Goal: Task Accomplishment & Management: Manage account settings

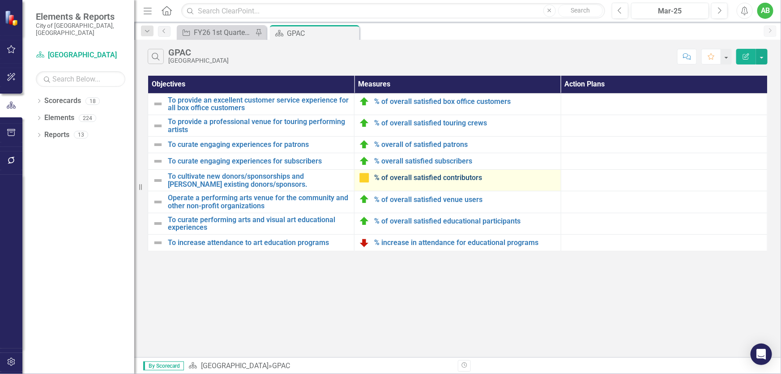
click at [429, 181] on link "% of overall satisfied contributors" at bounding box center [465, 178] width 182 height 8
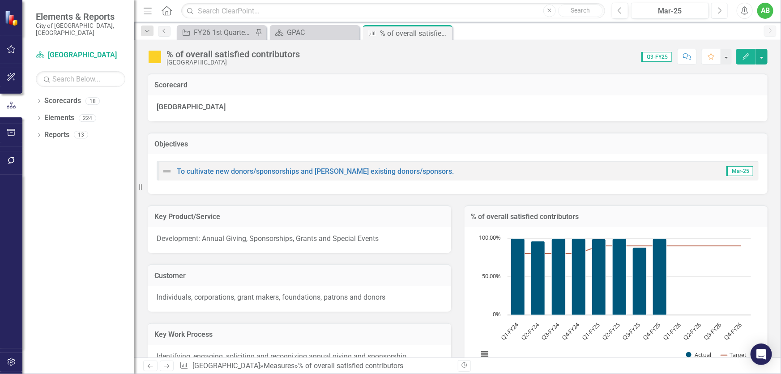
click at [724, 11] on button "Next" at bounding box center [720, 11] width 17 height 16
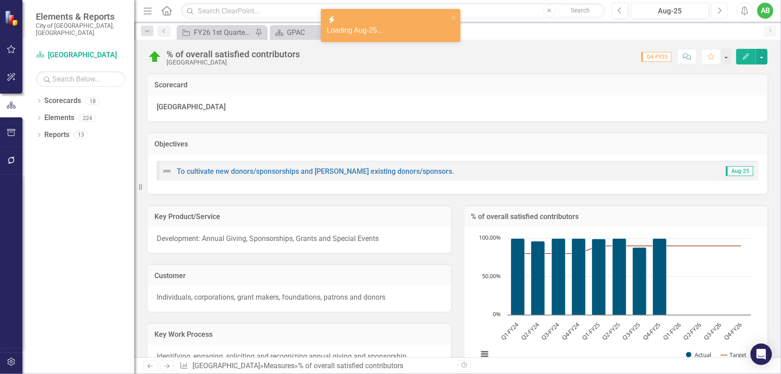
click at [724, 11] on button "Next" at bounding box center [720, 11] width 17 height 16
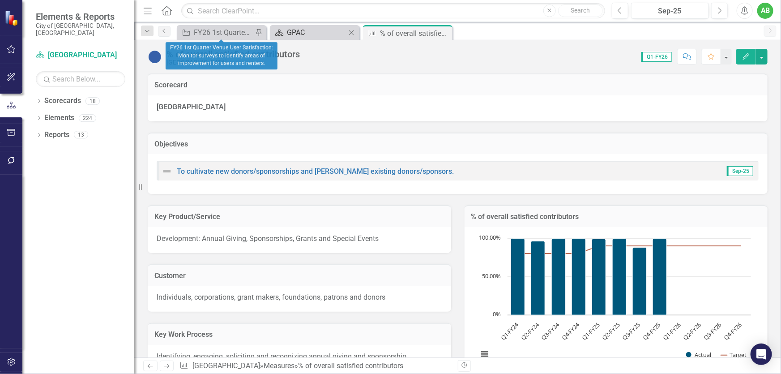
click at [305, 29] on div "GPAC" at bounding box center [316, 32] width 59 height 11
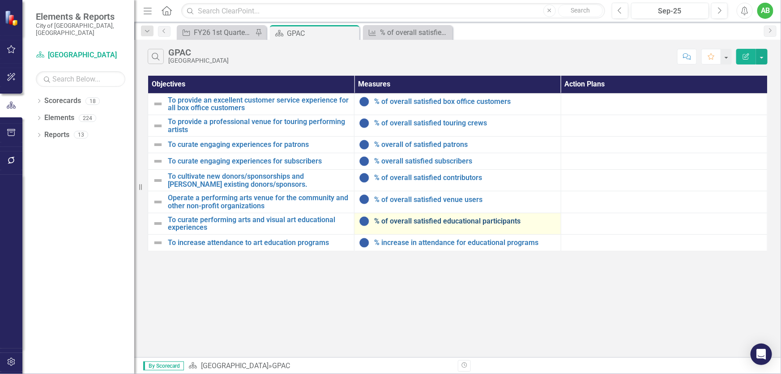
click at [427, 219] on link "% of overall satisfied educational participants" at bounding box center [465, 221] width 182 height 8
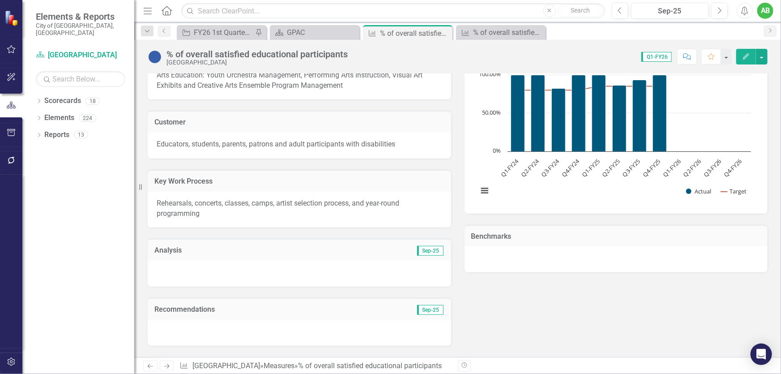
scroll to position [285, 0]
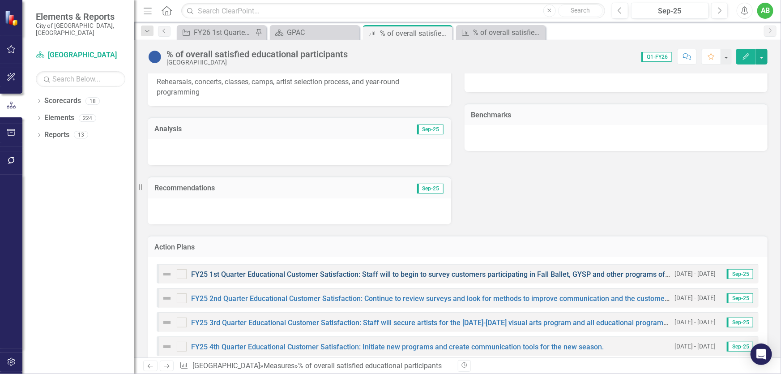
click at [360, 275] on link "FY25 1st Quarter Educational Customer Satisfaction: Staff will to begin to surv…" at bounding box center [641, 274] width 901 height 9
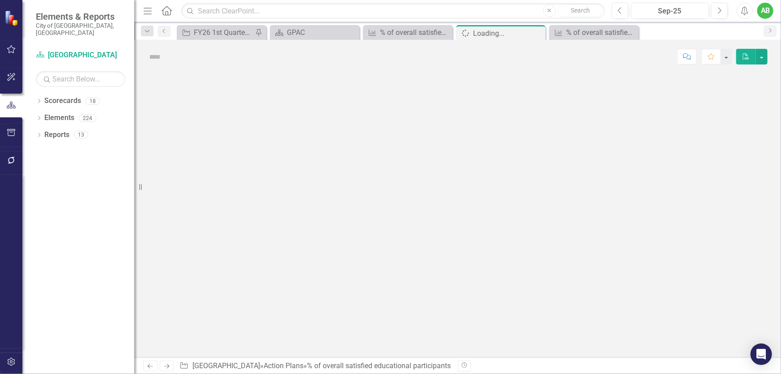
click at [360, 275] on div at bounding box center [457, 215] width 647 height 284
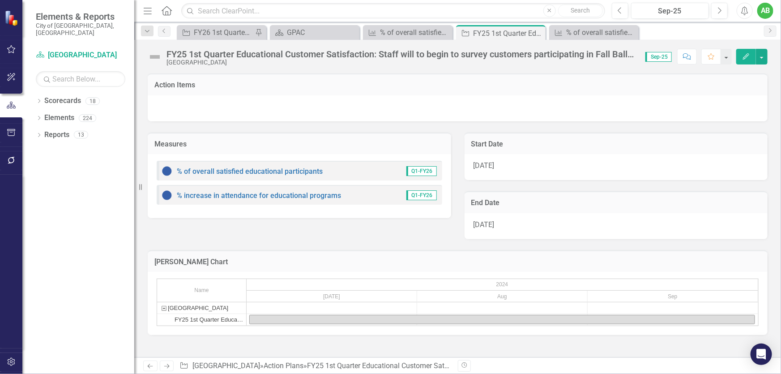
click at [480, 166] on span "7/1/24" at bounding box center [484, 165] width 21 height 9
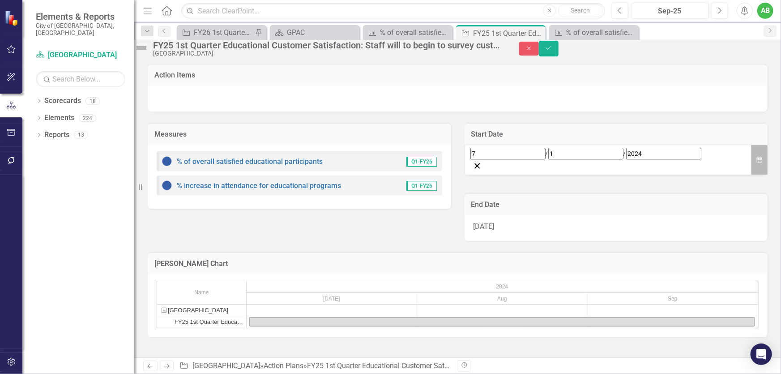
click at [757, 163] on icon "Calendar" at bounding box center [759, 160] width 5 height 6
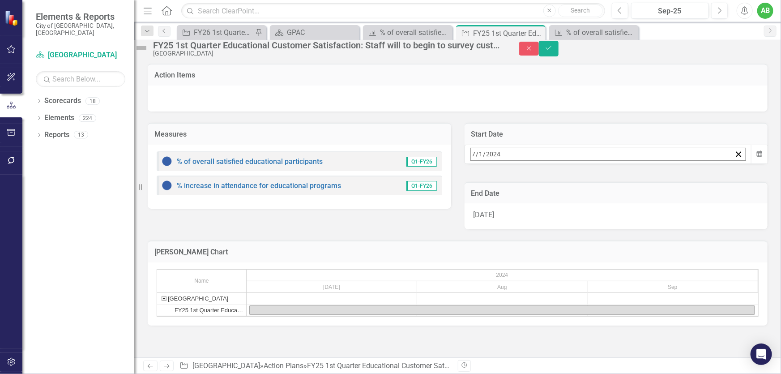
click at [622, 184] on button "»" at bounding box center [612, 174] width 20 height 20
click at [532, 218] on button "1" at bounding box center [521, 210] width 22 height 16
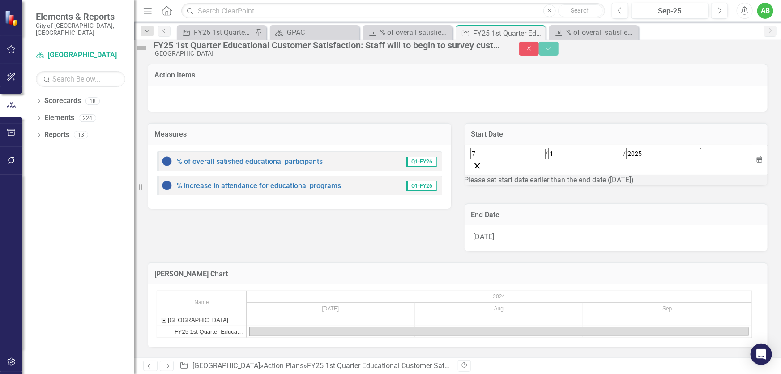
click at [579, 243] on div "9/30/24" at bounding box center [617, 238] width 304 height 26
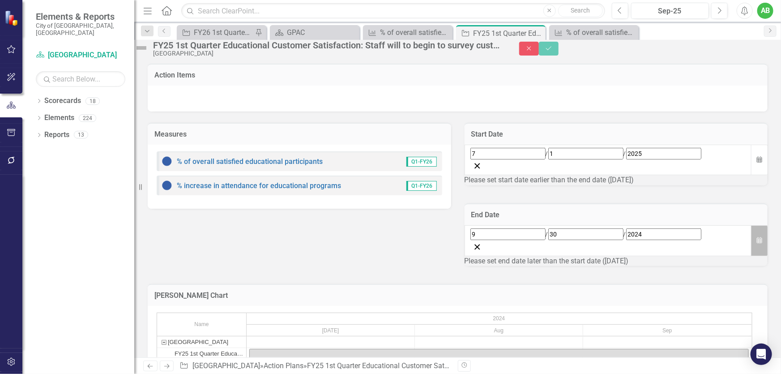
click at [751, 238] on button "Calendar" at bounding box center [759, 240] width 17 height 31
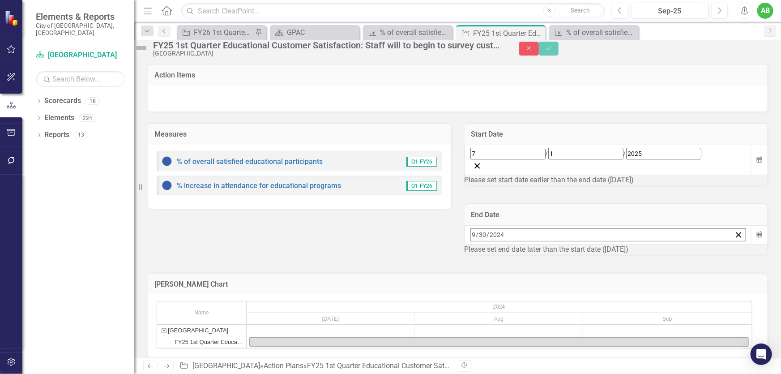
click at [622, 264] on button "»" at bounding box center [612, 254] width 20 height 20
click at [525, 355] on abbr "30" at bounding box center [521, 354] width 7 height 7
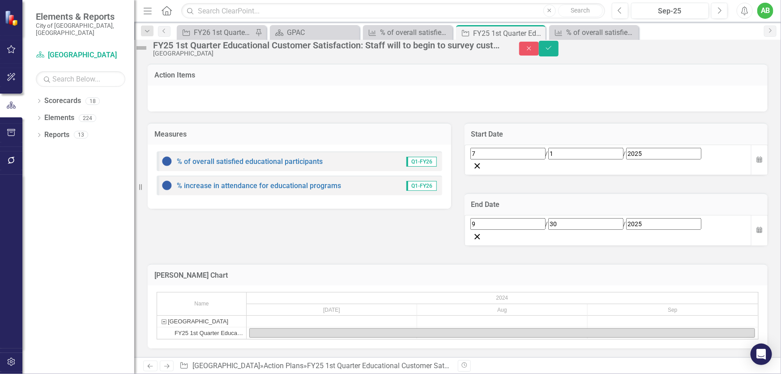
click at [183, 49] on div "FY25 1st Quarter Educational Customer Satisfaction: Staff will to begin to surv…" at bounding box center [327, 45] width 348 height 10
click at [184, 48] on div "FY25 1st Quarter Educational Customer Satisfaction: Staff will to begin to surv…" at bounding box center [327, 45] width 348 height 10
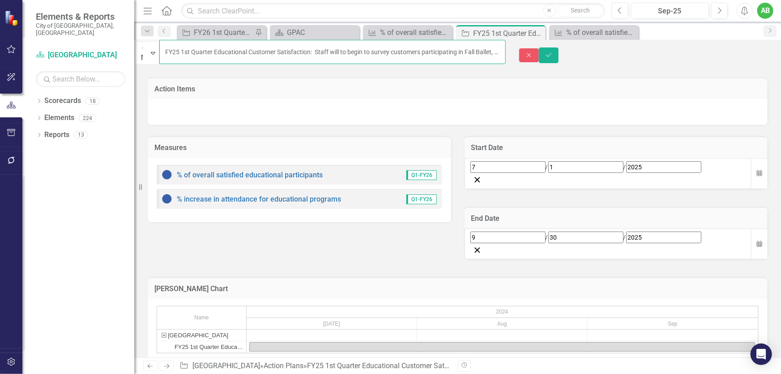
click at [193, 50] on input "FY25 1st Quarter Educational Customer Satisfaction: Staff will to begin to surv…" at bounding box center [332, 52] width 347 height 24
type input "FY26 1st Quarter Educational Customer Satisfaction: Staff will to begin to surv…"
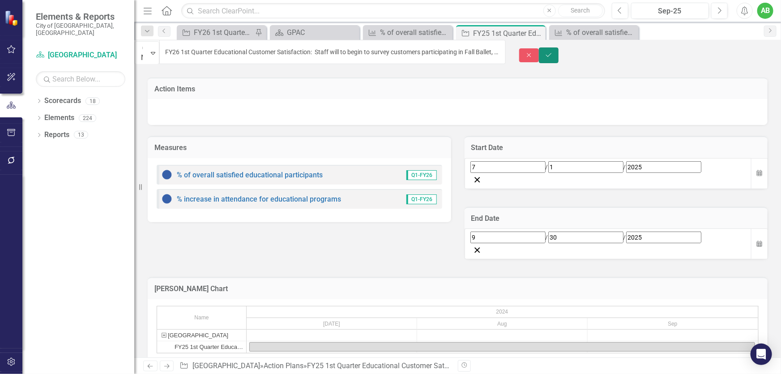
click at [553, 52] on icon "Save" at bounding box center [549, 55] width 8 height 6
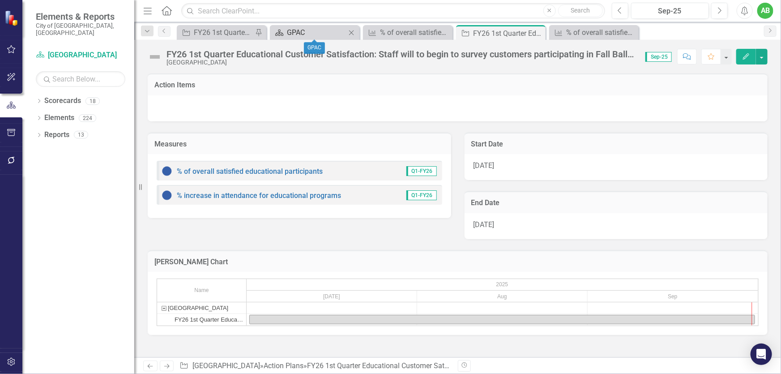
click at [305, 33] on div "GPAC" at bounding box center [316, 32] width 59 height 11
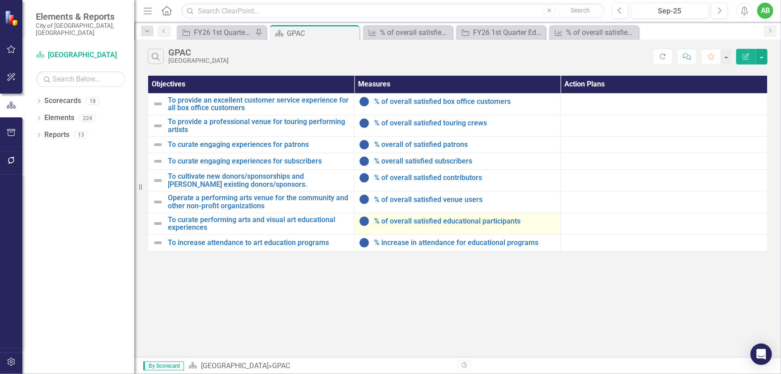
click at [413, 216] on div "% of overall satisfied educational participants" at bounding box center [457, 221] width 197 height 11
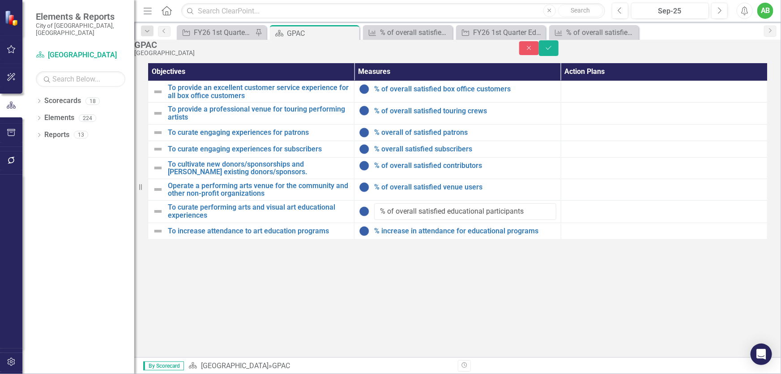
click at [482, 262] on div "GPAC Germantown Performing Arts Center Close Save Objectives Measures Action Pl…" at bounding box center [457, 198] width 647 height 317
click at [479, 220] on input "% of overall satisfied educational participants" at bounding box center [465, 211] width 182 height 17
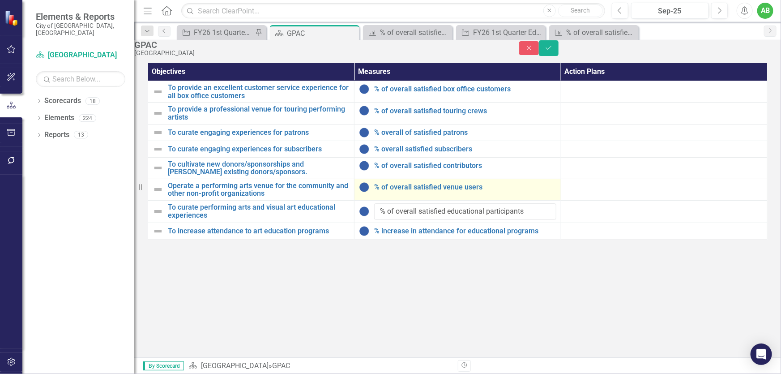
click at [478, 193] on div "% of overall satisfied venue users" at bounding box center [457, 187] width 197 height 11
click at [548, 200] on td "% of overall satisfied venue users Edit Edit Measure Link Open Element" at bounding box center [458, 189] width 206 height 21
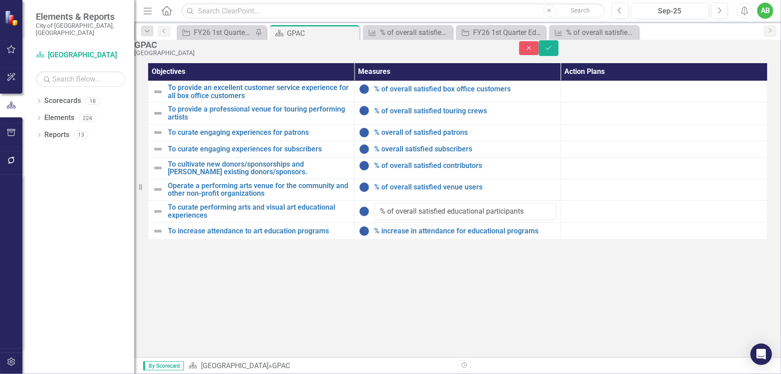
click at [591, 214] on td at bounding box center [664, 211] width 206 height 22
click at [593, 223] on td at bounding box center [664, 211] width 206 height 22
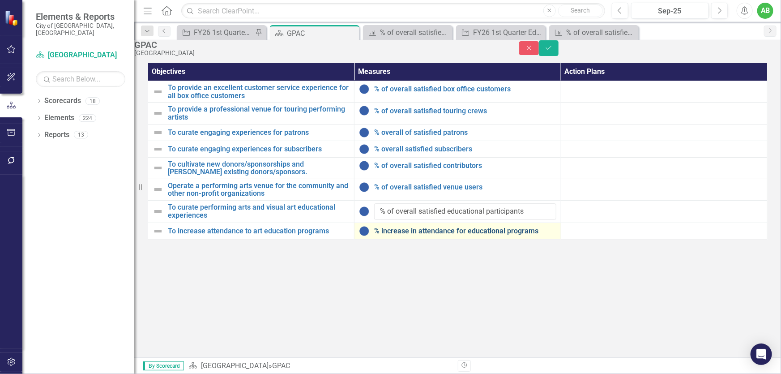
click at [486, 235] on link "% increase in attendance for educational programs" at bounding box center [465, 231] width 182 height 8
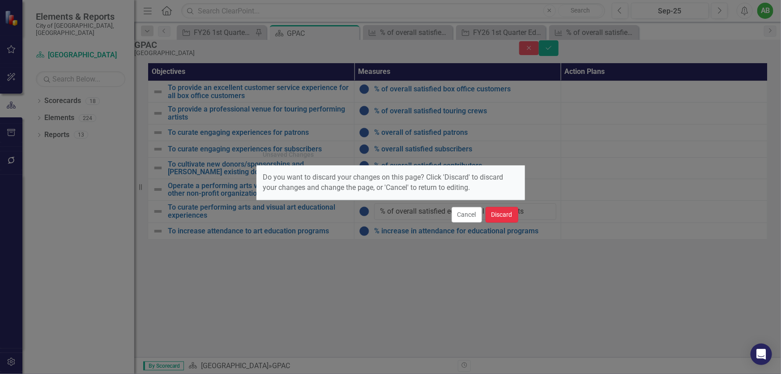
click at [493, 214] on button "Discard" at bounding box center [502, 215] width 33 height 16
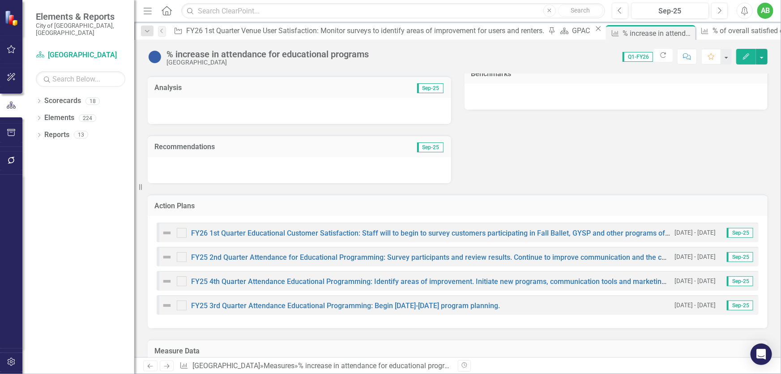
scroll to position [366, 0]
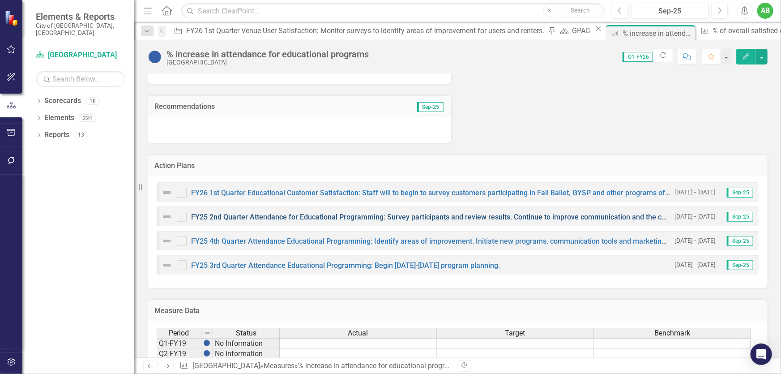
click at [350, 216] on link "FY25 2nd Quarter Attendance for Educational Programming: Survey participants an…" at bounding box center [497, 217] width 613 height 9
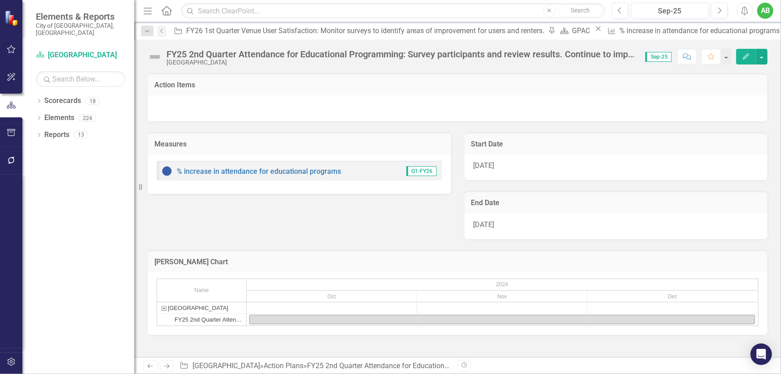
click at [494, 164] on span "10/1/24" at bounding box center [484, 165] width 21 height 9
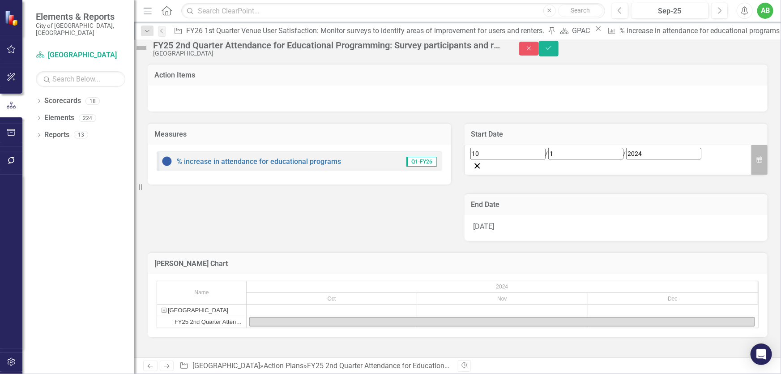
click at [757, 163] on icon "Calendar" at bounding box center [759, 160] width 5 height 6
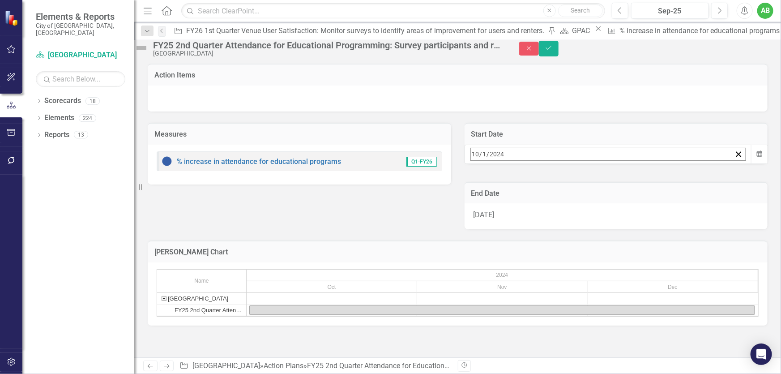
click at [622, 184] on button "»" at bounding box center [612, 174] width 20 height 20
click at [555, 218] on button "1" at bounding box center [543, 210] width 22 height 16
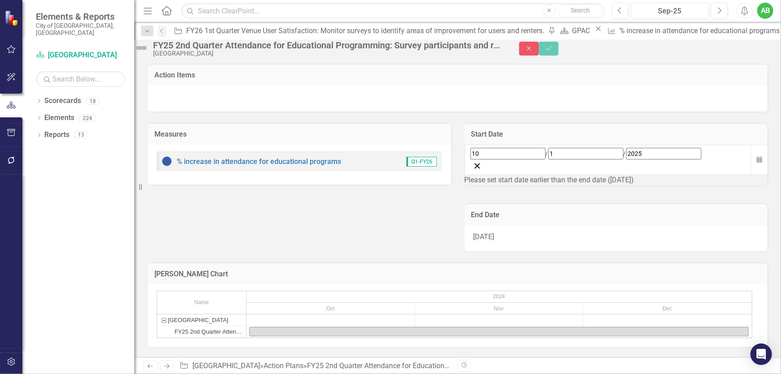
click at [735, 241] on div "12/31/24" at bounding box center [617, 238] width 304 height 26
click at [734, 241] on div "12/31/24" at bounding box center [617, 238] width 304 height 26
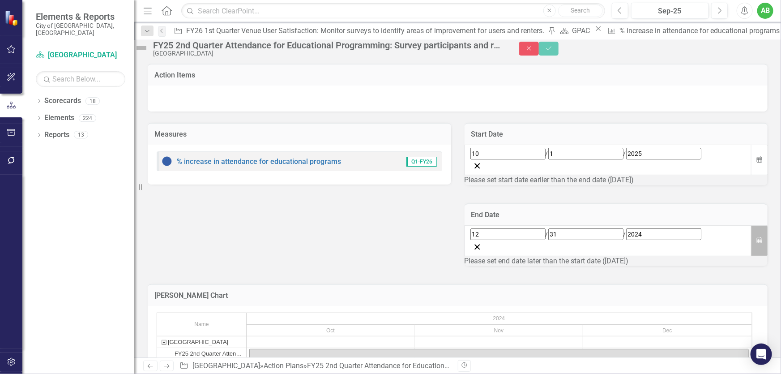
click at [757, 242] on icon "button" at bounding box center [759, 240] width 5 height 6
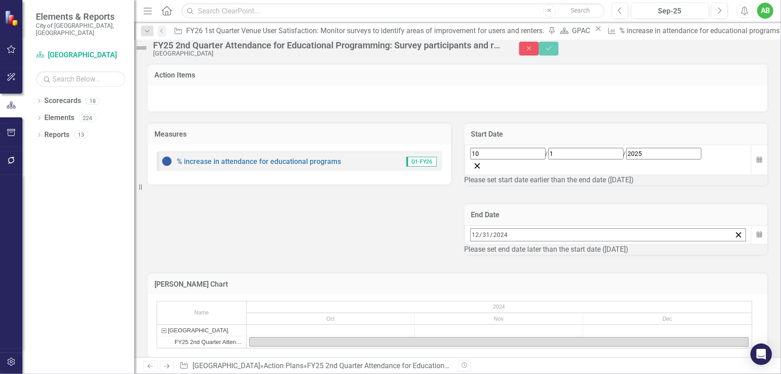
click at [622, 264] on button "»" at bounding box center [612, 254] width 20 height 20
click at [547, 356] on abbr "31" at bounding box center [543, 354] width 7 height 7
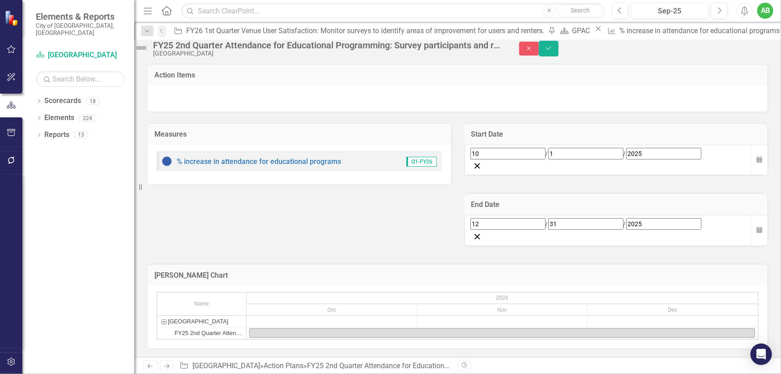
click at [221, 56] on div "[GEOGRAPHIC_DATA]" at bounding box center [327, 53] width 348 height 7
click at [207, 47] on div "FY25 2nd Quarter Attendance for Educational Programming: Survey participants an…" at bounding box center [327, 45] width 348 height 10
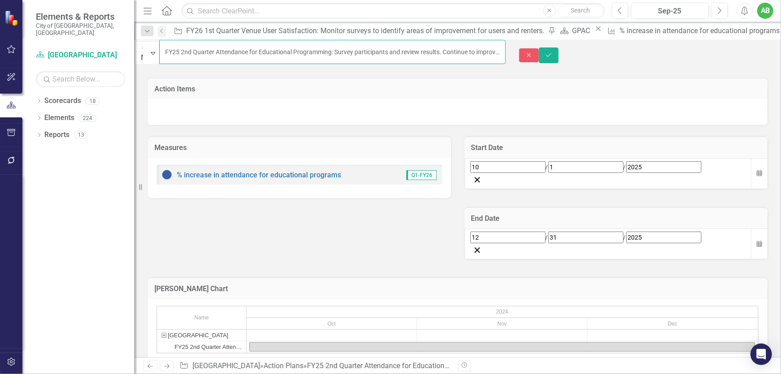
click at [194, 51] on input "FY25 2nd Quarter Attendance for Educational Programming: Survey participants an…" at bounding box center [332, 52] width 347 height 24
type input "FY26 2nd Quarter Attendance for Educational Programming: Survey participants an…"
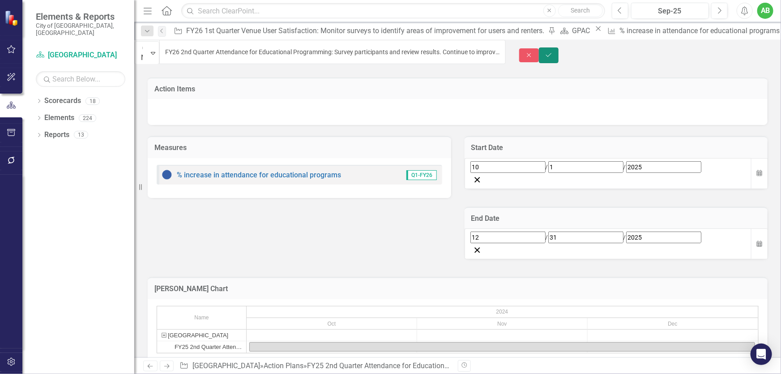
click at [553, 52] on icon "Save" at bounding box center [549, 55] width 8 height 6
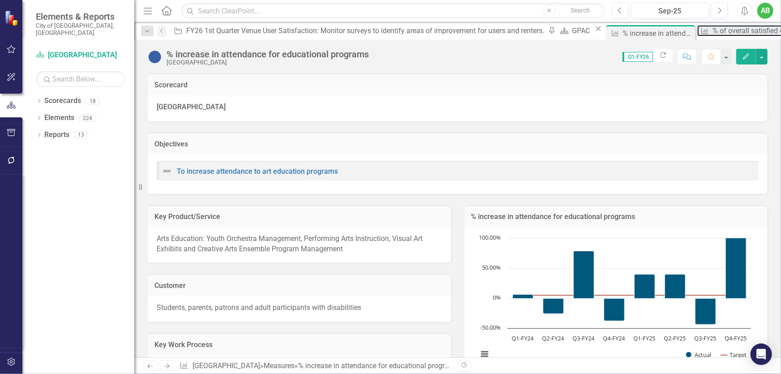
click at [713, 31] on div "% of overall satisfied educational participants" at bounding box center [786, 30] width 146 height 11
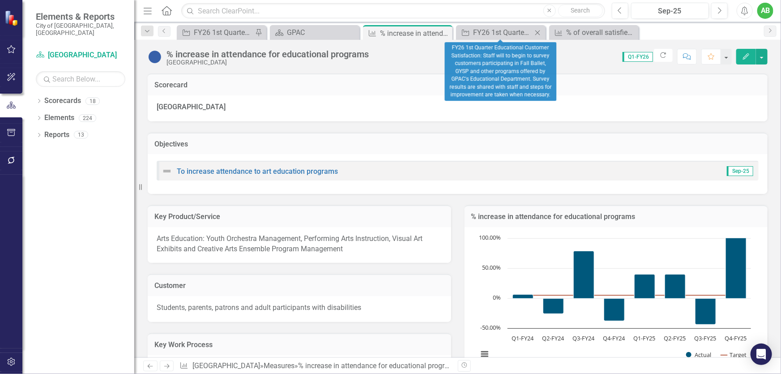
click at [537, 31] on icon "Close" at bounding box center [537, 32] width 9 height 7
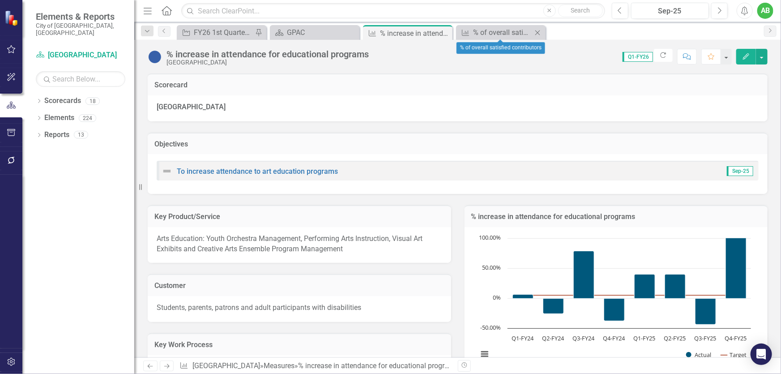
click at [542, 30] on icon "Close" at bounding box center [537, 32] width 9 height 7
click at [443, 32] on icon "Close" at bounding box center [444, 33] width 9 height 7
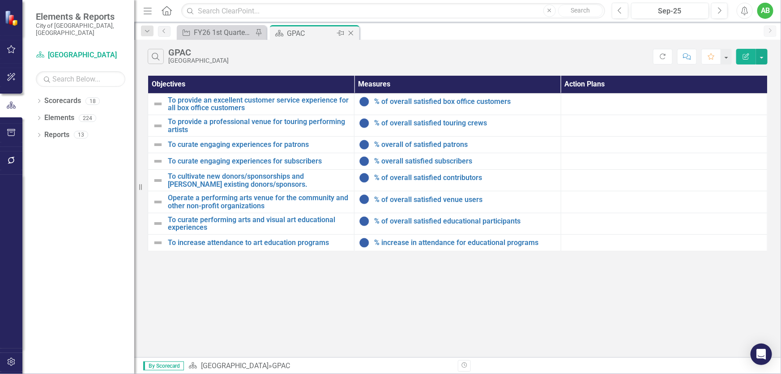
click at [315, 33] on div "GPAC" at bounding box center [311, 33] width 48 height 11
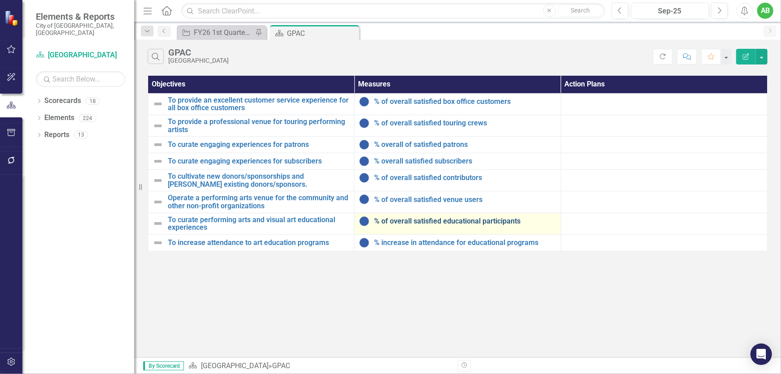
click at [436, 222] on link "% of overall satisfied educational participants" at bounding box center [465, 221] width 182 height 8
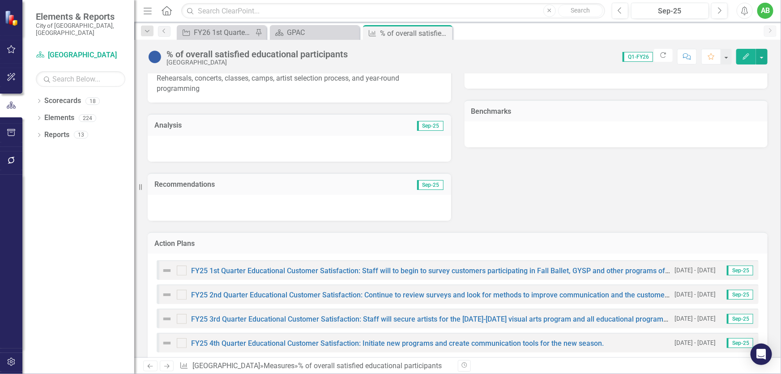
scroll to position [163, 0]
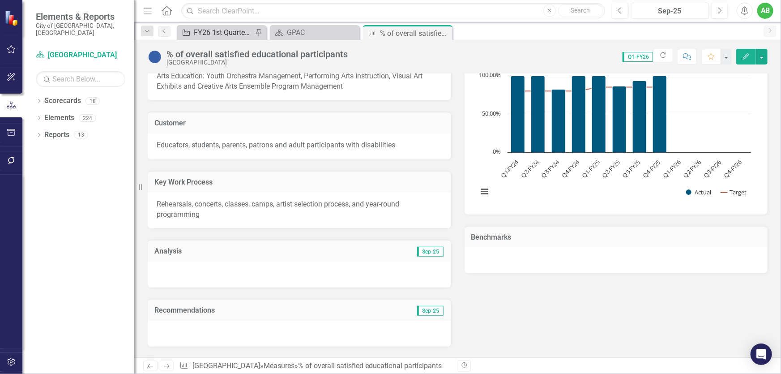
click at [232, 29] on div "FY26 1st Quarter Venue User Satisfaction: Monitor surveys to identify areas of …" at bounding box center [223, 32] width 59 height 11
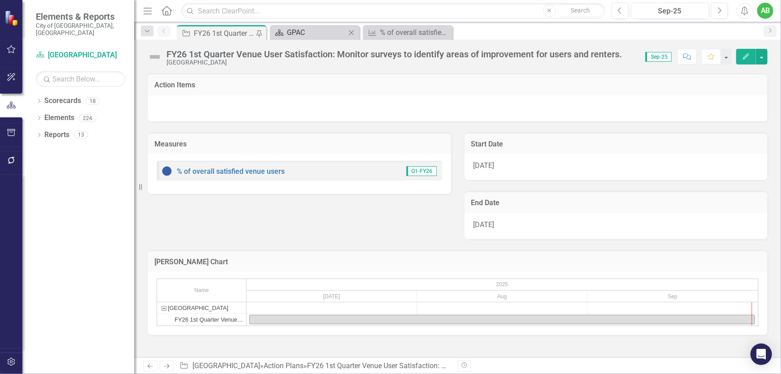
click at [313, 33] on div "GPAC" at bounding box center [316, 32] width 59 height 11
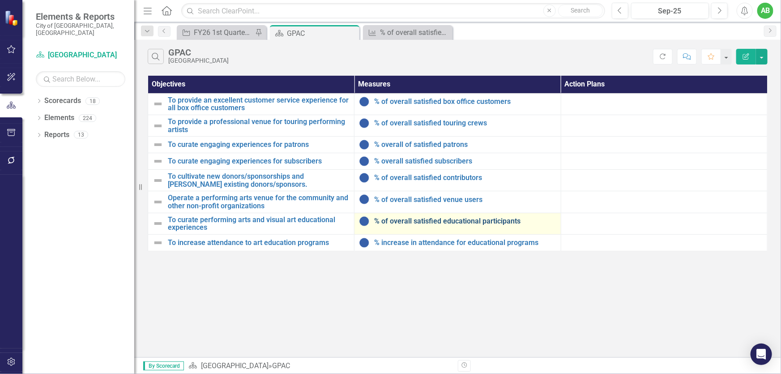
click at [455, 223] on link "% of overall satisfied educational participants" at bounding box center [465, 221] width 182 height 8
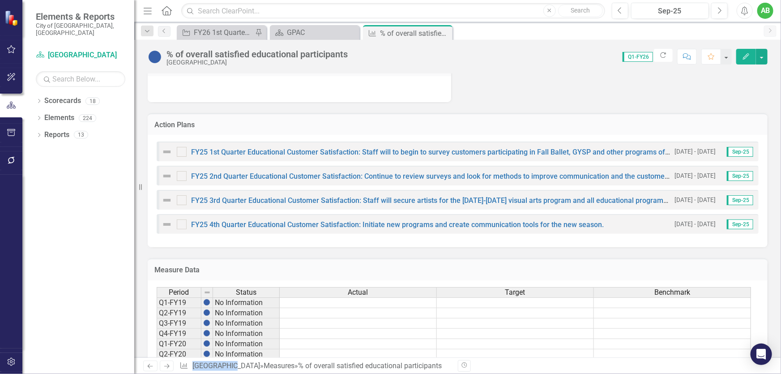
scroll to position [244, 0]
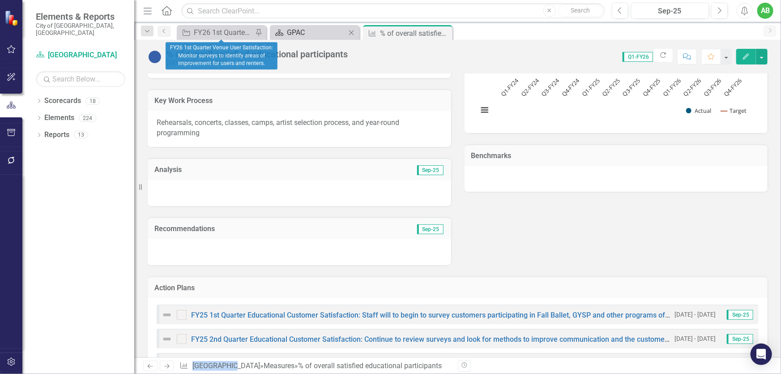
click at [299, 29] on div "GPAC" at bounding box center [316, 32] width 59 height 11
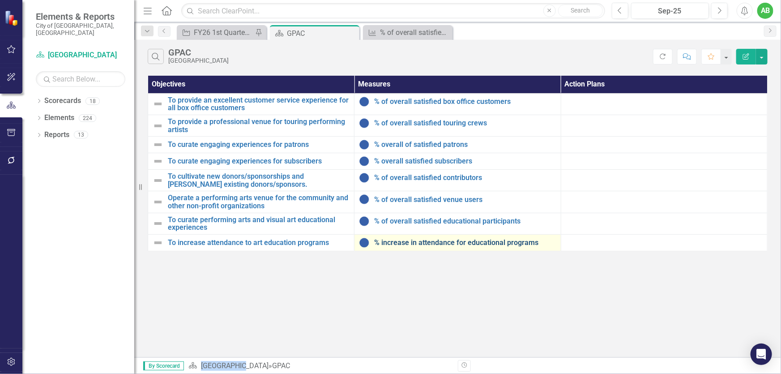
click at [470, 242] on link "% increase in attendance for educational programs" at bounding box center [465, 243] width 182 height 8
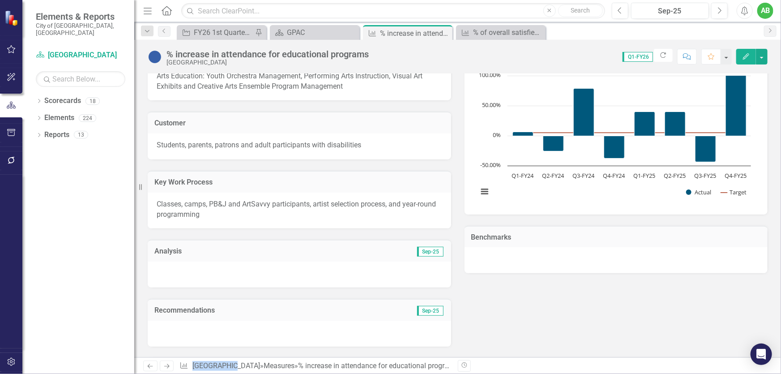
scroll to position [285, 0]
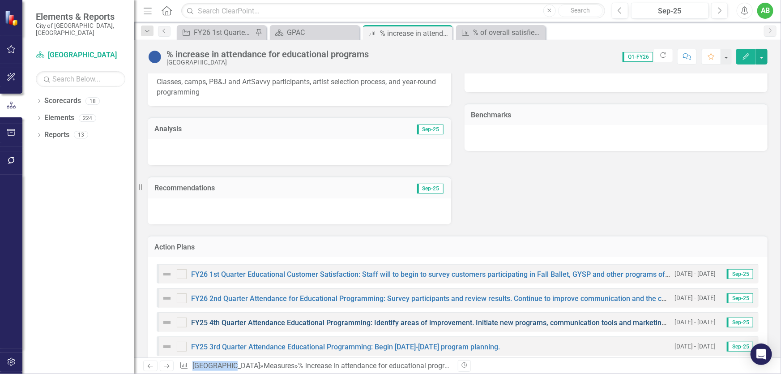
click at [367, 321] on link "FY25 4th Quarter Attendance Educational Programming: Identify areas of improvem…" at bounding box center [470, 322] width 559 height 9
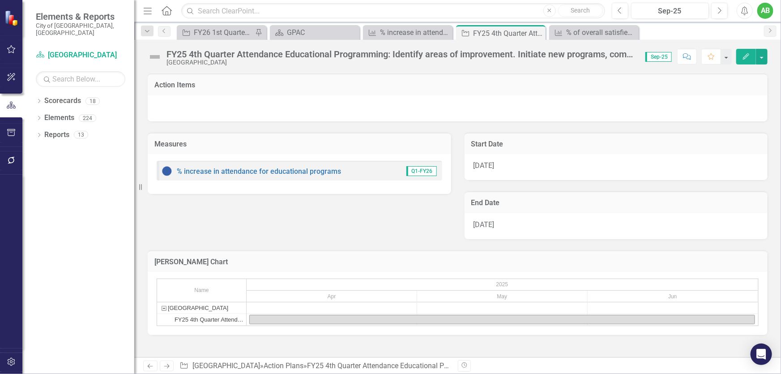
click at [506, 164] on div "[DATE]" at bounding box center [617, 167] width 304 height 26
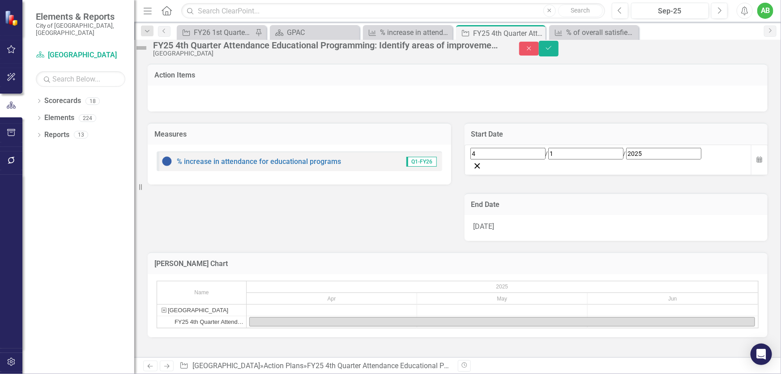
click at [558, 173] on div "4 / 1 / 2025" at bounding box center [608, 160] width 287 height 31
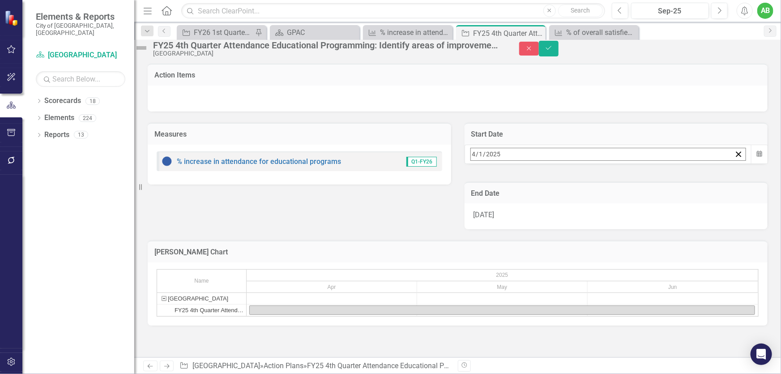
click at [622, 184] on button "»" at bounding box center [612, 174] width 20 height 20
drag, startPoint x: 601, startPoint y: 211, endPoint x: 603, endPoint y: 216, distance: 5.6
click at [601, 213] on div "Sun Mon Tue Wed Thu Fri Sat 29 30 31 1 2 3 4 5 6 7 8 9 10 11 12 13 14 15 16 17 …" at bounding box center [544, 236] width 156 height 92
click at [555, 216] on button "1" at bounding box center [543, 210] width 22 height 16
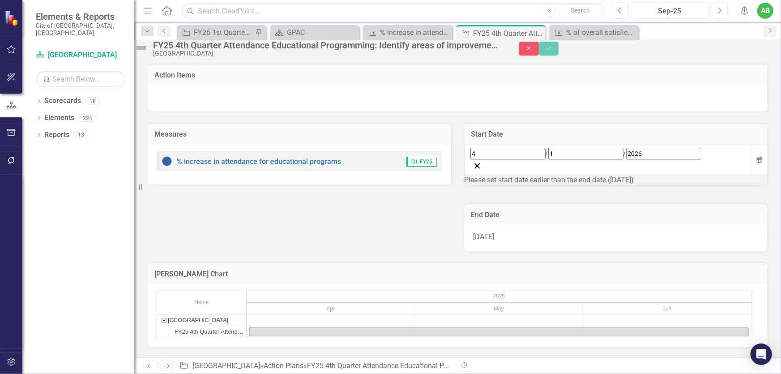
click at [618, 239] on div "[DATE]" at bounding box center [617, 238] width 304 height 26
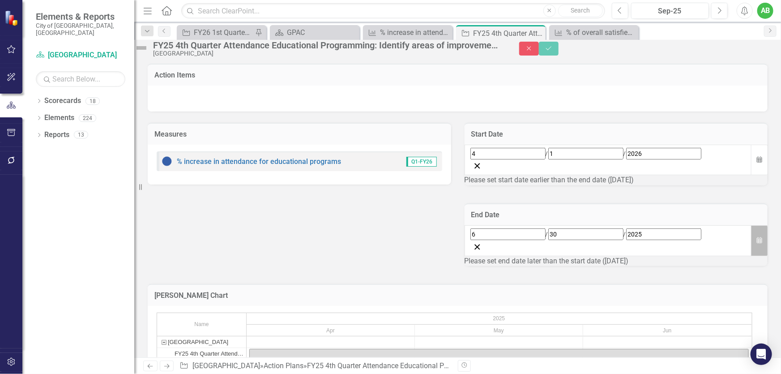
click at [757, 242] on icon "Calendar" at bounding box center [759, 240] width 5 height 6
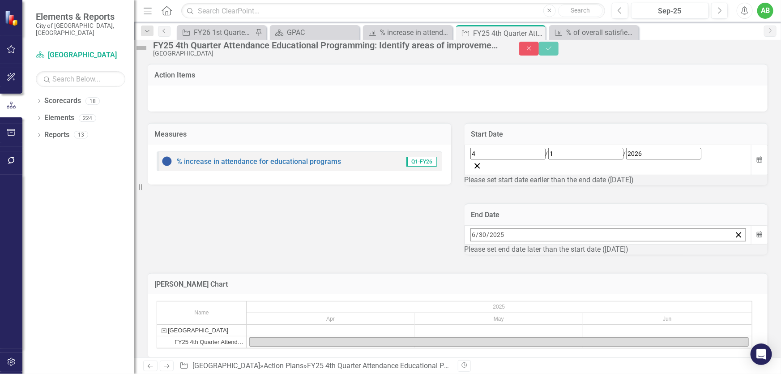
click at [622, 261] on button "»" at bounding box center [612, 254] width 20 height 20
click at [525, 357] on abbr "30" at bounding box center [521, 354] width 7 height 7
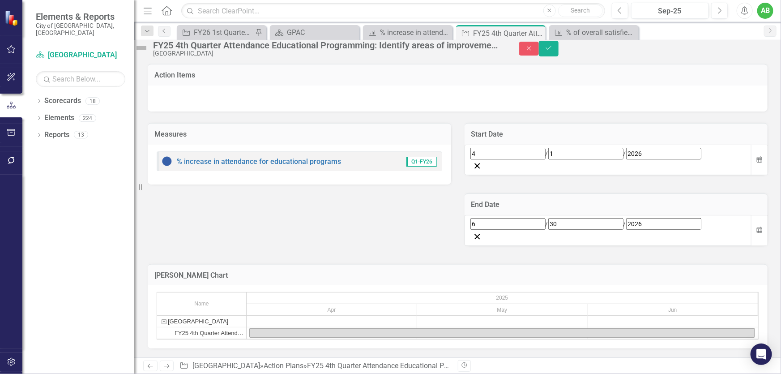
click at [309, 50] on div "FY25 4th Quarter Attendance Educational Programming: Identify areas of improvem…" at bounding box center [327, 45] width 348 height 10
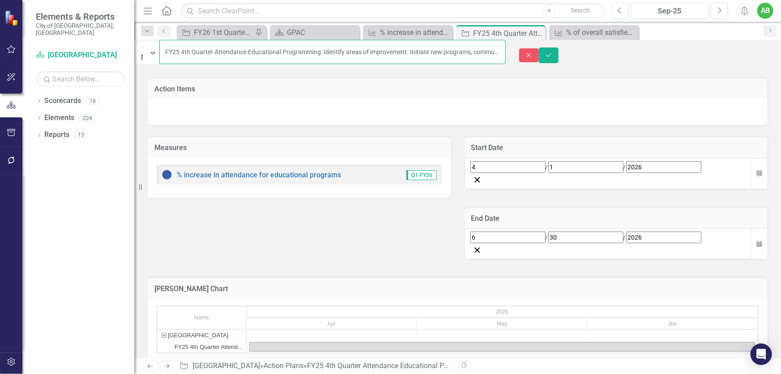
click at [193, 53] on input "FY25 4th Quarter Attendance Educational Programming: Identify areas of improvem…" at bounding box center [332, 52] width 347 height 24
type input "FY26 4th Quarter Attendance Educational Programming: Identify areas of improvem…"
click at [690, 99] on div at bounding box center [458, 112] width 620 height 26
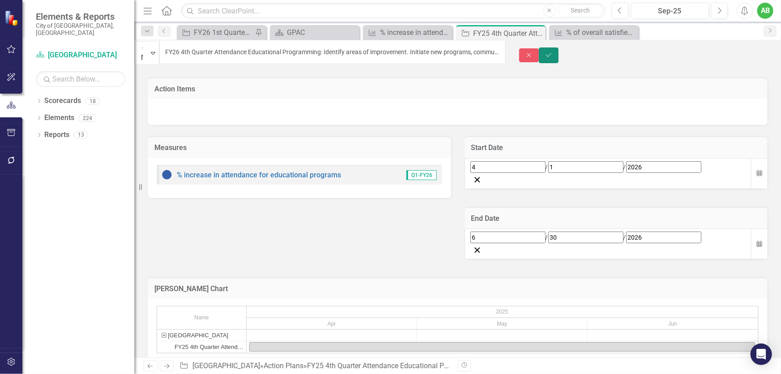
click at [553, 53] on icon "Save" at bounding box center [549, 55] width 8 height 6
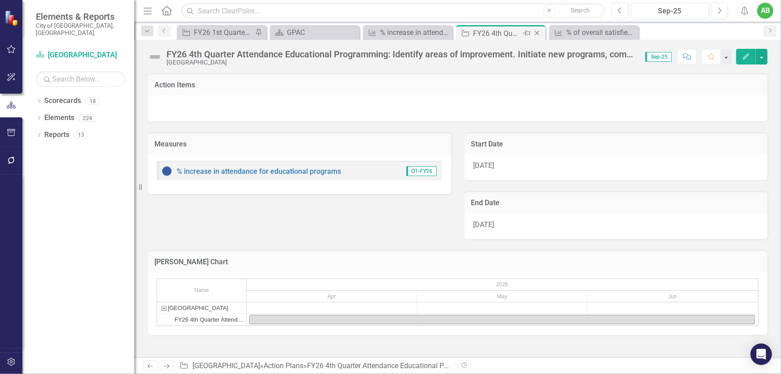
click at [539, 32] on icon "Close" at bounding box center [537, 33] width 9 height 7
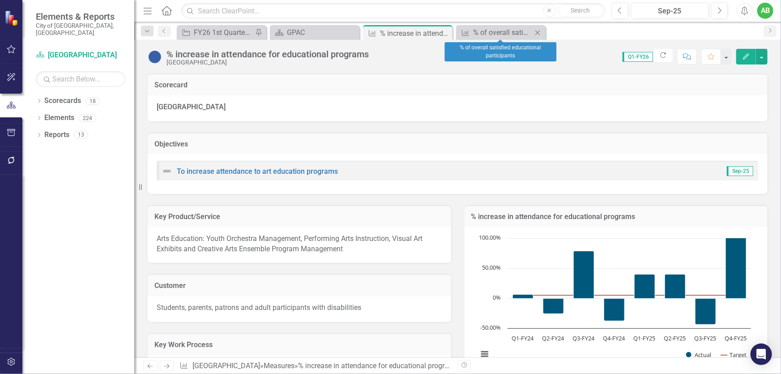
click at [539, 32] on icon "Close" at bounding box center [537, 32] width 9 height 7
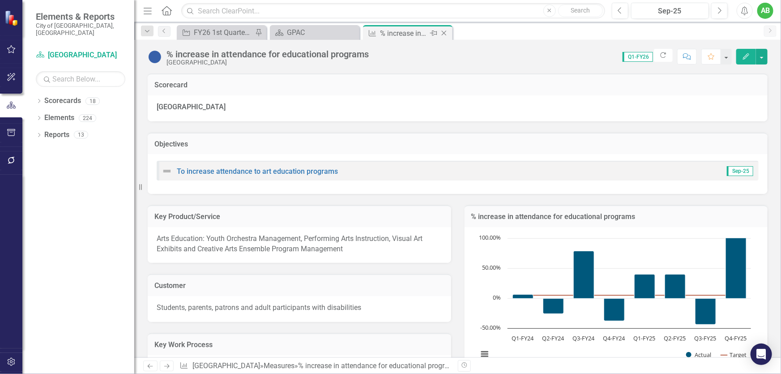
click at [445, 31] on icon "Close" at bounding box center [444, 33] width 9 height 7
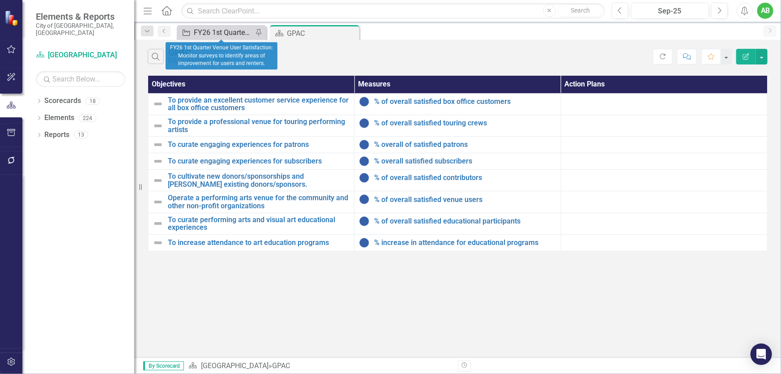
click at [214, 32] on div "FY26 1st Quarter Venue User Satisfaction: Monitor surveys to identify areas of …" at bounding box center [223, 32] width 59 height 11
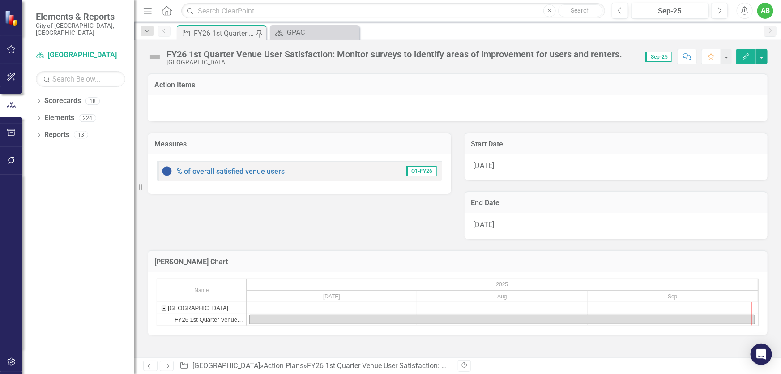
click at [264, 31] on div "Action Plan FY26 1st Quarter Venue User Satisfaction: Monitor surveys to identi…" at bounding box center [222, 32] width 90 height 15
click at [323, 31] on div "GPAC" at bounding box center [316, 32] width 59 height 11
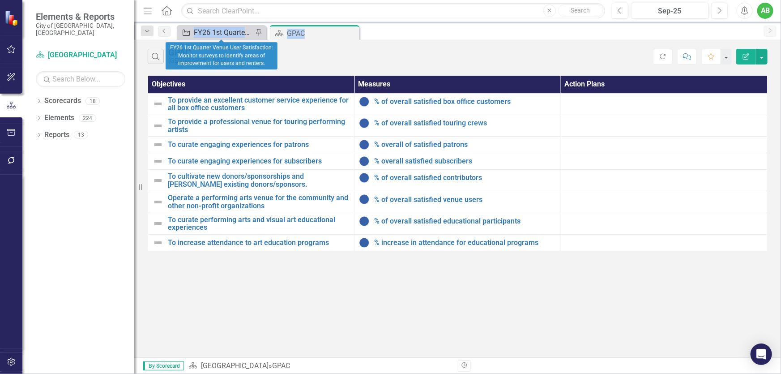
drag, startPoint x: 320, startPoint y: 30, endPoint x: 195, endPoint y: 29, distance: 124.9
click at [192, 27] on div "Action Plan FY26 1st Quarter Venue User Satisfaction: Monitor surveys to identi…" at bounding box center [467, 32] width 585 height 14
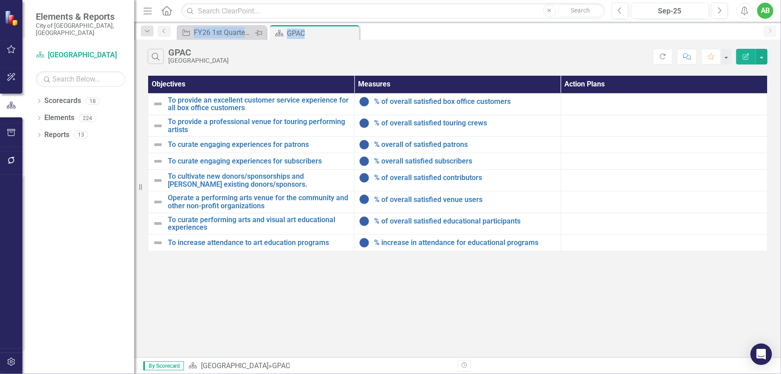
click at [257, 31] on icon "Pin" at bounding box center [258, 33] width 7 height 9
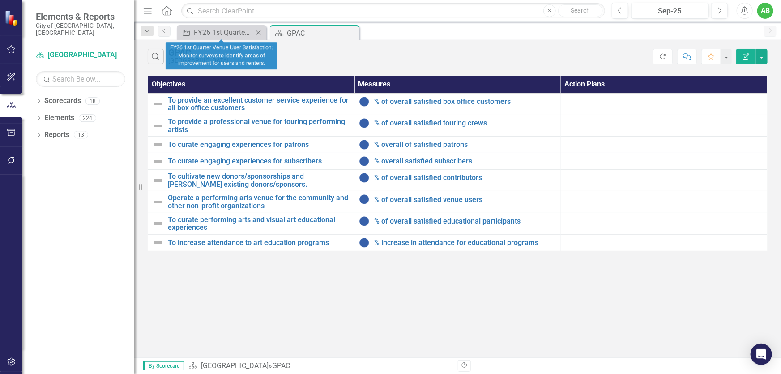
click at [259, 33] on icon at bounding box center [258, 32] width 5 height 5
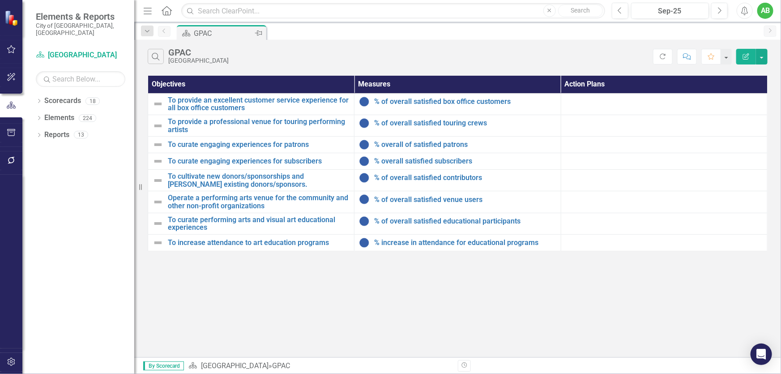
click at [236, 29] on div "GPAC" at bounding box center [223, 33] width 59 height 11
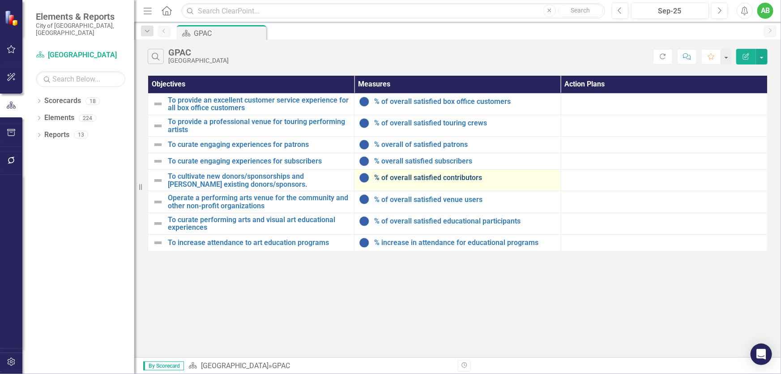
click at [425, 179] on link "% of overall satisfied contributors" at bounding box center [465, 178] width 182 height 8
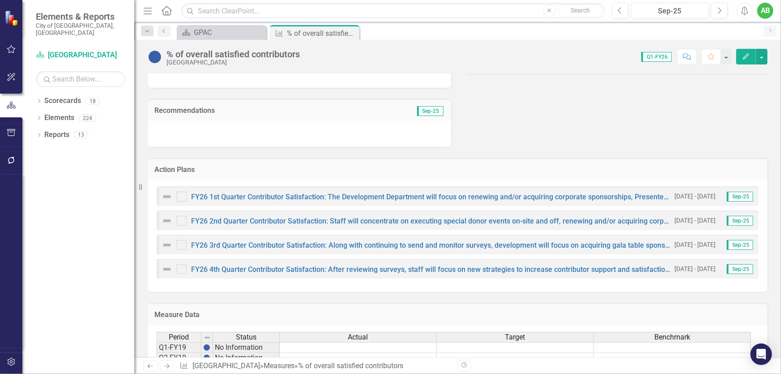
scroll to position [366, 0]
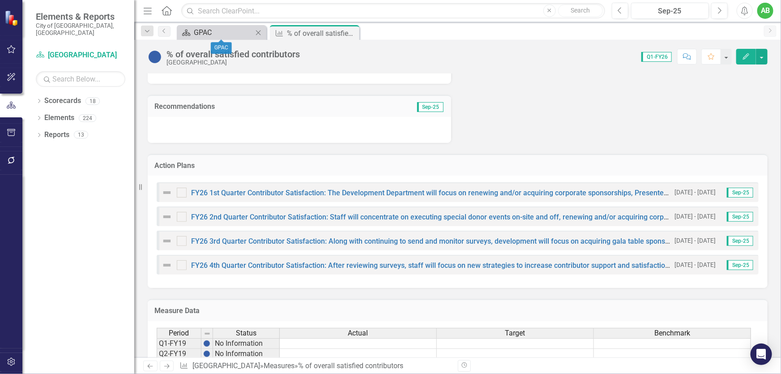
click at [236, 34] on div "GPAC" at bounding box center [223, 32] width 59 height 11
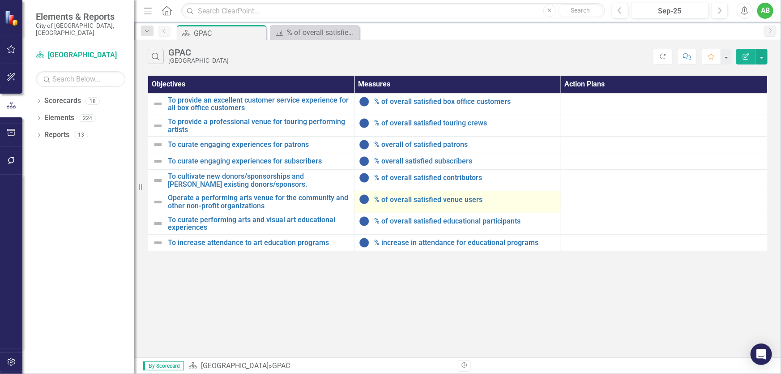
click at [435, 194] on div "% of overall satisfied venue users" at bounding box center [457, 199] width 197 height 11
click at [436, 200] on link "% of overall satisfied venue users" at bounding box center [465, 200] width 182 height 8
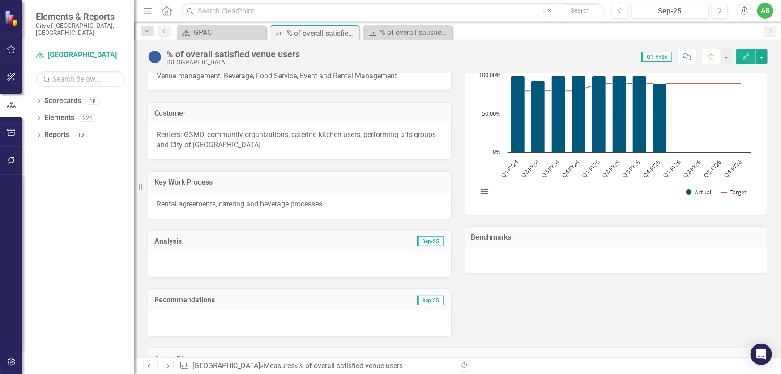
scroll to position [366, 0]
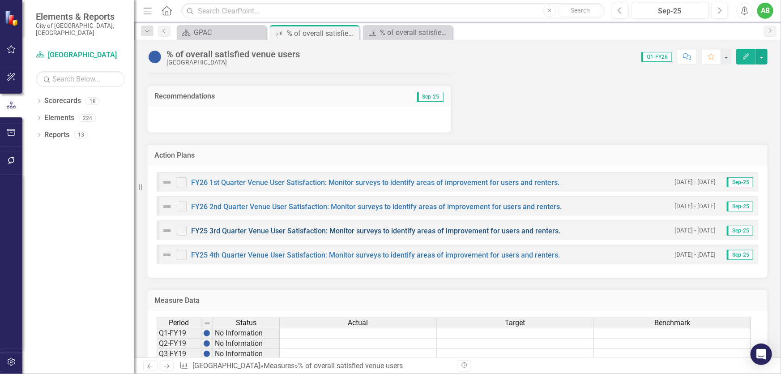
click at [345, 233] on link "FY25 3rd Quarter Venue User Satisfaction: Monitor surveys to identify areas of …" at bounding box center [375, 231] width 369 height 9
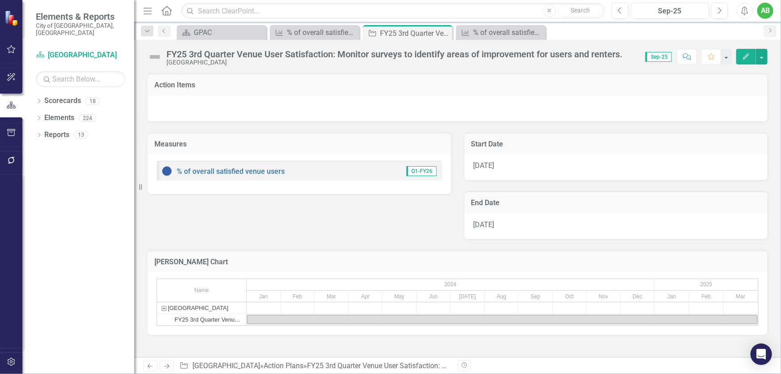
click at [493, 168] on span "1/1/24" at bounding box center [484, 165] width 21 height 9
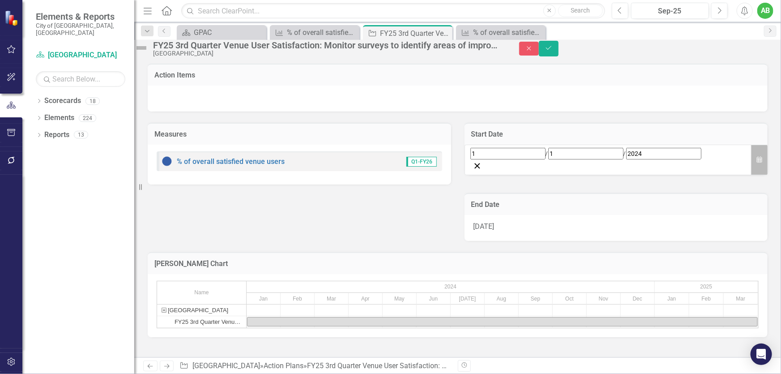
click at [751, 171] on button "Calendar" at bounding box center [759, 160] width 17 height 31
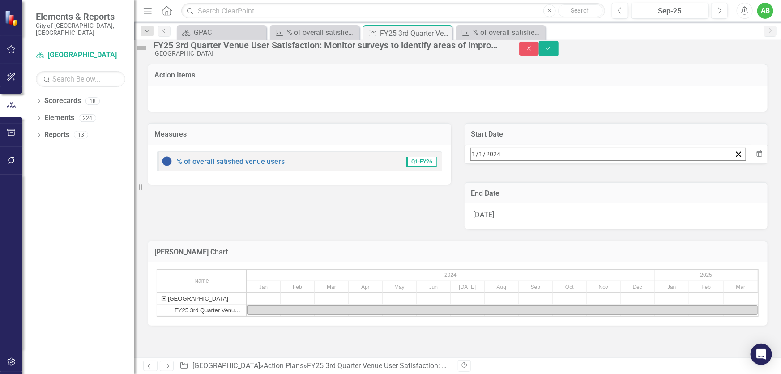
click at [602, 184] on button "›" at bounding box center [592, 174] width 20 height 20
click at [622, 184] on button "»" at bounding box center [612, 174] width 20 height 20
click at [505, 184] on button "‹" at bounding box center [495, 174] width 20 height 20
click at [555, 218] on button "1" at bounding box center [543, 210] width 22 height 16
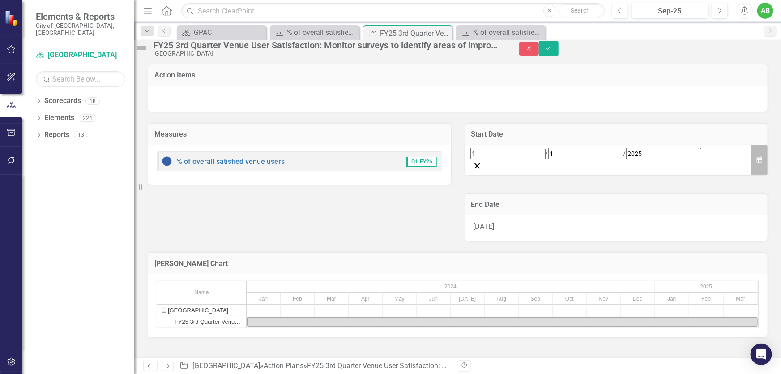
click at [751, 169] on button "Calendar" at bounding box center [759, 160] width 17 height 31
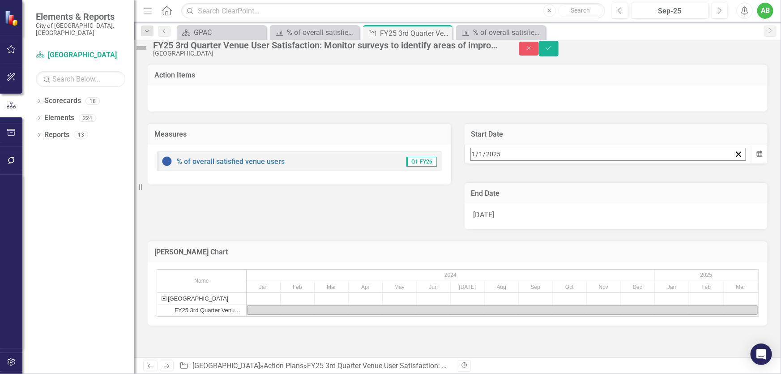
click at [622, 184] on button "»" at bounding box center [612, 174] width 20 height 20
click at [567, 213] on abbr "1" at bounding box center [566, 209] width 4 height 7
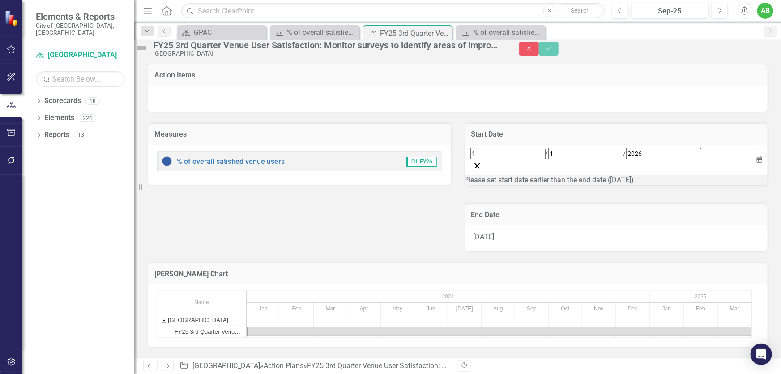
click at [579, 244] on div "3/31/25" at bounding box center [617, 238] width 304 height 26
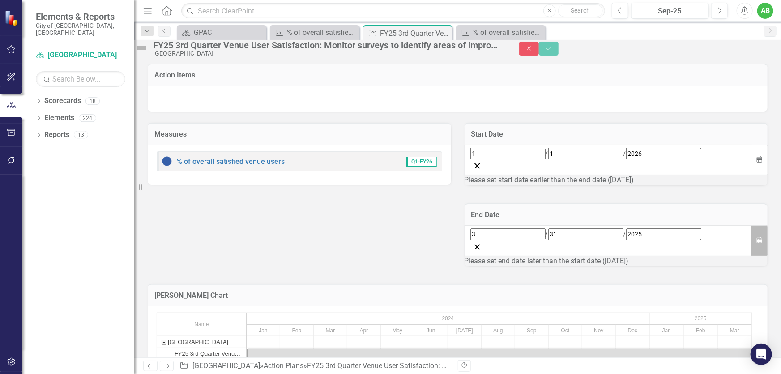
click at [751, 244] on button "Calendar" at bounding box center [759, 240] width 17 height 31
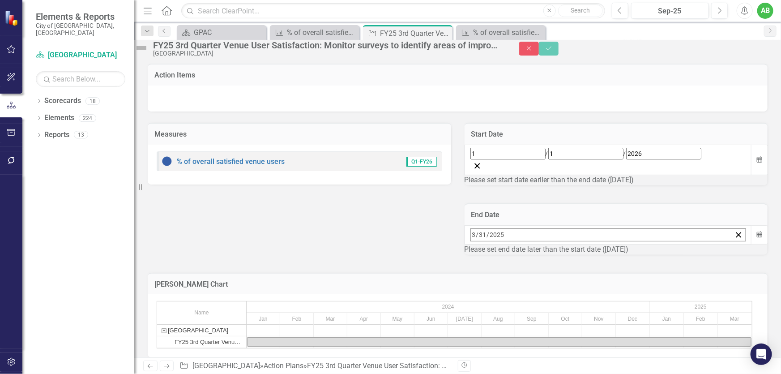
click at [622, 244] on button "»" at bounding box center [612, 254] width 20 height 20
click at [532, 347] on button "31" at bounding box center [521, 355] width 22 height 16
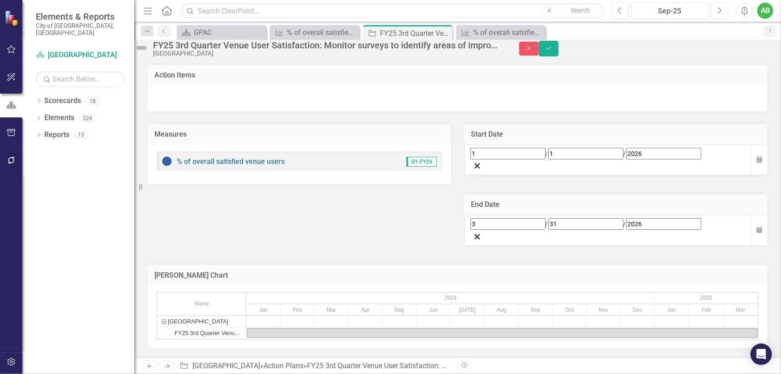
click at [185, 47] on div "FY25 3rd Quarter Venue User Satisfaction: Monitor surveys to identify areas of …" at bounding box center [327, 45] width 348 height 10
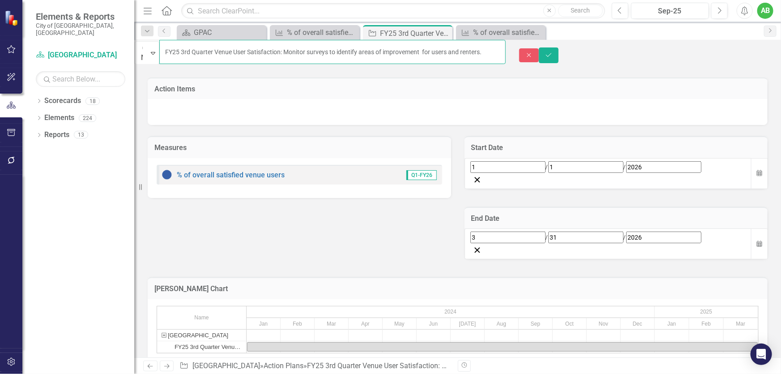
click at [195, 51] on input "FY25 3rd Quarter Venue User Satisfaction: Monitor surveys to identify areas of …" at bounding box center [332, 52] width 347 height 24
type input "FY26 3rd Quarter Venue User Satisfaction: Monitor surveys to identify areas of …"
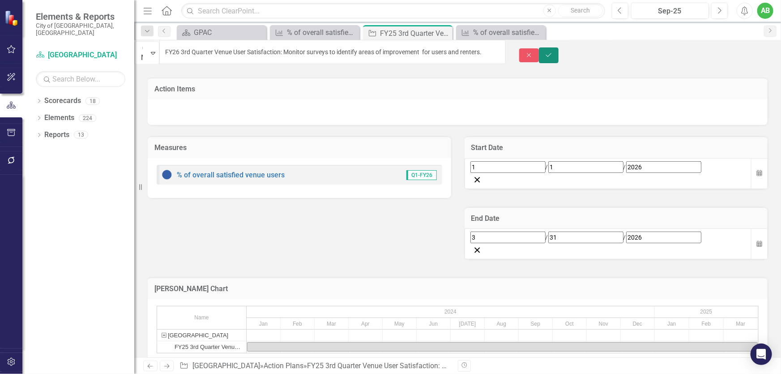
click at [553, 54] on icon "Save" at bounding box center [549, 55] width 8 height 6
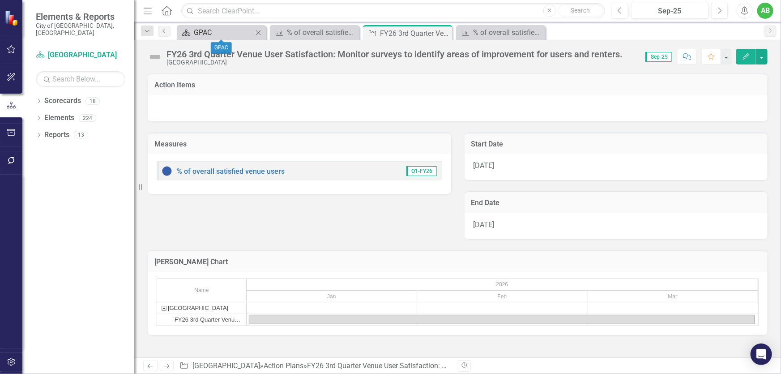
click at [222, 32] on div "GPAC" at bounding box center [223, 32] width 59 height 11
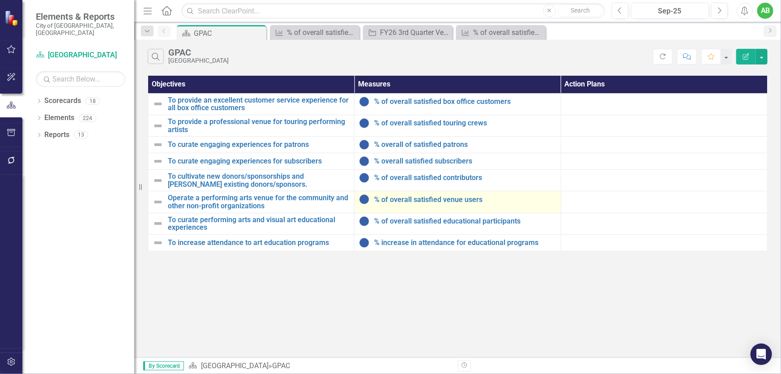
click at [441, 192] on td "% of overall satisfied venue users Edit Edit Measure Link Open Element" at bounding box center [458, 201] width 206 height 21
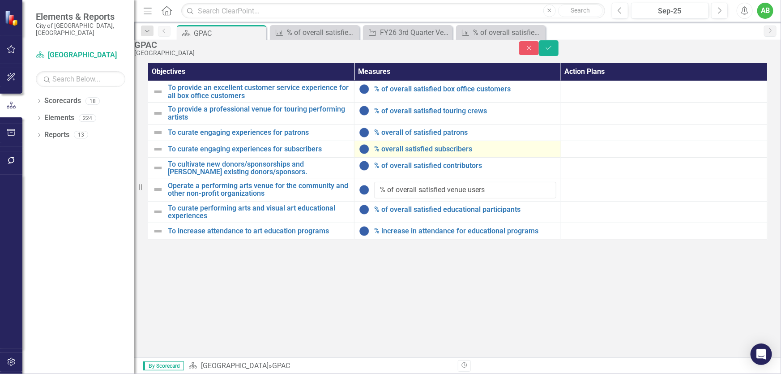
click at [481, 157] on td "% overall satisfied subscribers Edit Edit Measure Link Open Element" at bounding box center [458, 149] width 206 height 17
click at [605, 196] on td at bounding box center [664, 190] width 206 height 22
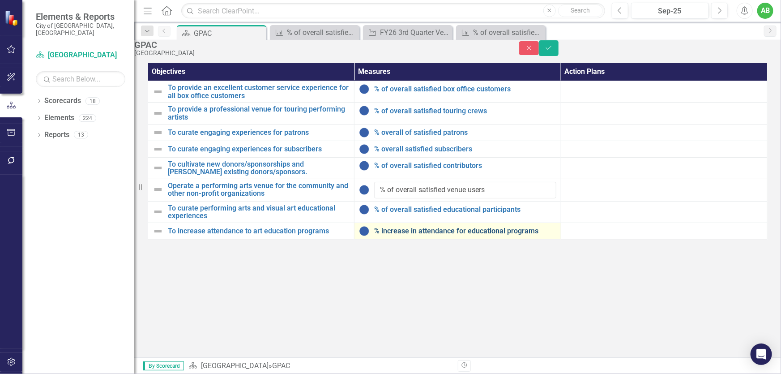
click at [515, 235] on link "% increase in attendance for educational programs" at bounding box center [465, 231] width 182 height 8
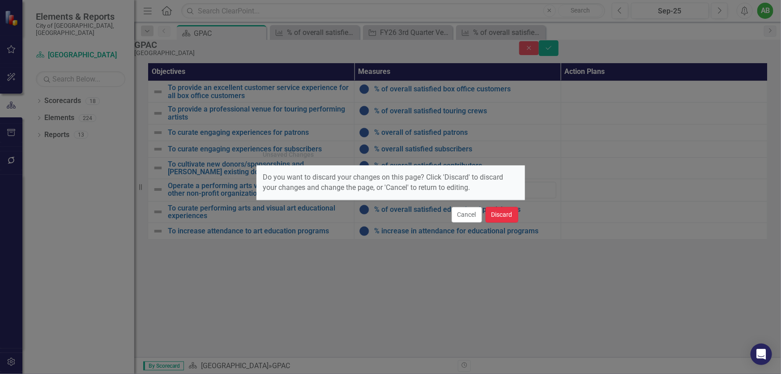
click at [496, 216] on button "Discard" at bounding box center [502, 215] width 33 height 16
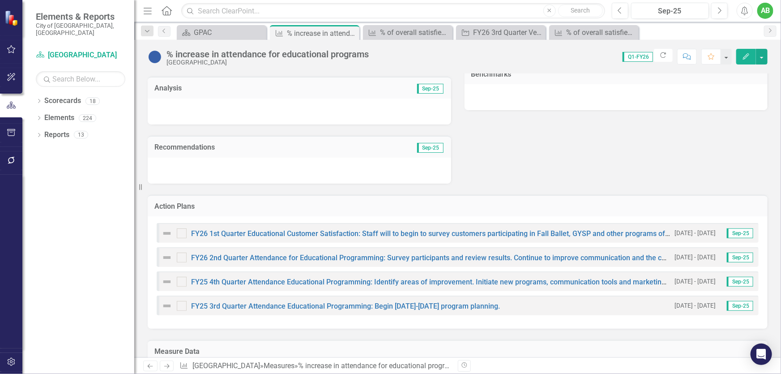
scroll to position [366, 0]
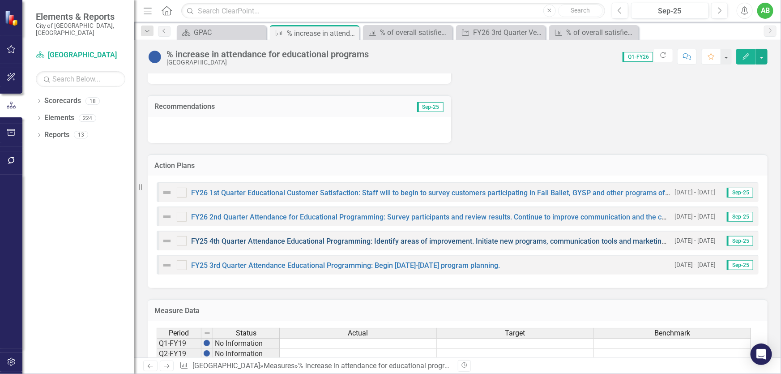
click at [344, 237] on link "FY25 4th Quarter Attendance Educational Programming: Identify areas of improvem…" at bounding box center [470, 241] width 559 height 9
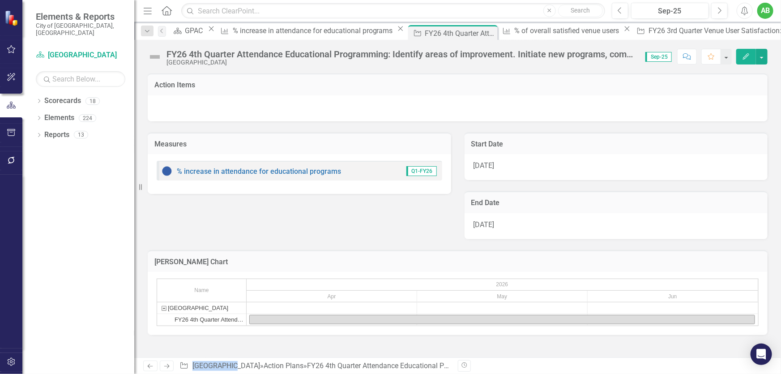
click at [507, 171] on div "[DATE]" at bounding box center [617, 167] width 304 height 26
click at [206, 34] on div "GPAC" at bounding box center [195, 30] width 21 height 11
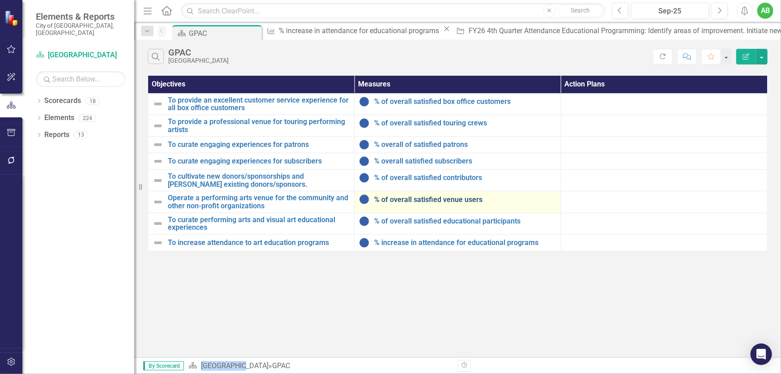
click at [455, 197] on link "% of overall satisfied venue users" at bounding box center [465, 200] width 182 height 8
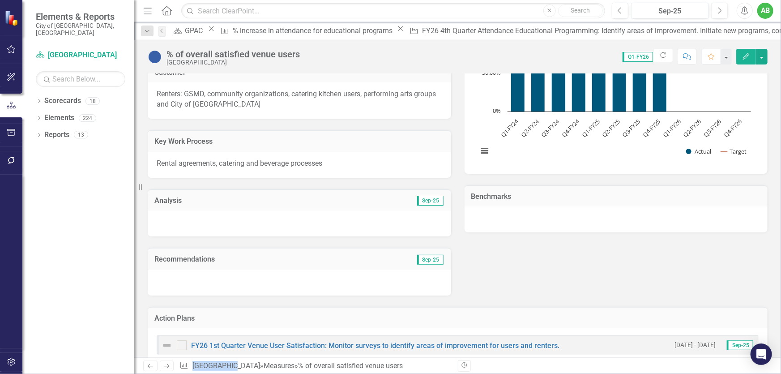
scroll to position [326, 0]
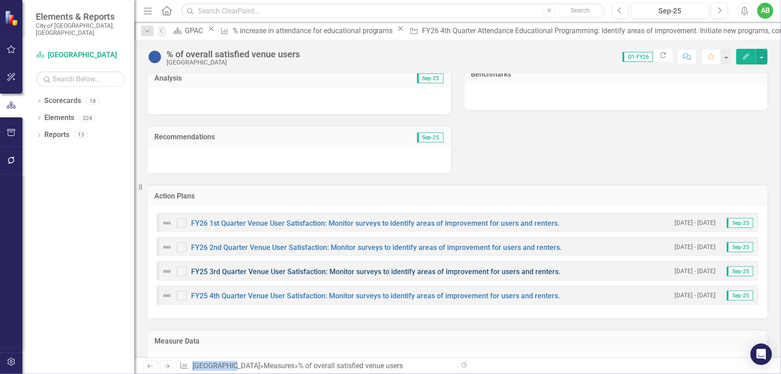
click at [315, 270] on link "FY25 3rd Quarter Venue User Satisfaction: Monitor surveys to identify areas of …" at bounding box center [375, 271] width 369 height 9
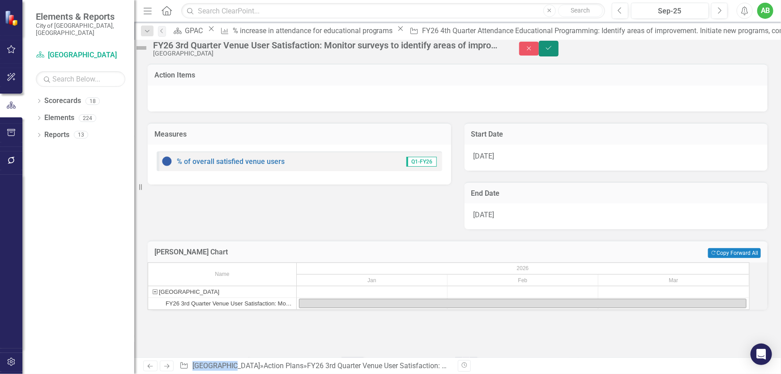
click at [553, 51] on icon "Save" at bounding box center [549, 48] width 8 height 6
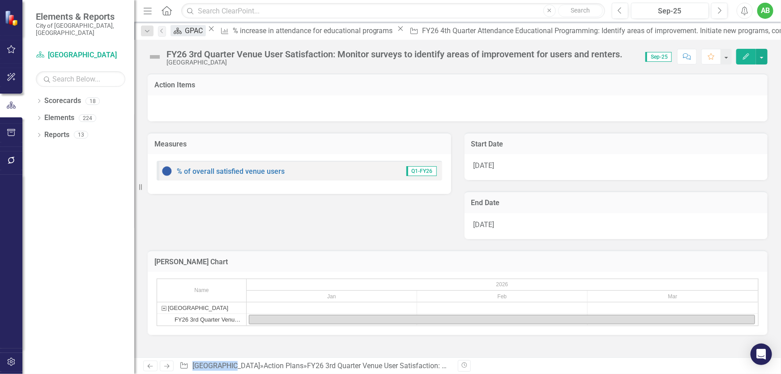
click at [206, 31] on div "GPAC" at bounding box center [195, 30] width 21 height 11
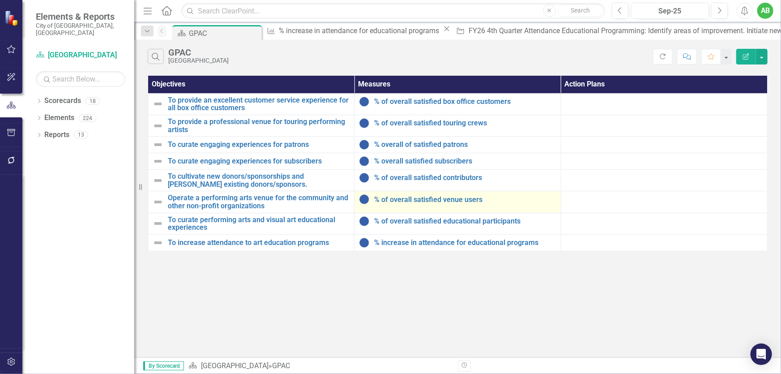
click at [444, 205] on td "% of overall satisfied venue users Edit Edit Measure Link Open Element" at bounding box center [458, 201] width 206 height 21
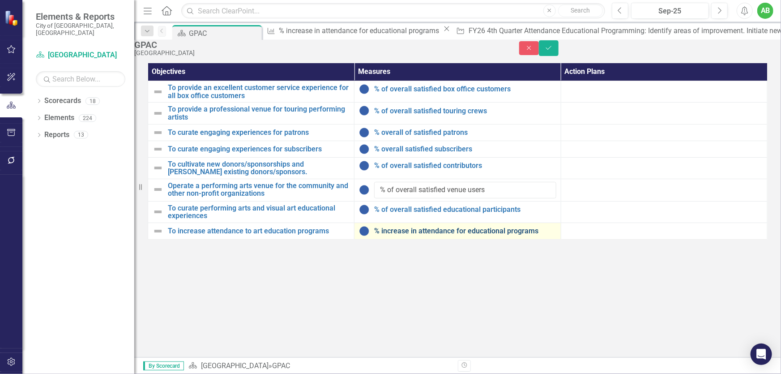
click at [485, 235] on link "% increase in attendance for educational programs" at bounding box center [465, 231] width 182 height 8
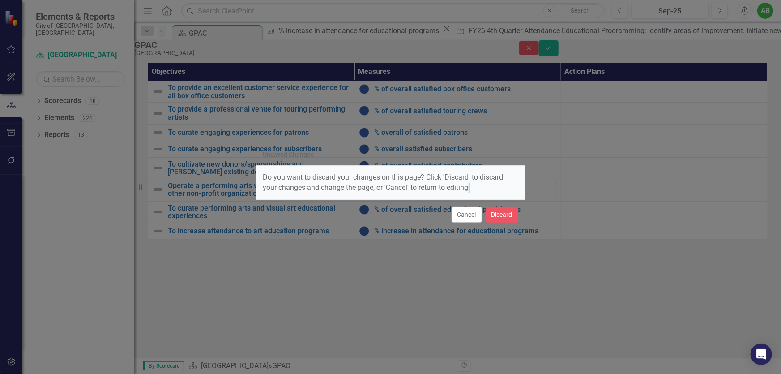
click at [485, 241] on div "Unsaved Changes Do you want to discard your changes on this page? Click 'Discar…" at bounding box center [391, 187] width 269 height 374
click at [466, 217] on button "Cancel" at bounding box center [467, 215] width 30 height 16
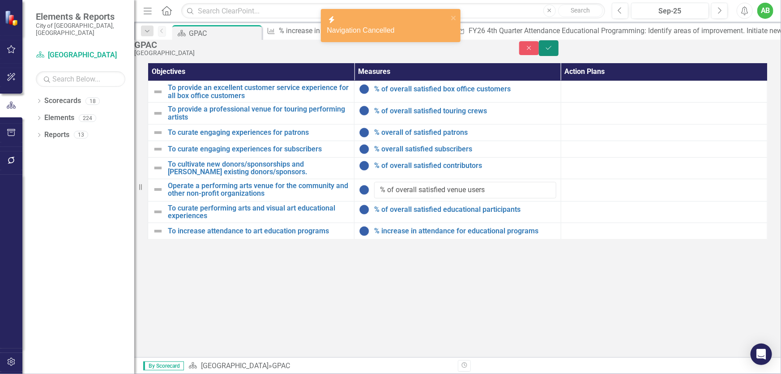
click at [553, 51] on icon "Save" at bounding box center [549, 48] width 8 height 6
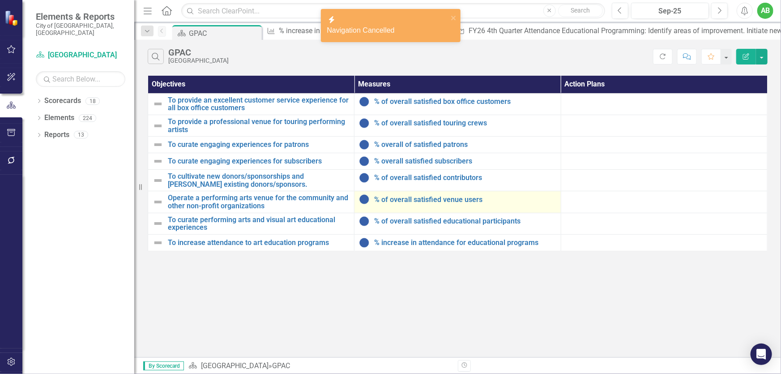
click at [420, 206] on td "% of overall satisfied venue users Edit Edit Measure Link Open Element" at bounding box center [458, 201] width 206 height 21
click at [420, 205] on td "% of overall satisfied venue users Edit Edit Measure Link Open Element" at bounding box center [458, 201] width 206 height 21
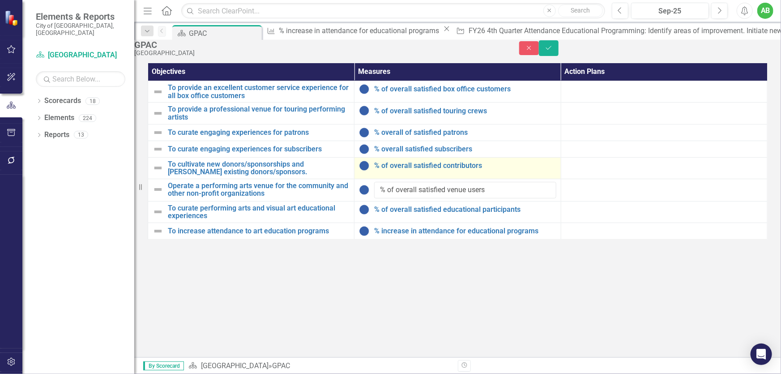
click at [466, 171] on div "% of overall satisfied contributors" at bounding box center [457, 165] width 197 height 11
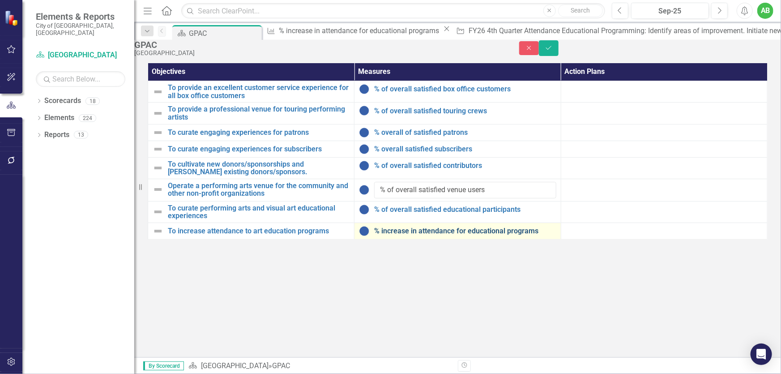
click at [526, 235] on link "% increase in attendance for educational programs" at bounding box center [465, 231] width 182 height 8
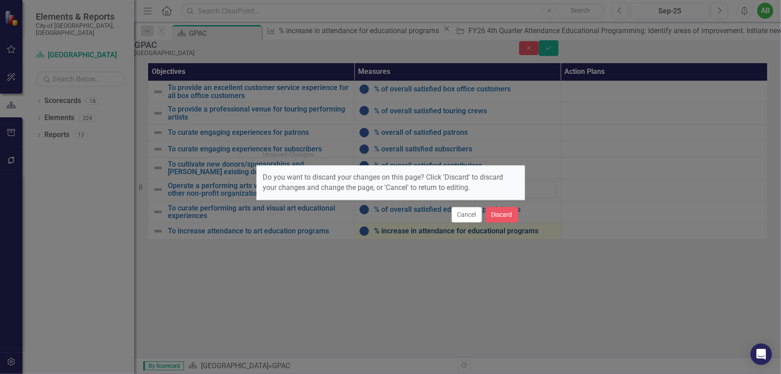
click at [525, 245] on div "Unsaved Changes Do you want to discard your changes on this page? Click 'Discar…" at bounding box center [390, 187] width 781 height 374
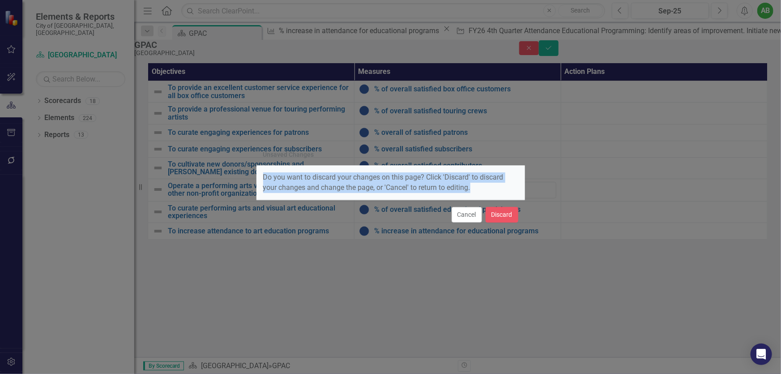
drag, startPoint x: 765, startPoint y: 51, endPoint x: 524, endPoint y: 206, distance: 286.0
click at [529, 200] on div "Unsaved Changes Do you want to discard your changes on this page? Click 'Discar…" at bounding box center [390, 187] width 781 height 374
click at [510, 216] on button "Discard" at bounding box center [502, 215] width 33 height 16
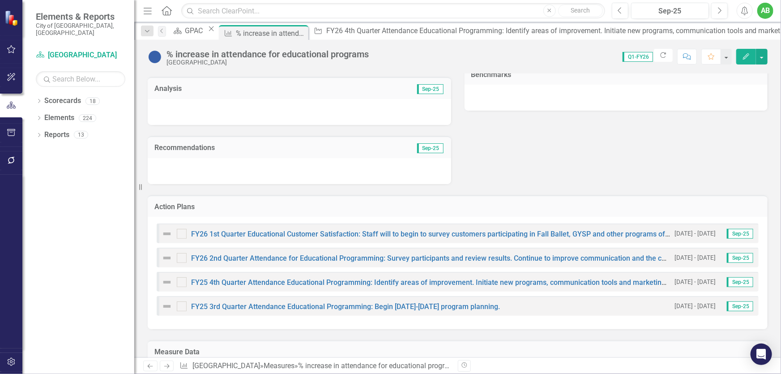
scroll to position [326, 0]
click at [350, 283] on link "FY25 4th Quarter Attendance Educational Programming: Identify areas of improvem…" at bounding box center [470, 282] width 559 height 9
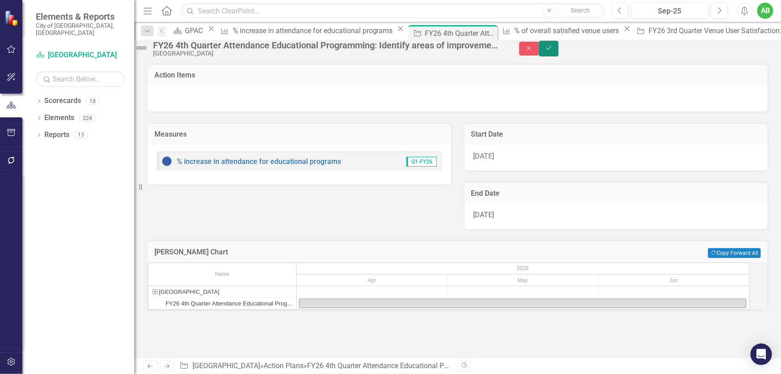
click at [553, 51] on icon "Save" at bounding box center [549, 48] width 8 height 6
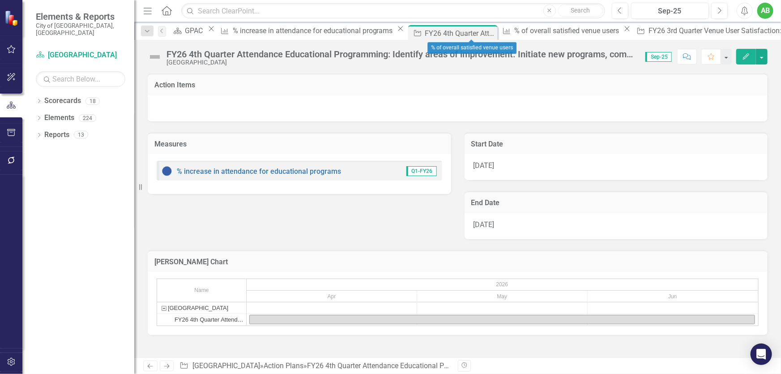
click at [623, 32] on icon "Close" at bounding box center [627, 28] width 9 height 7
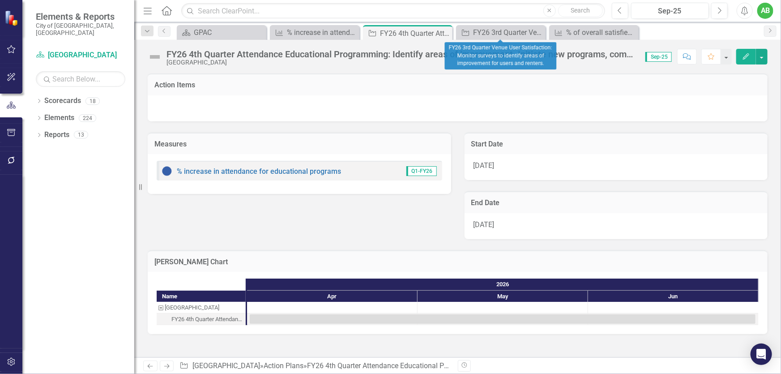
click at [0, 0] on icon "Close" at bounding box center [0, 0] width 0 height 0
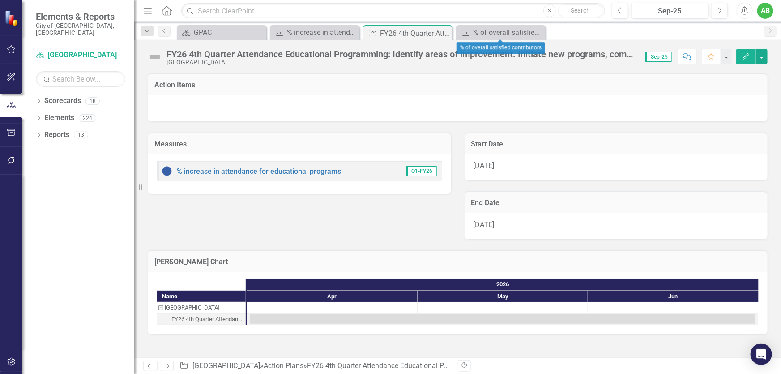
click at [0, 0] on icon "Close" at bounding box center [0, 0] width 0 height 0
drag, startPoint x: 449, startPoint y: 33, endPoint x: 395, endPoint y: 34, distance: 54.2
click at [0, 0] on div "Close" at bounding box center [0, 0] width 0 height 0
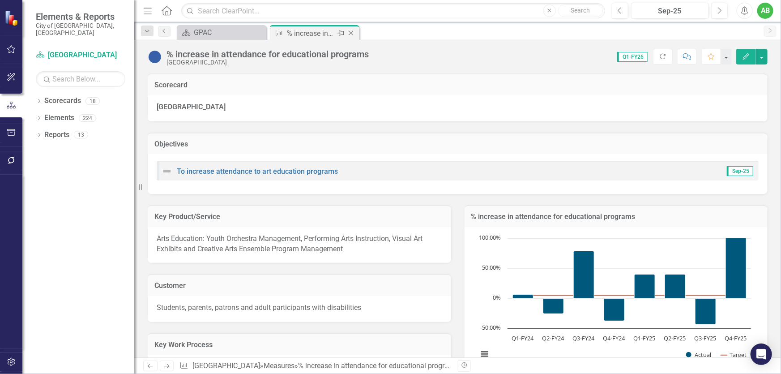
click at [351, 34] on icon "Close" at bounding box center [351, 33] width 9 height 7
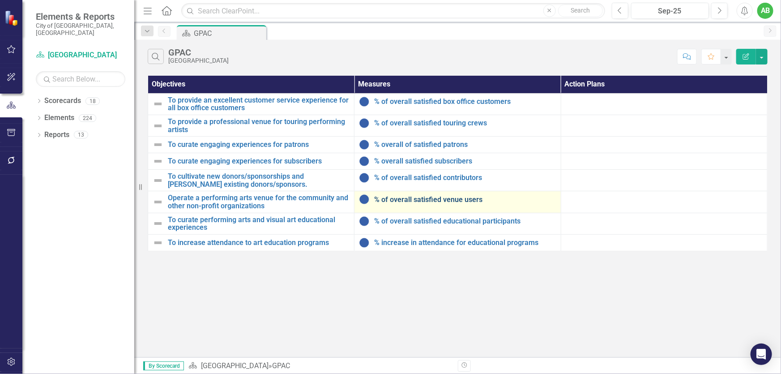
click at [438, 196] on link "% of overall satisfied venue users" at bounding box center [465, 200] width 182 height 8
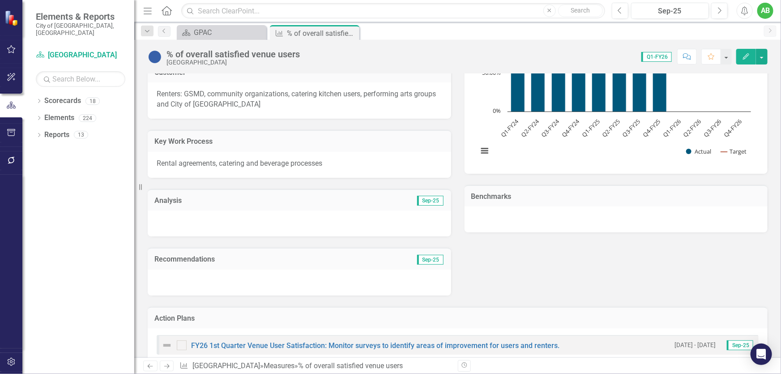
scroll to position [421, 0]
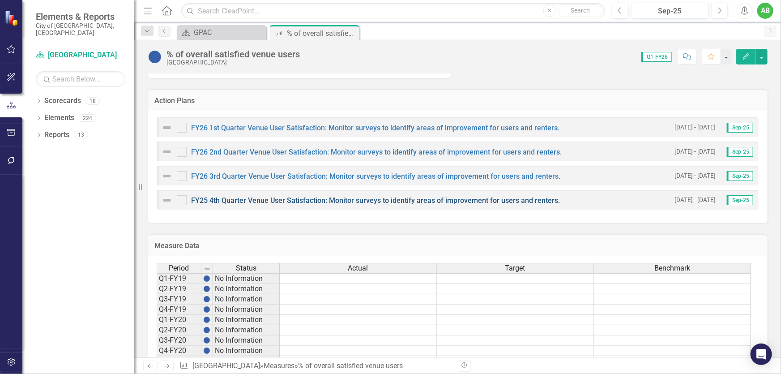
click at [374, 197] on link "FY25 4th Quarter Venue User Satisfaction: Monitor surveys to identify areas of …" at bounding box center [375, 200] width 369 height 9
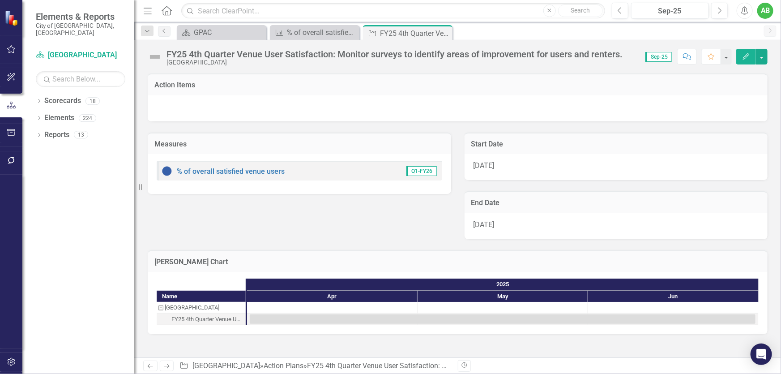
click at [506, 169] on div "[DATE]" at bounding box center [617, 167] width 304 height 26
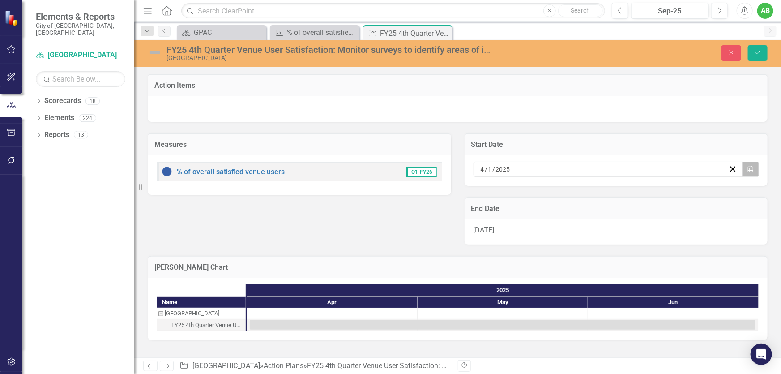
click at [748, 167] on icon "button" at bounding box center [750, 169] width 5 height 6
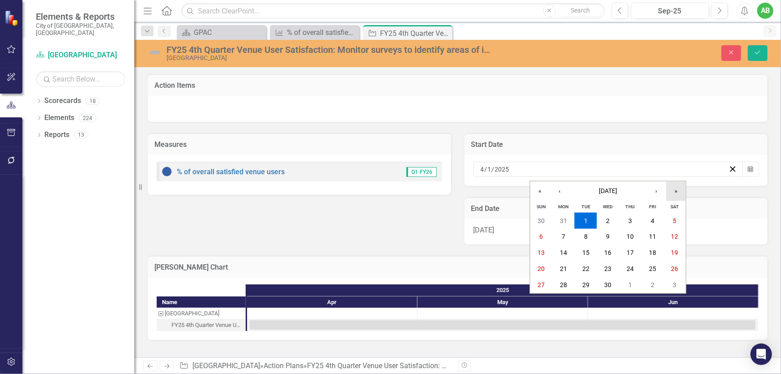
click at [673, 192] on button "»" at bounding box center [677, 191] width 20 height 20
click at [609, 221] on abbr "1" at bounding box center [609, 220] width 4 height 7
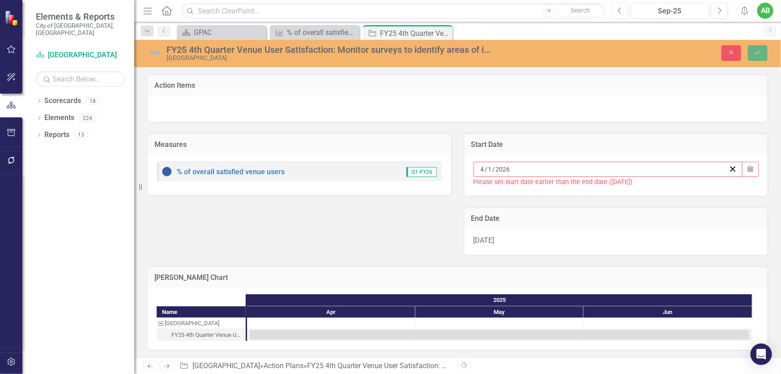
click at [716, 235] on div "6/30/25" at bounding box center [617, 242] width 304 height 26
click at [595, 243] on div "6/30/25" at bounding box center [617, 242] width 304 height 26
click at [511, 239] on div "6/30/25" at bounding box center [617, 242] width 304 height 26
click at [485, 239] on span "6/30/25" at bounding box center [484, 240] width 21 height 9
click at [492, 241] on span "6/30/25" at bounding box center [484, 240] width 21 height 9
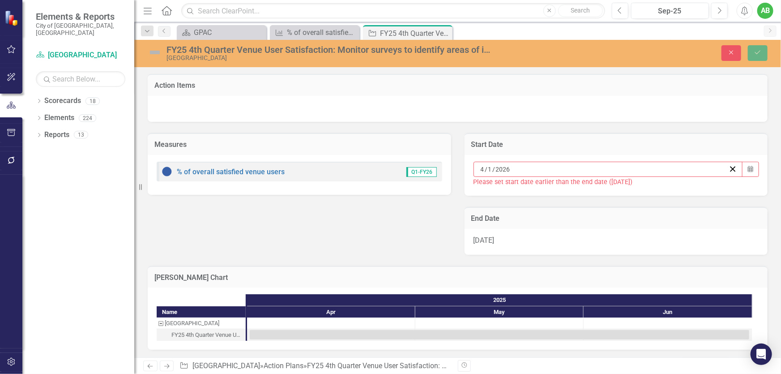
click at [560, 237] on div "6/30/25" at bounding box center [617, 242] width 304 height 26
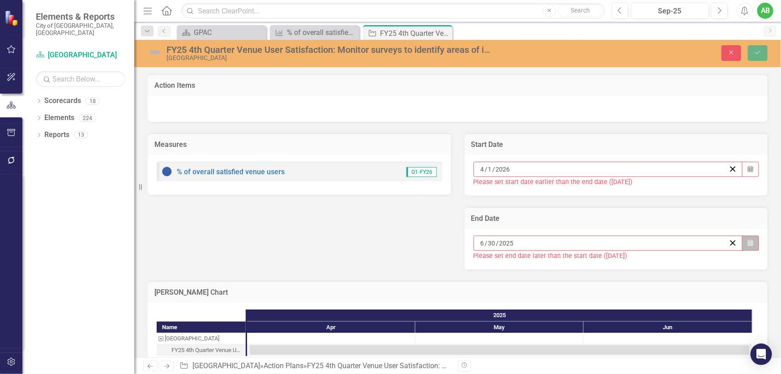
click at [748, 242] on icon "Calendar" at bounding box center [750, 243] width 5 height 6
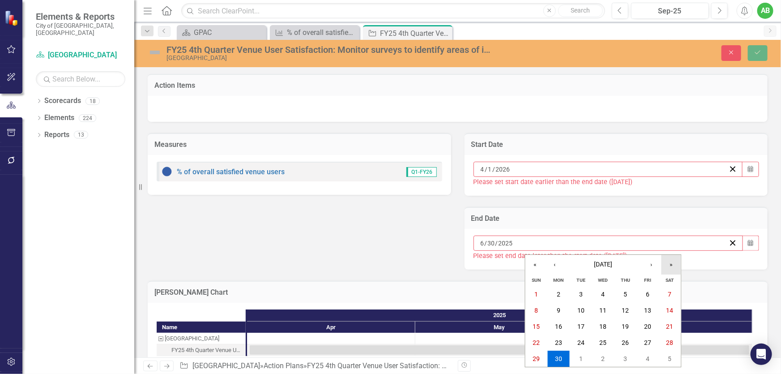
click at [674, 264] on button "»" at bounding box center [672, 265] width 20 height 20
click at [582, 356] on abbr "30" at bounding box center [581, 358] width 7 height 7
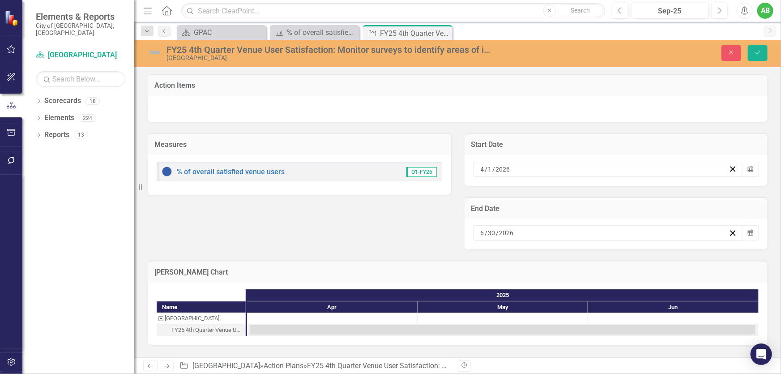
click at [185, 49] on div "FY25 4th Quarter Venue User Satisfaction: Monitor surveys to identify areas of …" at bounding box center [330, 50] width 327 height 10
click at [188, 48] on div "FY25 4th Quarter Venue User Satisfaction: Monitor surveys to identify areas of …" at bounding box center [330, 50] width 327 height 10
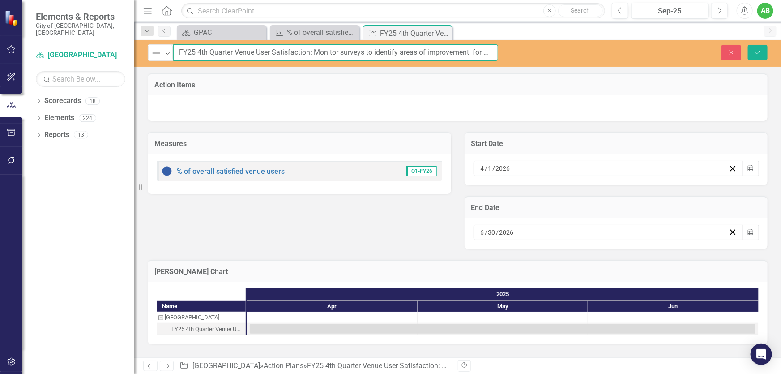
click at [192, 51] on input "FY25 4th Quarter Venue User Satisfaction: Monitor surveys to identify areas of …" at bounding box center [335, 52] width 325 height 17
type input "FY26 4th Quarter Venue User Satisfaction: Monitor surveys to identify areas of …"
click at [754, 52] on icon "Save" at bounding box center [758, 52] width 8 height 6
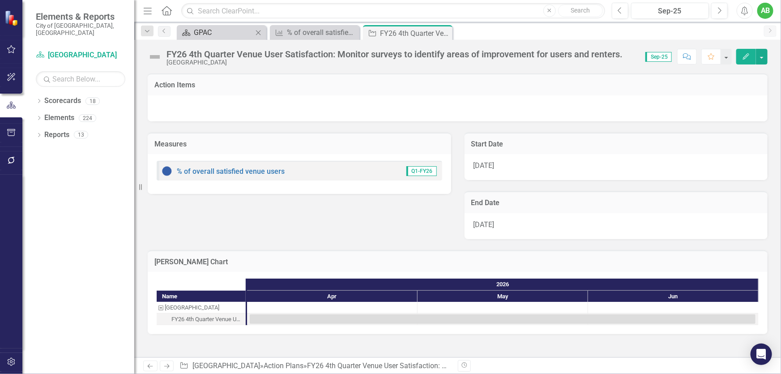
click at [224, 28] on div "GPAC" at bounding box center [223, 32] width 59 height 11
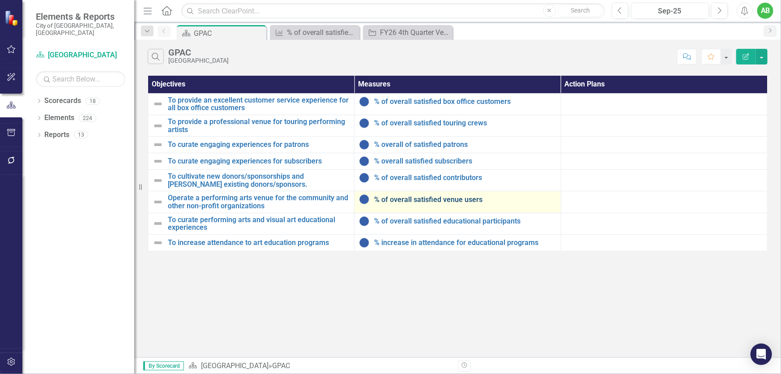
click at [447, 197] on link "% of overall satisfied venue users" at bounding box center [465, 200] width 182 height 8
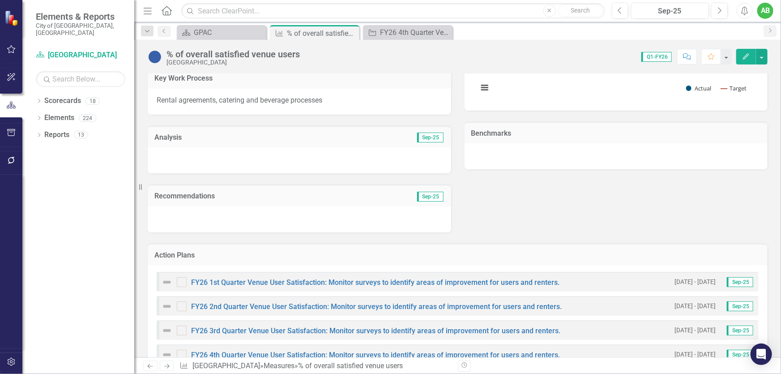
scroll to position [429, 0]
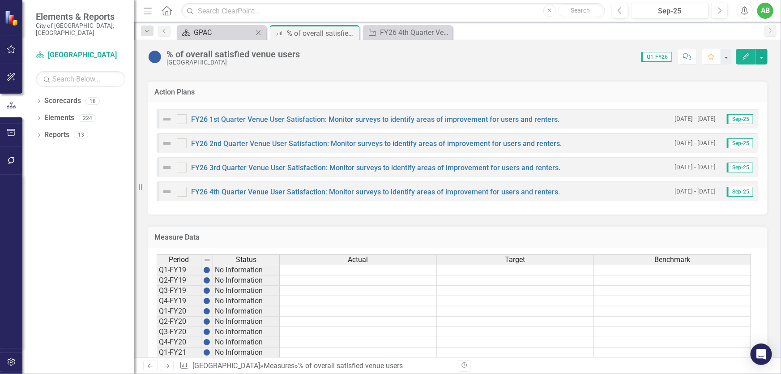
click at [205, 34] on div "GPAC" at bounding box center [223, 32] width 59 height 11
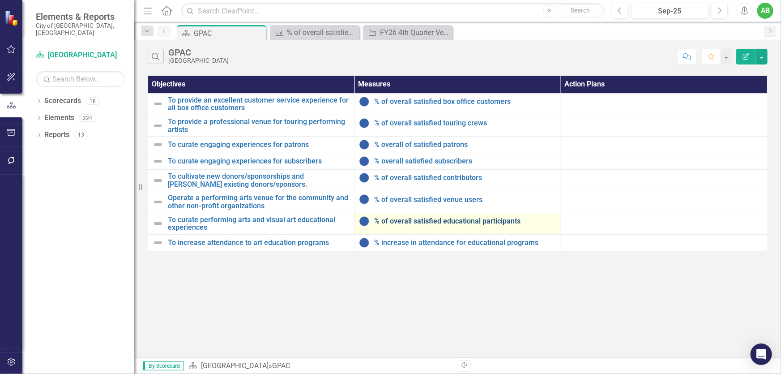
click at [447, 218] on div "% of overall satisfied educational participants" at bounding box center [457, 221] width 197 height 11
click at [447, 219] on link "% of overall satisfied educational participants" at bounding box center [465, 221] width 182 height 8
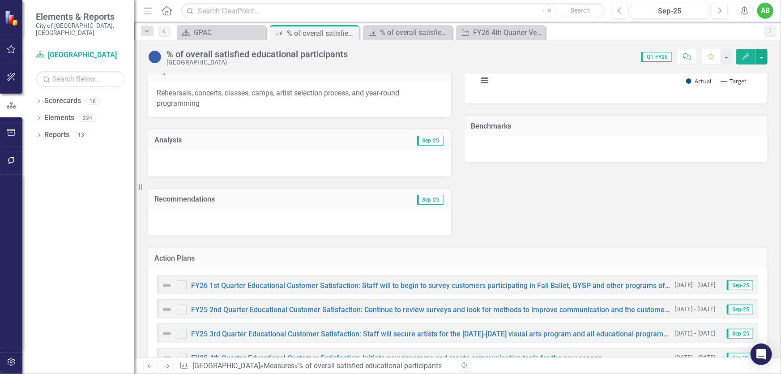
scroll to position [285, 0]
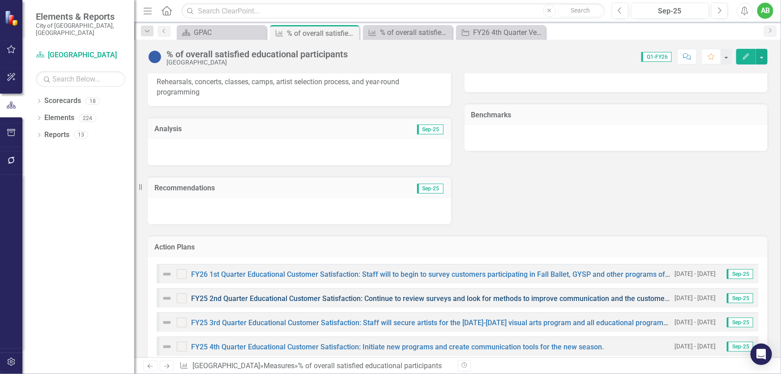
click at [451, 295] on link "FY25 2nd Quarter Educational Customer Satisfaction: Continue to review surveys …" at bounding box center [506, 298] width 631 height 9
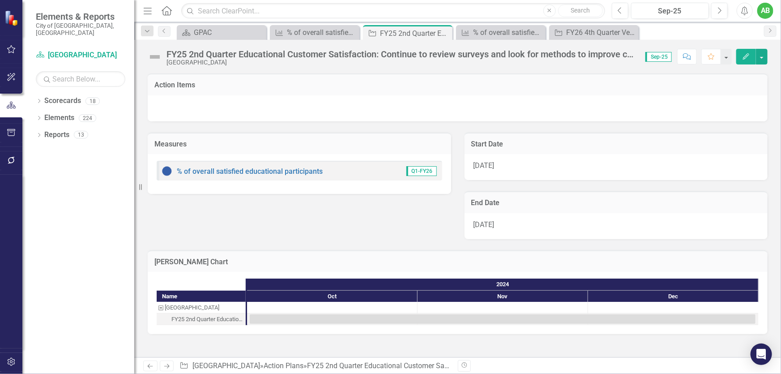
click at [481, 167] on span "10/1/24" at bounding box center [484, 165] width 21 height 9
click at [491, 166] on span "10/1/24" at bounding box center [484, 165] width 21 height 9
click at [500, 166] on div "10/1/24" at bounding box center [617, 167] width 304 height 26
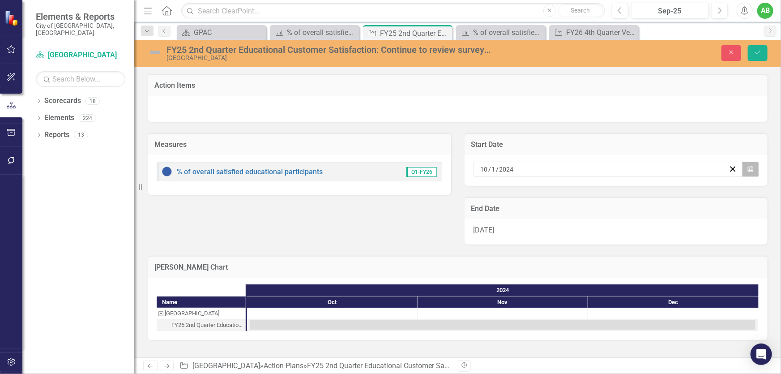
click at [755, 169] on button "Calendar" at bounding box center [750, 169] width 17 height 15
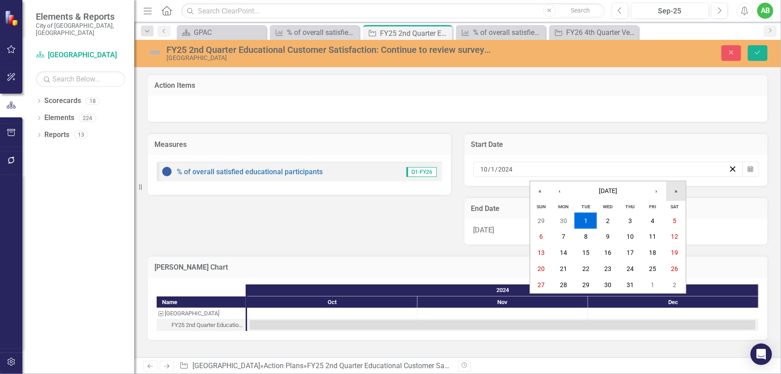
click at [674, 192] on button "»" at bounding box center [677, 191] width 20 height 20
click at [607, 217] on abbr "1" at bounding box center [609, 220] width 4 height 7
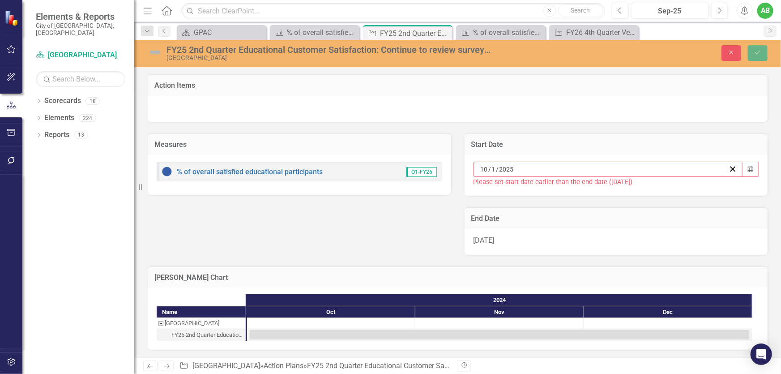
click at [735, 168] on div "10 / 1 / 2025" at bounding box center [609, 169] width 270 height 15
click at [600, 243] on div "12/31/24" at bounding box center [617, 242] width 304 height 26
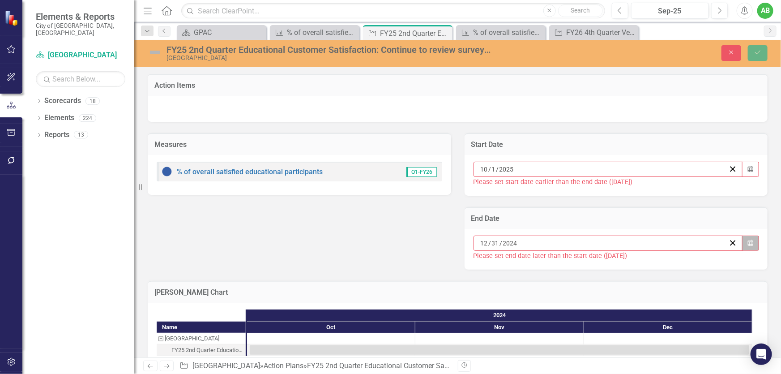
click at [748, 240] on icon "button" at bounding box center [750, 243] width 5 height 6
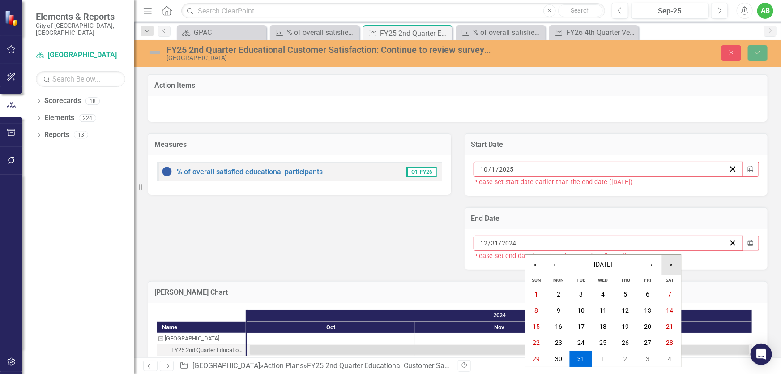
click at [671, 261] on button "»" at bounding box center [672, 265] width 20 height 20
click at [602, 355] on abbr "31" at bounding box center [603, 358] width 7 height 7
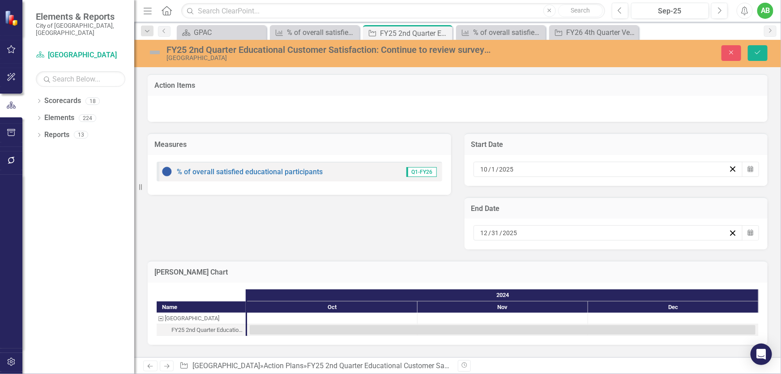
click at [189, 51] on div "FY25 2nd Quarter Educational Customer Satisfaction: Continue to review surveys …" at bounding box center [330, 50] width 327 height 10
click at [188, 49] on div "FY25 2nd Quarter Educational Customer Satisfaction: Continue to review surveys …" at bounding box center [330, 50] width 327 height 10
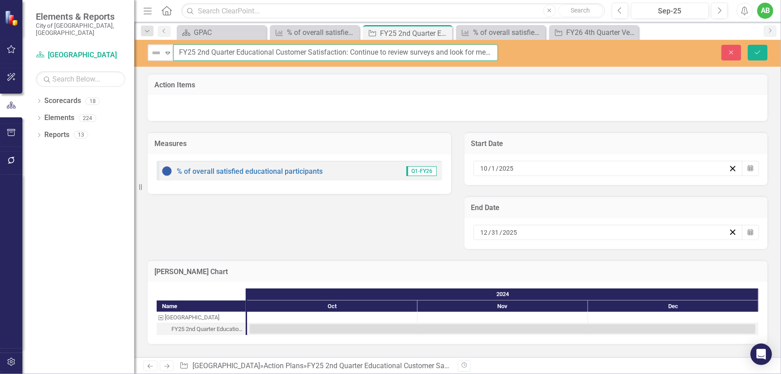
click at [188, 50] on input "FY25 2nd Quarter Educational Customer Satisfaction: Continue to review surveys …" at bounding box center [335, 52] width 325 height 17
click at [193, 50] on input "FY25 2nd Quarter Educational Customer Satisfaction: Continue to review surveys …" at bounding box center [335, 52] width 325 height 17
type input "FY26 2nd Quarter Educational Customer Satisfaction: Continue to review surveys …"
click at [762, 51] on button "Save" at bounding box center [758, 53] width 20 height 16
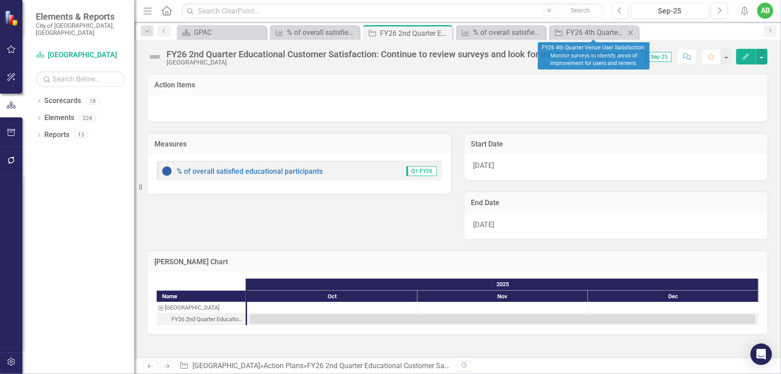
click at [633, 32] on icon "Close" at bounding box center [630, 32] width 9 height 7
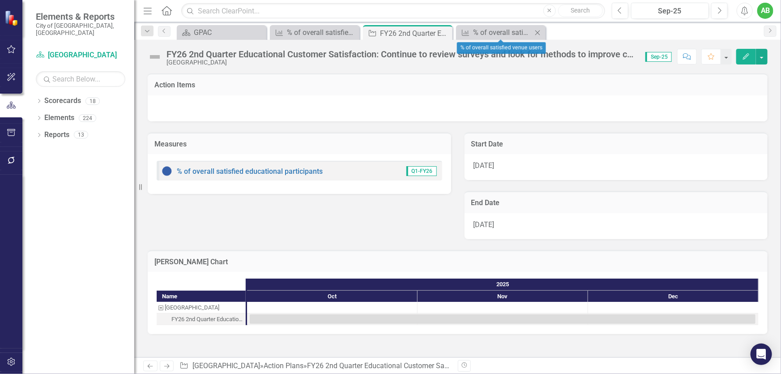
click at [533, 32] on icon "Close" at bounding box center [537, 32] width 9 height 7
click at [215, 27] on div "GPAC" at bounding box center [223, 32] width 59 height 11
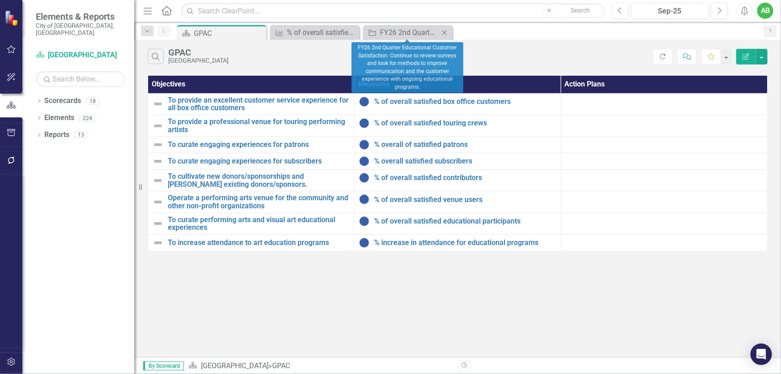
click at [444, 32] on icon "Close" at bounding box center [444, 32] width 9 height 7
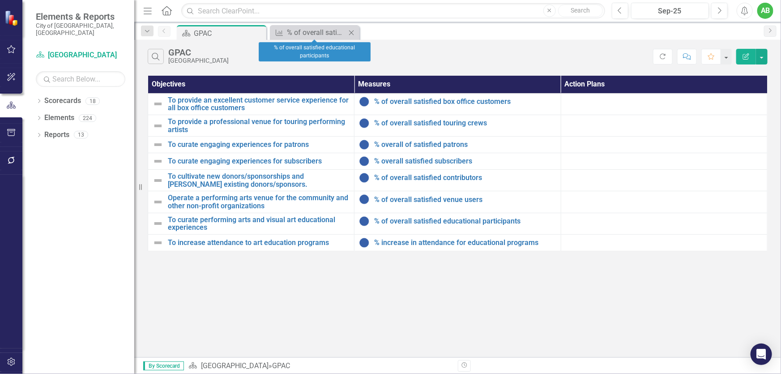
click at [350, 30] on icon "Close" at bounding box center [351, 32] width 9 height 7
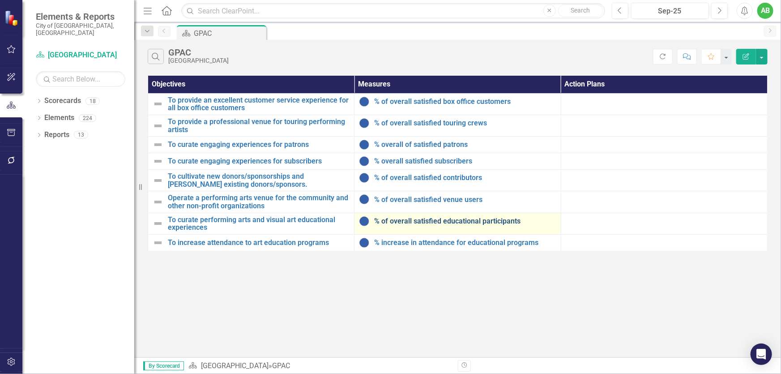
click at [449, 221] on link "% of overall satisfied educational participants" at bounding box center [465, 221] width 182 height 8
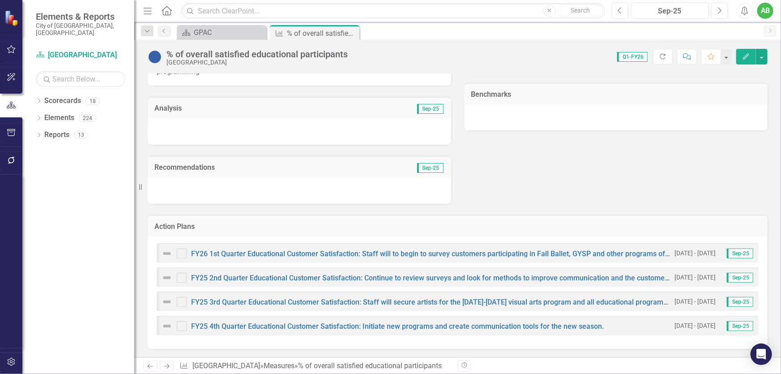
scroll to position [326, 0]
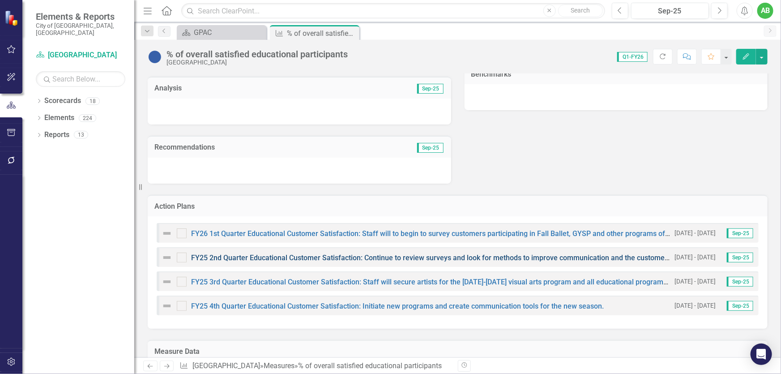
click at [367, 253] on link "FY25 2nd Quarter Educational Customer Satisfaction: Continue to review surveys …" at bounding box center [506, 257] width 631 height 9
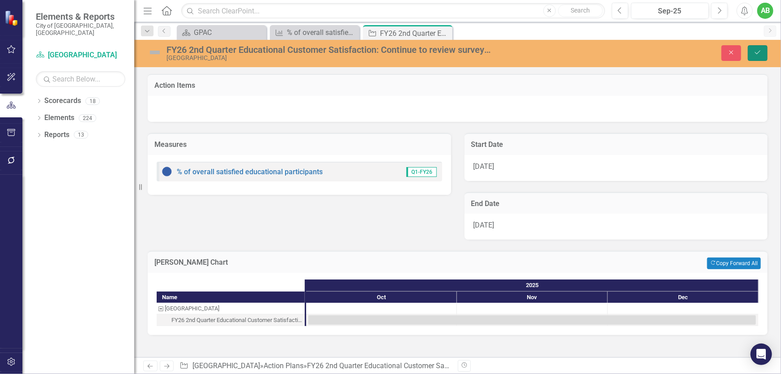
click at [760, 51] on icon "Save" at bounding box center [758, 52] width 8 height 6
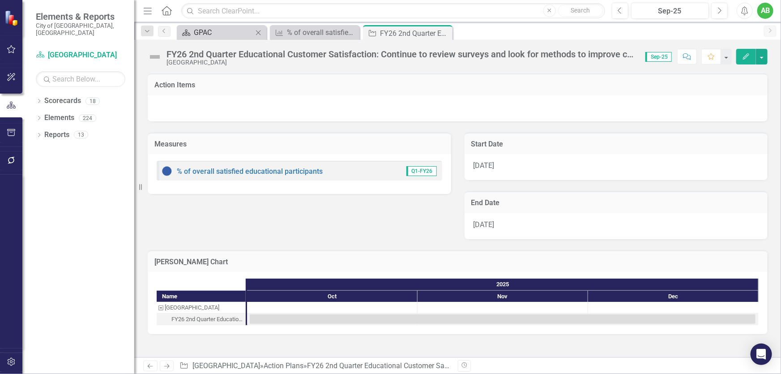
click at [214, 36] on div "GPAC" at bounding box center [223, 32] width 59 height 11
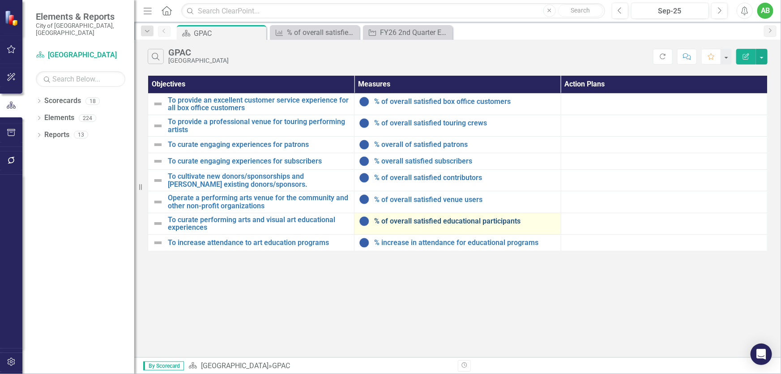
click at [429, 218] on link "% of overall satisfied educational participants" at bounding box center [465, 221] width 182 height 8
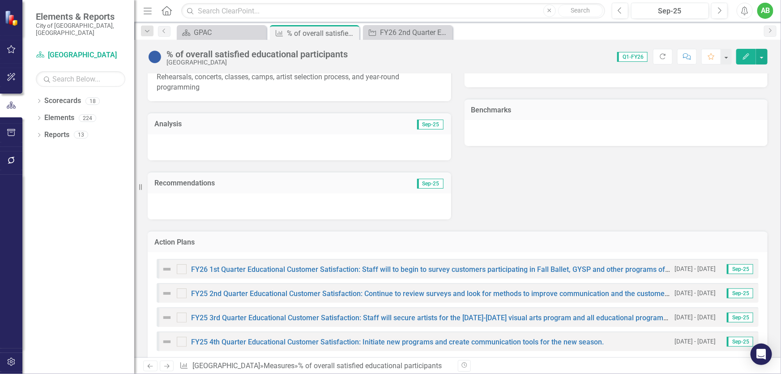
scroll to position [407, 0]
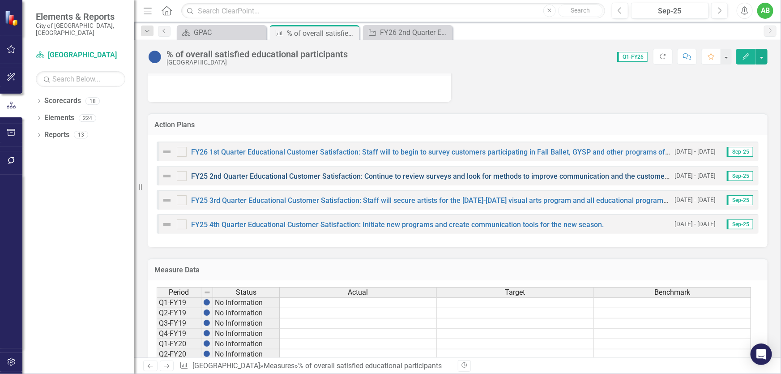
click at [425, 176] on link "FY25 2nd Quarter Educational Customer Satisfaction: Continue to review surveys …" at bounding box center [506, 176] width 631 height 9
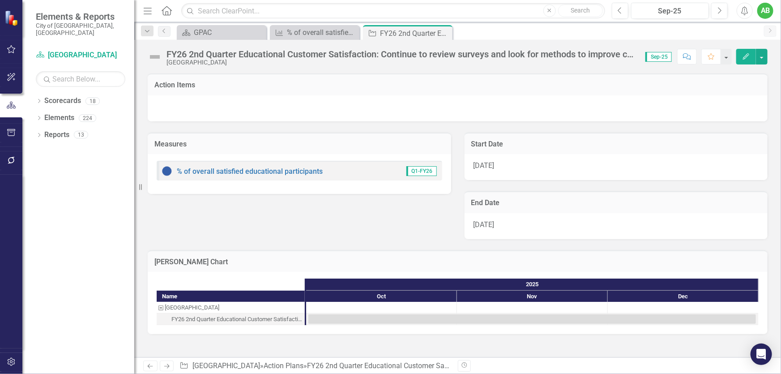
click at [505, 164] on div "10/1/25" at bounding box center [617, 167] width 304 height 26
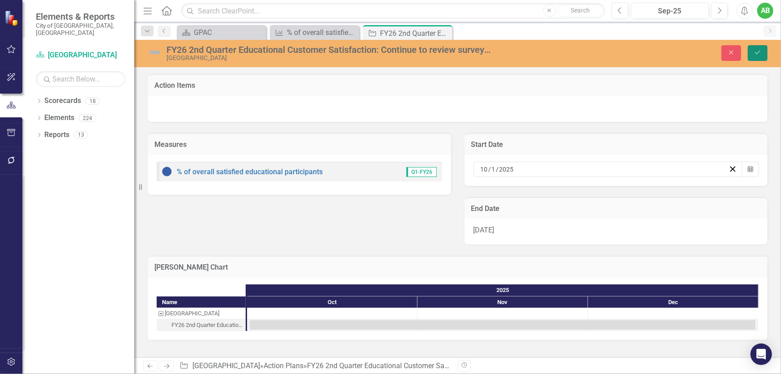
click at [755, 53] on icon "Save" at bounding box center [758, 52] width 8 height 6
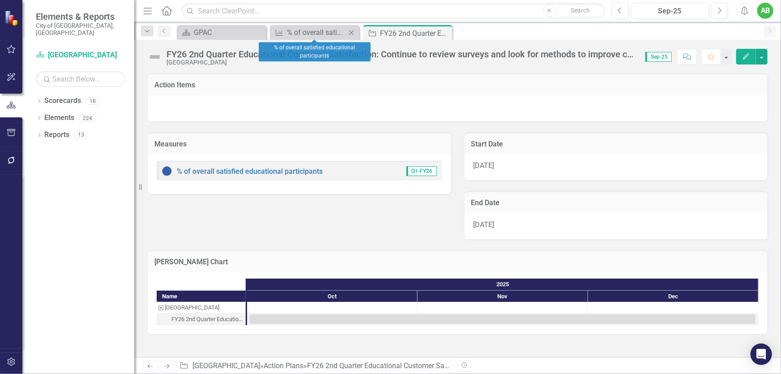
click at [353, 30] on icon "Close" at bounding box center [351, 32] width 9 height 7
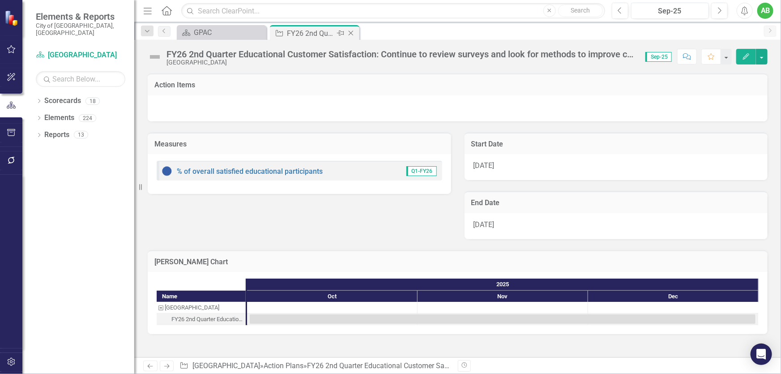
click at [353, 34] on icon "Close" at bounding box center [351, 33] width 9 height 7
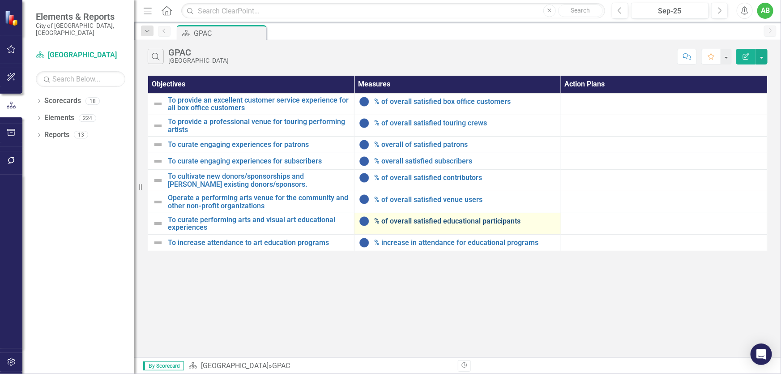
click at [448, 219] on link "% of overall satisfied educational participants" at bounding box center [465, 221] width 182 height 8
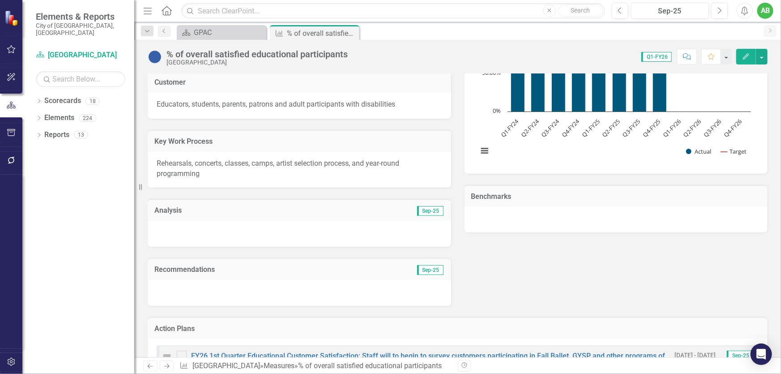
scroll to position [366, 0]
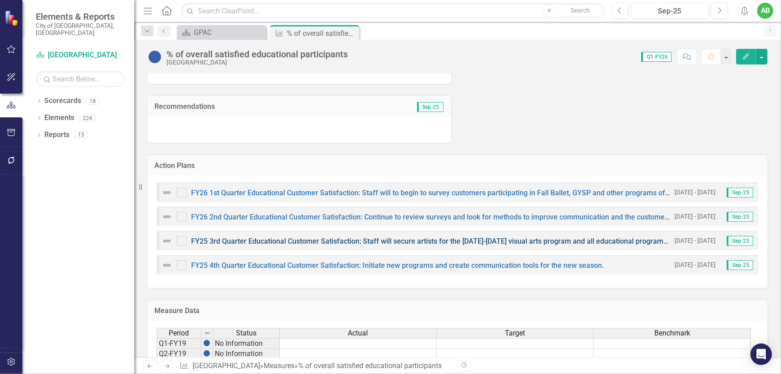
click at [451, 241] on link "FY25 3rd Quarter Educational Customer Satisfaction: Staff will secure artists f…" at bounding box center [468, 241] width 554 height 9
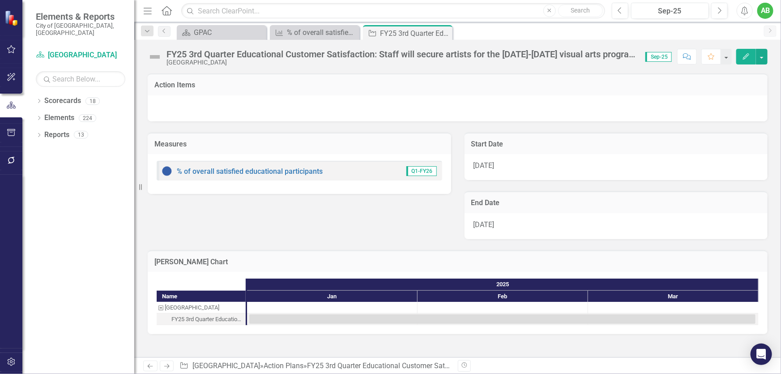
click at [502, 163] on div "[DATE]" at bounding box center [617, 167] width 304 height 26
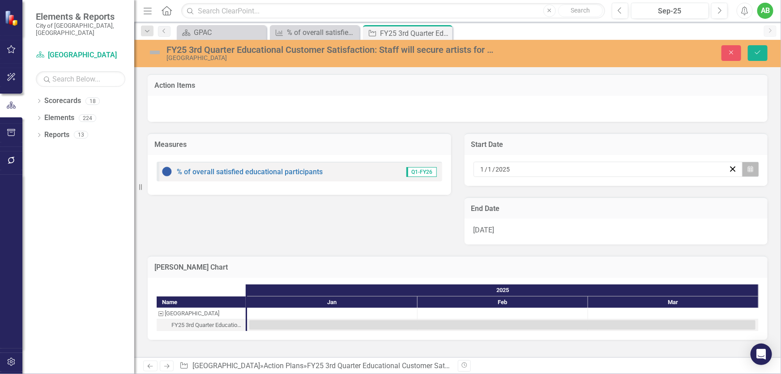
click at [755, 169] on button "Calendar" at bounding box center [750, 169] width 17 height 15
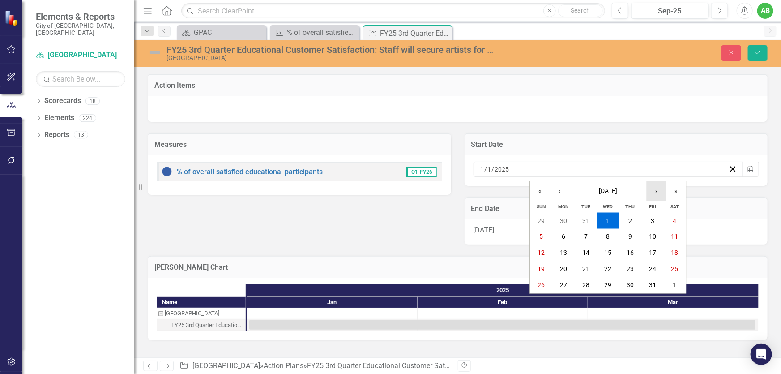
click at [659, 192] on button "›" at bounding box center [657, 191] width 20 height 20
click at [562, 194] on button "‹" at bounding box center [560, 191] width 20 height 20
click at [675, 193] on button "»" at bounding box center [677, 191] width 20 height 20
click at [628, 216] on button "1" at bounding box center [630, 221] width 22 height 16
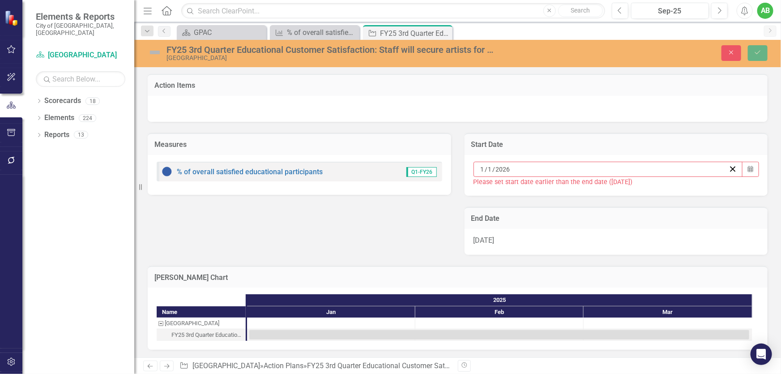
click at [540, 244] on div "3/31/25" at bounding box center [617, 242] width 304 height 26
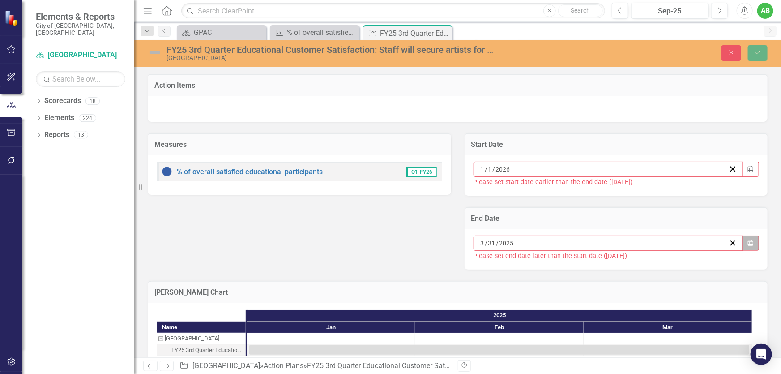
click at [747, 241] on button "Calendar" at bounding box center [750, 243] width 17 height 15
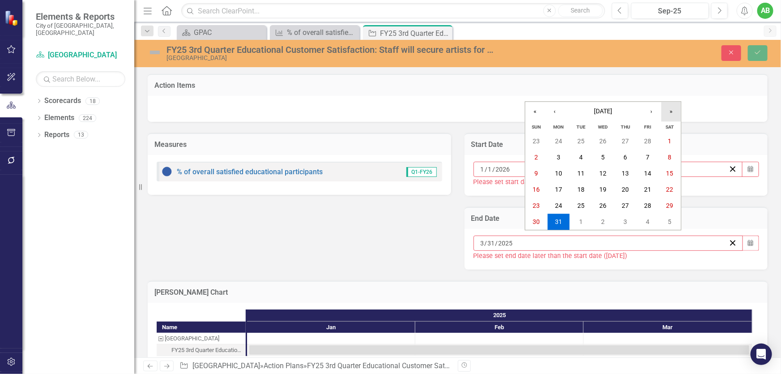
click at [673, 111] on button "»" at bounding box center [672, 112] width 20 height 20
click at [573, 205] on button "31" at bounding box center [581, 206] width 22 height 16
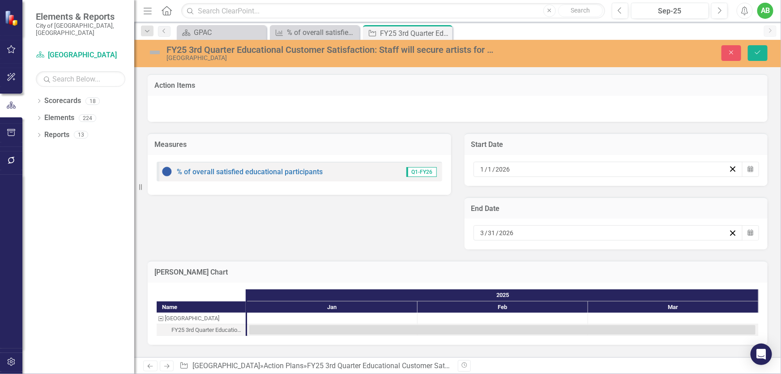
click at [198, 46] on div "FY25 3rd Quarter Educational Customer Satisfaction: Staff will secure artists f…" at bounding box center [330, 50] width 327 height 10
click at [195, 52] on div "FY25 3rd Quarter Educational Customer Satisfaction: Staff will secure artists f…" at bounding box center [330, 50] width 327 height 10
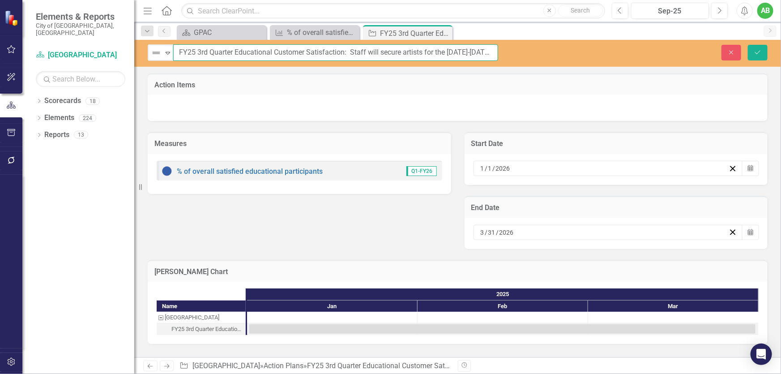
click at [194, 49] on input "FY25 3rd Quarter Educational Customer Satisfaction: Staff will secure artists f…" at bounding box center [335, 52] width 325 height 17
click at [464, 54] on input "FY26 3rd Quarter Educational Customer Satisfaction: Staff will secure artists f…" at bounding box center [335, 52] width 325 height 17
click at [481, 53] on input "FY26 3rd Quarter Educational Customer Satisfaction: Staff will secure artists f…" at bounding box center [335, 52] width 325 height 17
type input "FY26 3rd Quarter Educational Customer Satisfaction: Staff will secure artists f…"
click at [757, 52] on icon "Save" at bounding box center [758, 52] width 8 height 6
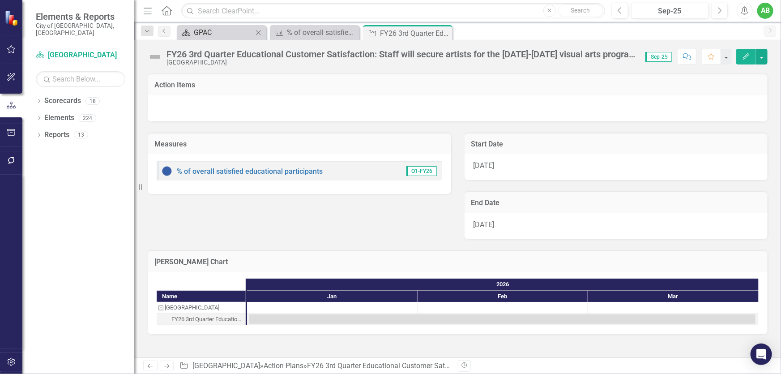
click at [213, 34] on div "GPAC" at bounding box center [223, 32] width 59 height 11
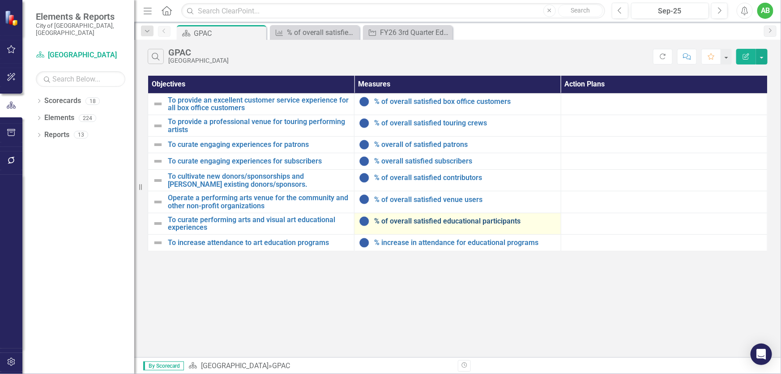
click at [452, 222] on link "% of overall satisfied educational participants" at bounding box center [465, 221] width 182 height 8
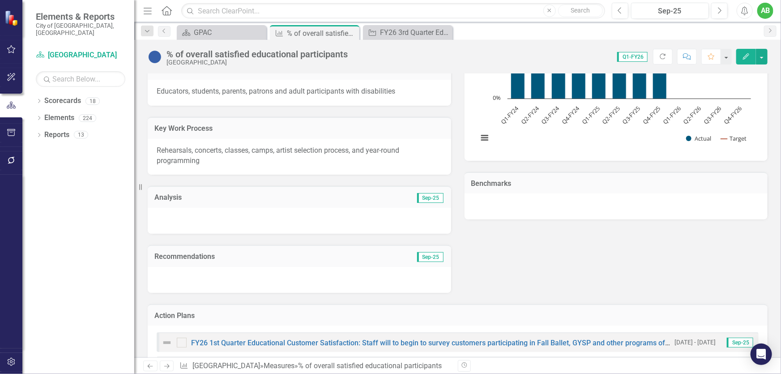
scroll to position [326, 0]
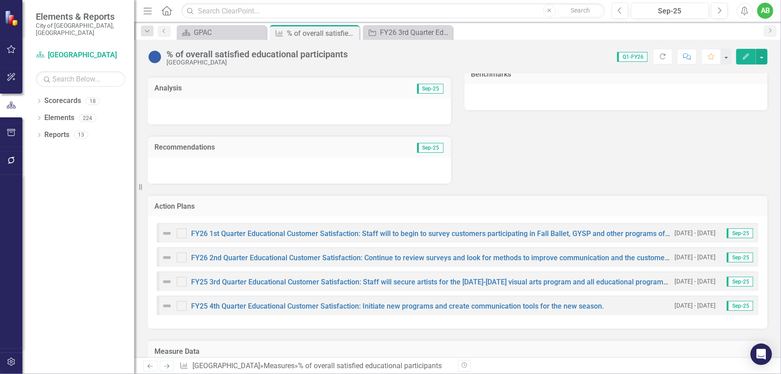
click at [382, 276] on div "FY25 3rd Quarter Educational Customer Satisfaction: Staff will secure artists f…" at bounding box center [416, 281] width 509 height 11
click at [385, 282] on link "FY25 3rd Quarter Educational Customer Satisfaction: Staff will secure artists f…" at bounding box center [468, 282] width 554 height 9
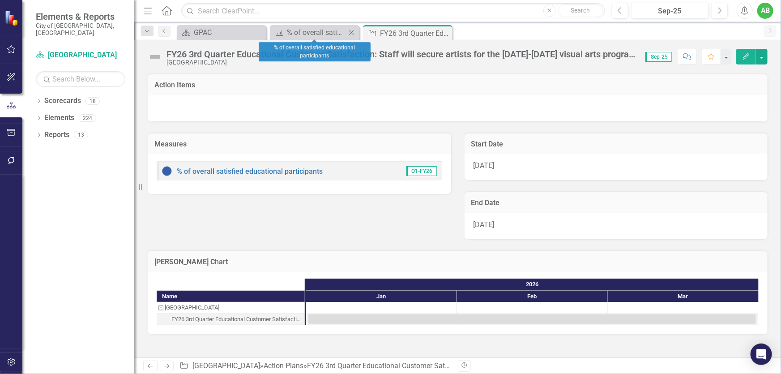
click at [350, 29] on icon "Close" at bounding box center [351, 32] width 9 height 7
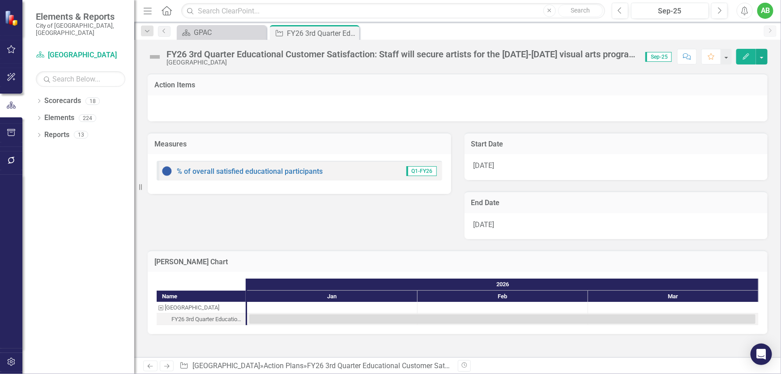
click at [0, 0] on div "Close" at bounding box center [0, 0] width 0 height 0
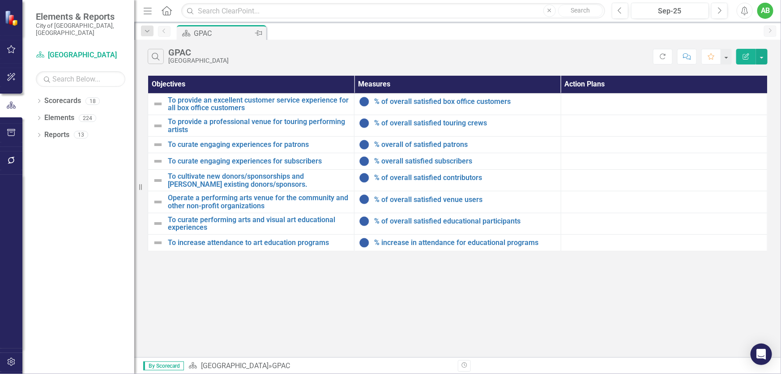
click at [211, 34] on div "GPAC" at bounding box center [223, 33] width 59 height 11
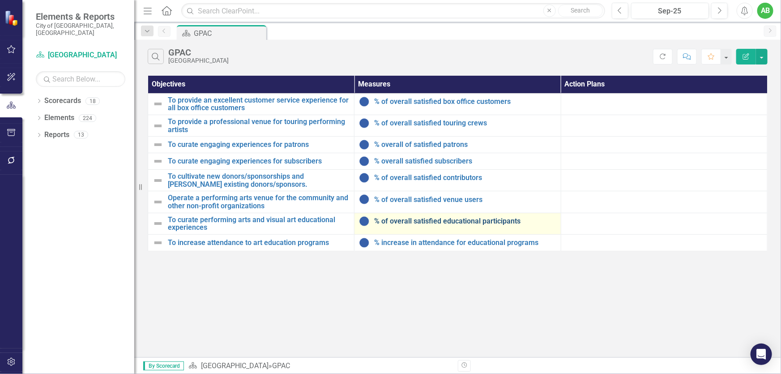
click at [475, 223] on link "% of overall satisfied educational participants" at bounding box center [465, 221] width 182 height 8
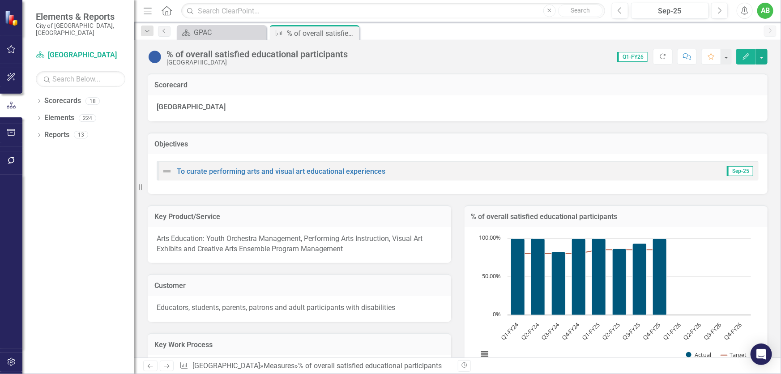
scroll to position [407, 0]
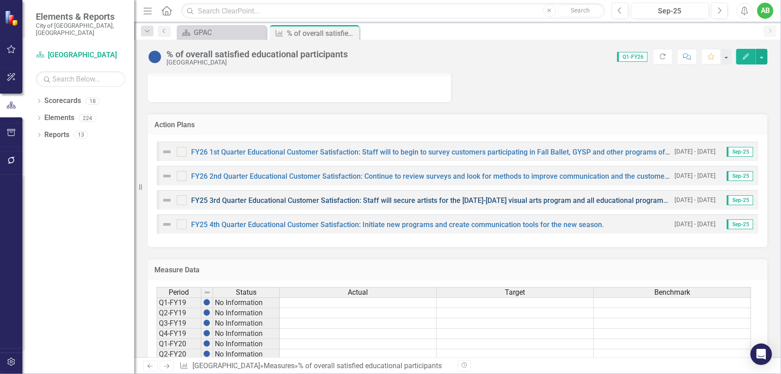
click at [318, 200] on link "FY25 3rd Quarter Educational Customer Satisfaction: Staff will secure artists f…" at bounding box center [468, 200] width 554 height 9
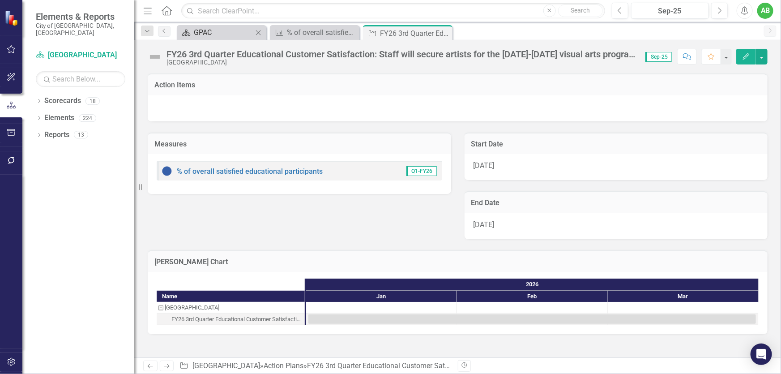
click at [202, 33] on div "GPAC" at bounding box center [223, 32] width 59 height 11
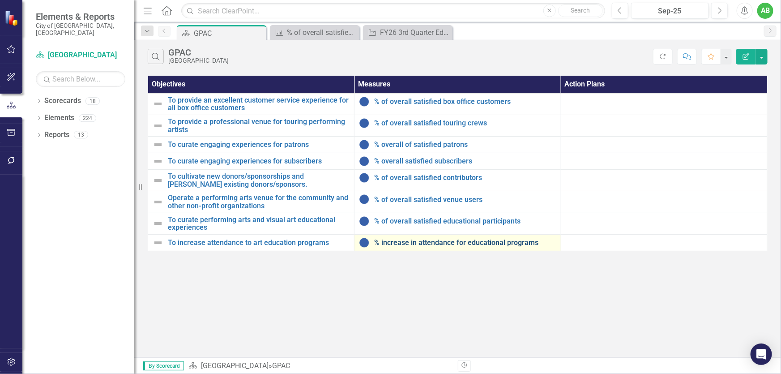
click at [455, 239] on link "% increase in attendance for educational programs" at bounding box center [465, 243] width 182 height 8
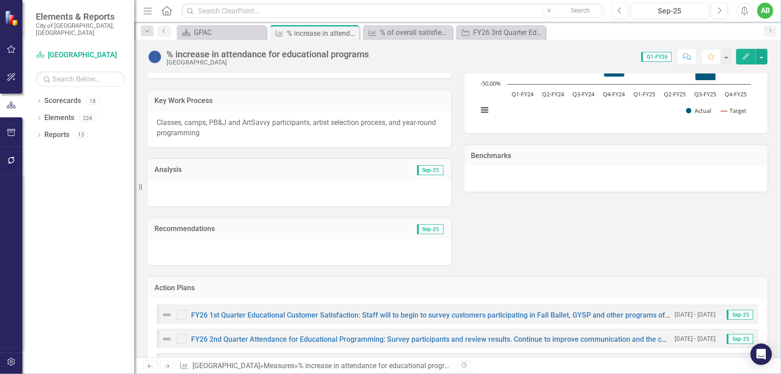
scroll to position [407, 0]
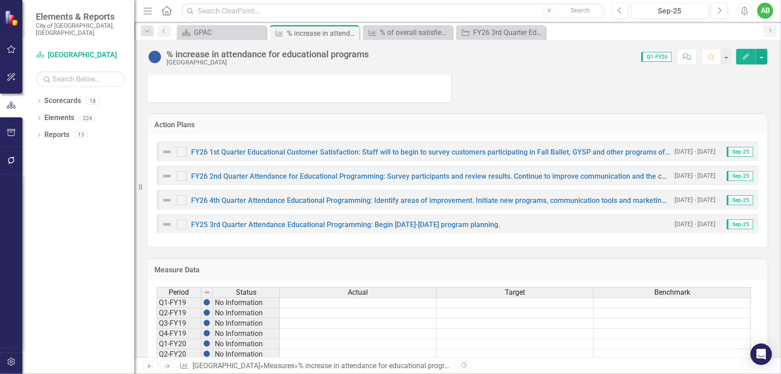
click at [266, 228] on div "FY25 3rd Quarter Attendance Educational Programming: Begin 2025-2026 program pl…" at bounding box center [331, 224] width 339 height 11
click at [268, 225] on link "FY25 3rd Quarter Attendance Educational Programming: Begin 2025-2026 program pl…" at bounding box center [345, 224] width 309 height 9
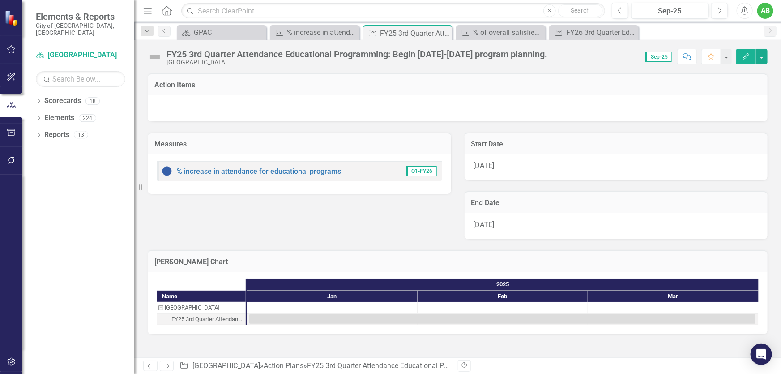
click at [530, 168] on div "1/1/25" at bounding box center [617, 167] width 304 height 26
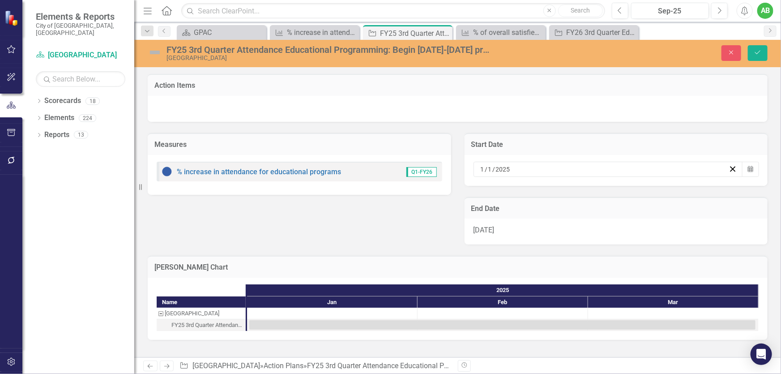
click at [463, 46] on div "FY25 3rd Quarter Attendance Educational Programming: Begin 2025-2026 program pl…" at bounding box center [330, 50] width 327 height 10
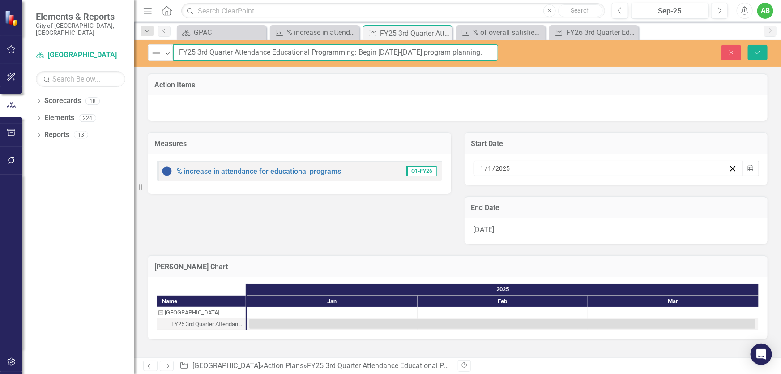
click at [412, 53] on input "FY25 3rd Quarter Attendance Educational Programming: Begin 2025-2026 program pl…" at bounding box center [335, 52] width 325 height 17
click at [394, 51] on input "FY25 3rd Quarter Attendance Educational Programming: Begin 2025-2027 program pl…" at bounding box center [335, 52] width 325 height 17
click at [193, 50] on input "FY25 3rd Quarter Attendance Educational Programming: Begin 2026-2027 program pl…" at bounding box center [335, 52] width 325 height 17
type input "FY26 3rd Quarter Attendance Educational Programming: Begin [DATE]-[DATE] progra…"
click at [511, 157] on div "1 / 1 / 2025 Calendar" at bounding box center [617, 169] width 304 height 31
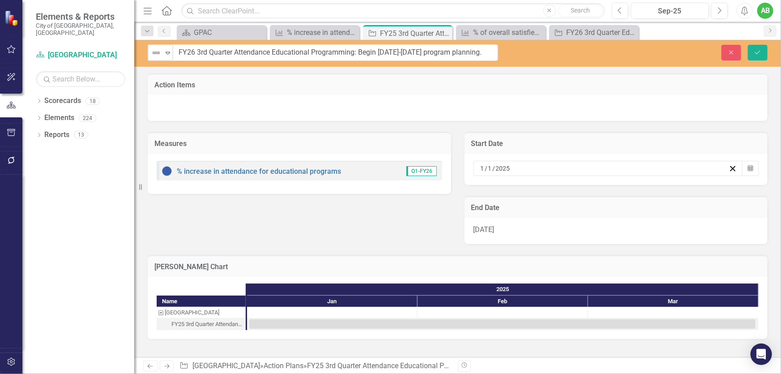
click at [548, 170] on div "1 / 1 / 2025" at bounding box center [604, 168] width 249 height 9
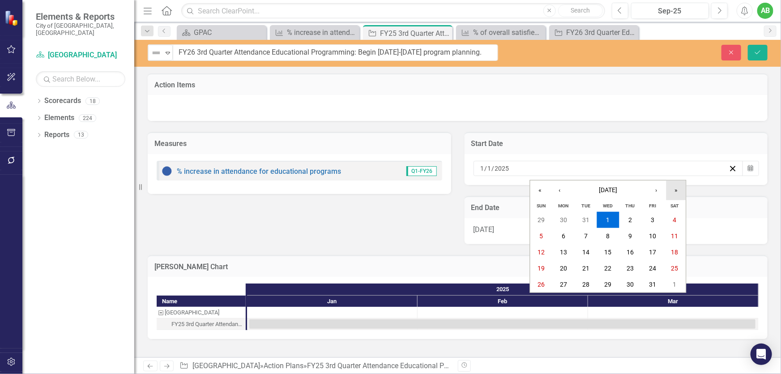
click at [679, 193] on button "»" at bounding box center [677, 190] width 20 height 20
click at [622, 220] on button "1" at bounding box center [630, 220] width 22 height 16
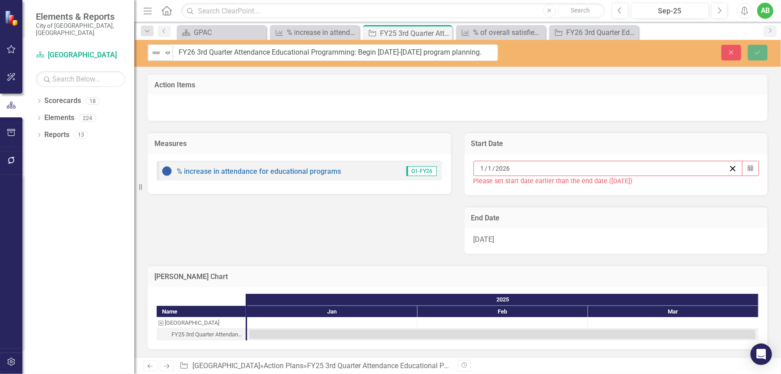
click at [604, 238] on div "3/31/25" at bounding box center [617, 241] width 304 height 26
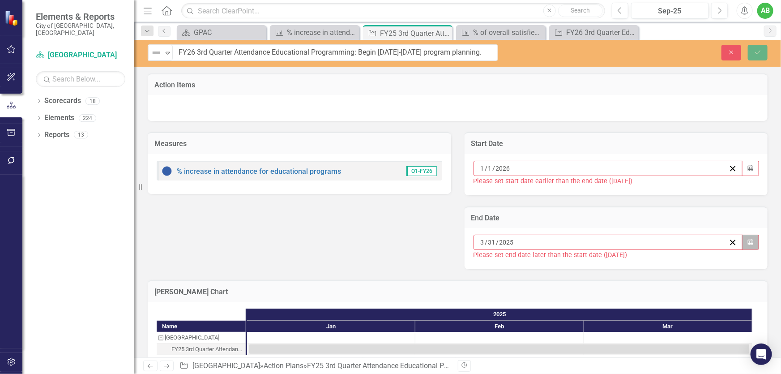
click at [744, 238] on button "Calendar" at bounding box center [750, 242] width 17 height 15
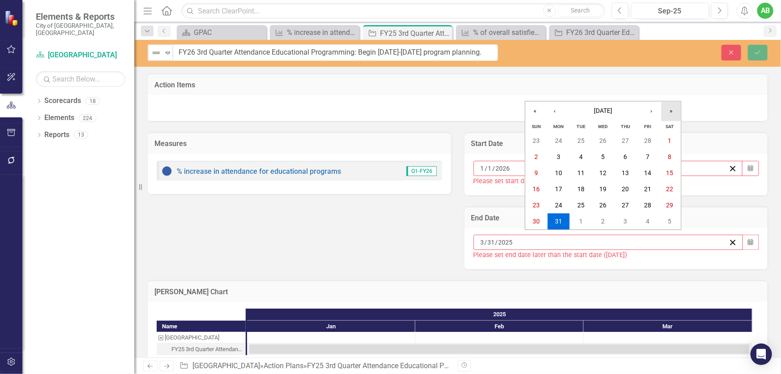
click at [668, 108] on button "»" at bounding box center [672, 111] width 20 height 20
click at [581, 209] on abbr "31" at bounding box center [581, 205] width 7 height 7
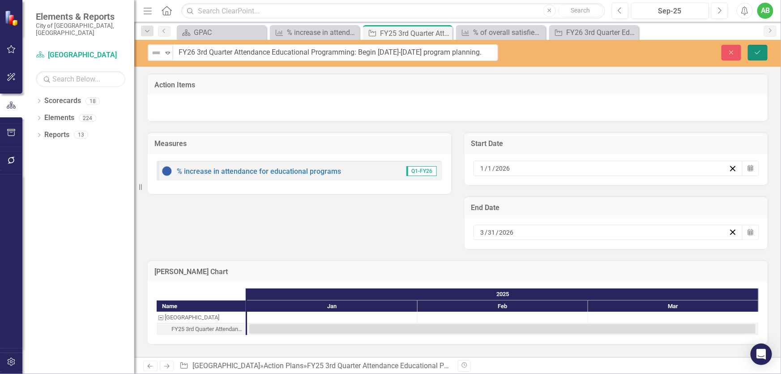
click at [764, 51] on button "Save" at bounding box center [758, 53] width 20 height 16
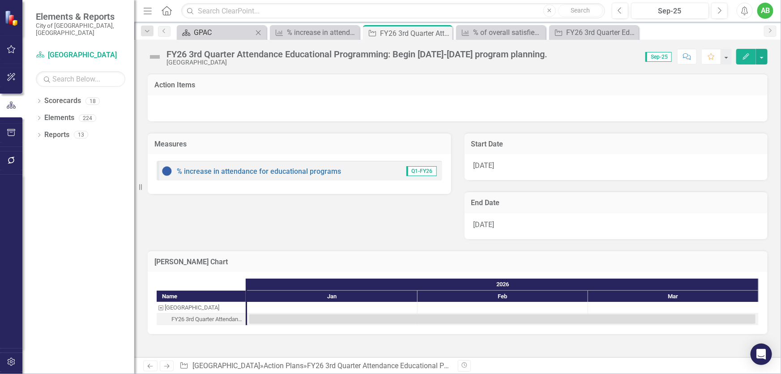
click at [198, 29] on div "GPAC" at bounding box center [223, 32] width 59 height 11
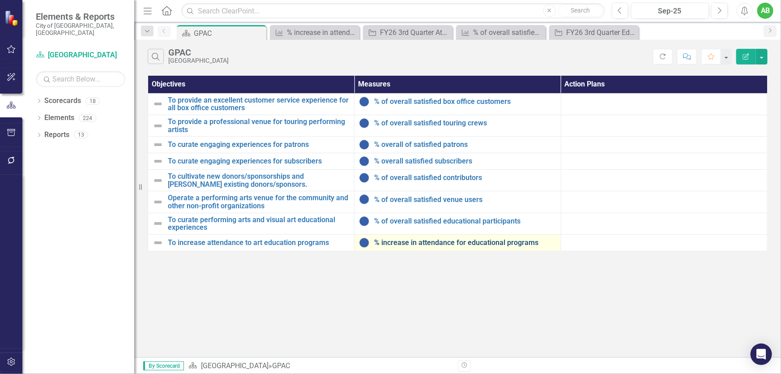
click at [452, 241] on link "% increase in attendance for educational programs" at bounding box center [465, 243] width 182 height 8
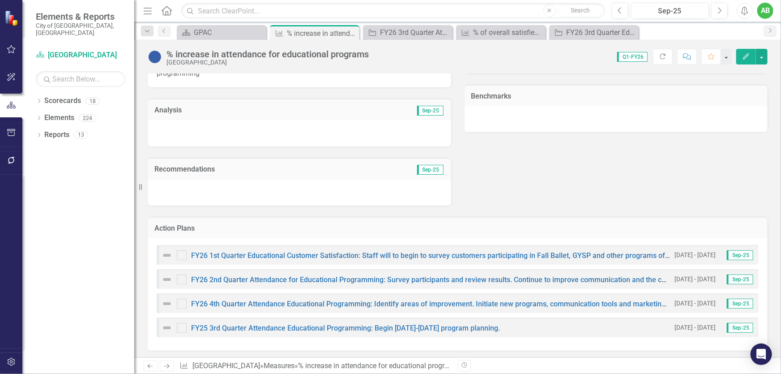
scroll to position [366, 0]
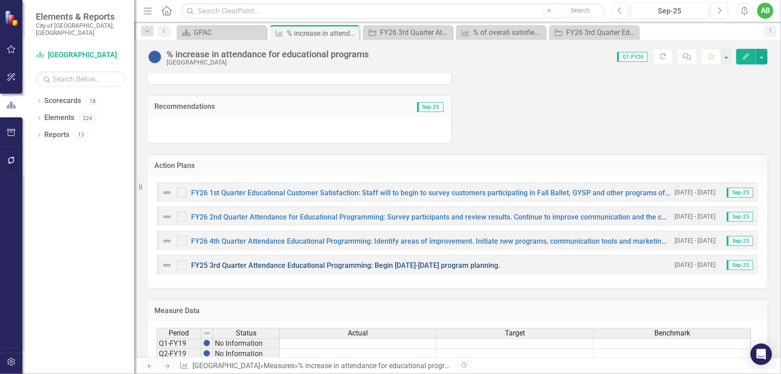
click at [339, 267] on link "FY25 3rd Quarter Attendance Educational Programming: Begin 2025-2026 program pl…" at bounding box center [345, 265] width 309 height 9
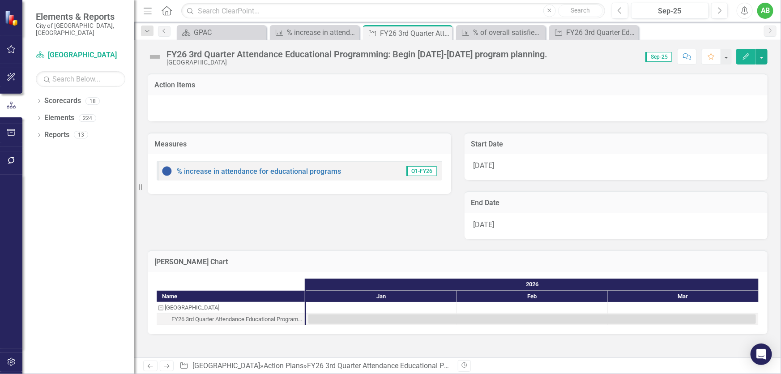
click at [404, 58] on div "FY26 3rd Quarter Attendance Educational Programming: Begin [DATE]-[DATE] progra…" at bounding box center [357, 54] width 381 height 10
click at [194, 33] on div "GPAC" at bounding box center [223, 32] width 59 height 11
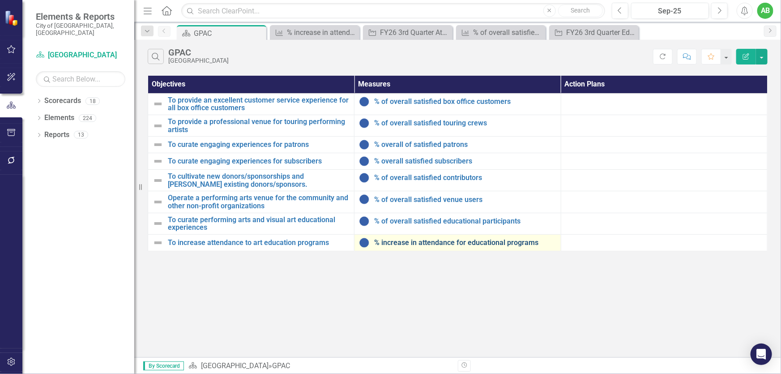
click at [445, 241] on link "% increase in attendance for educational programs" at bounding box center [465, 243] width 182 height 8
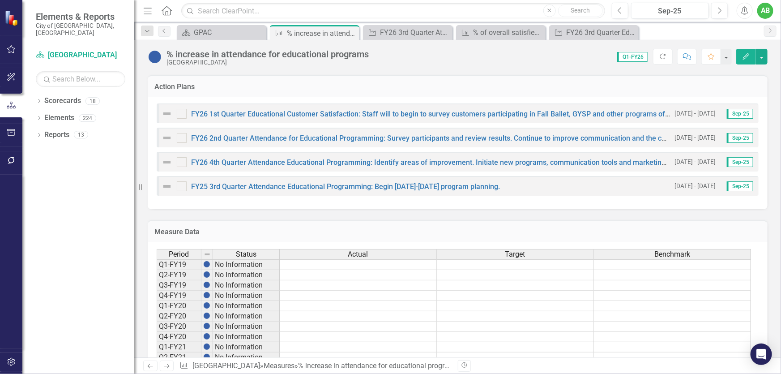
scroll to position [448, 0]
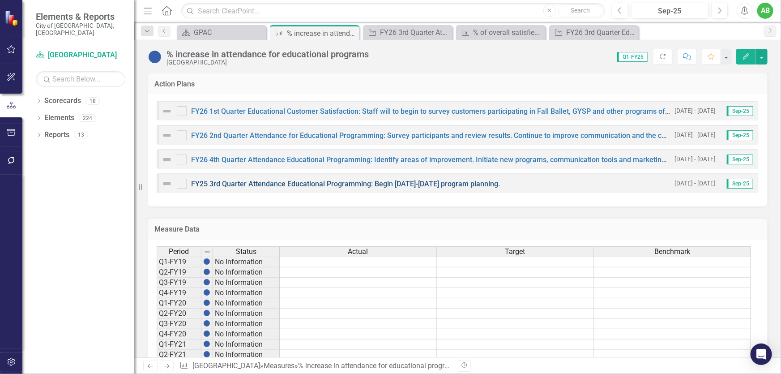
click at [296, 180] on link "FY25 3rd Quarter Attendance Educational Programming: Begin 2025-2026 program pl…" at bounding box center [345, 184] width 309 height 9
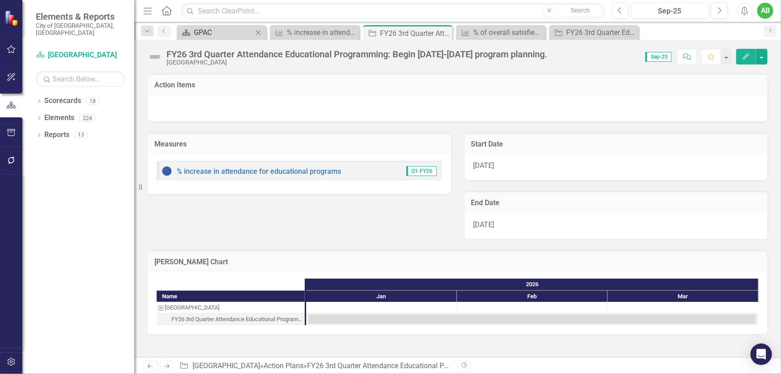
click at [221, 37] on div "GPAC" at bounding box center [223, 32] width 59 height 11
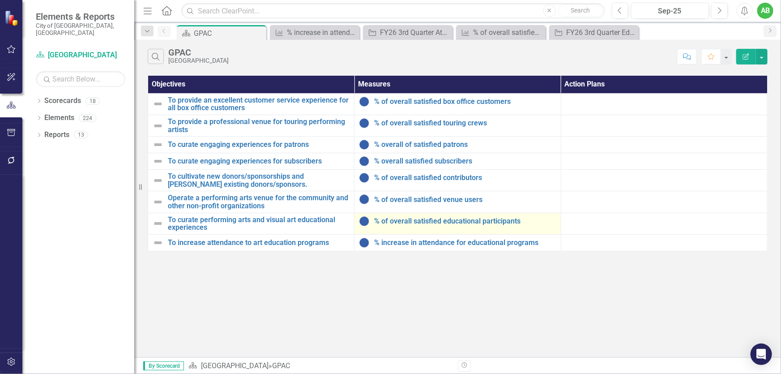
click at [413, 224] on div "% of overall satisfied educational participants" at bounding box center [457, 221] width 197 height 11
click at [414, 221] on link "% of overall satisfied educational participants" at bounding box center [465, 221] width 182 height 8
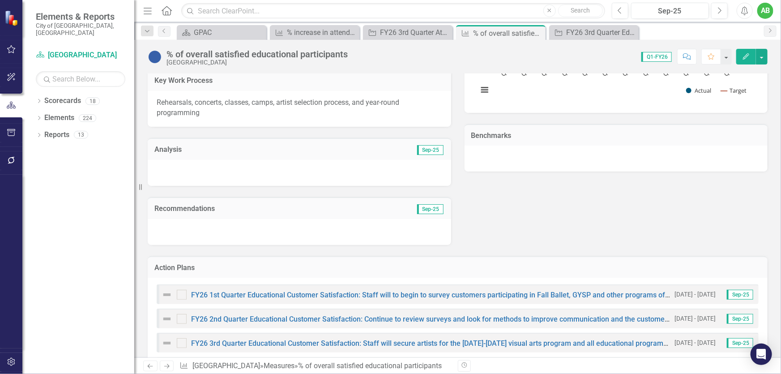
scroll to position [366, 0]
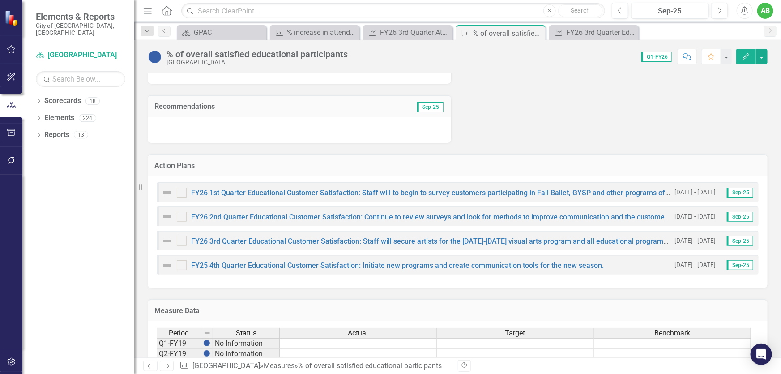
click at [407, 249] on div "FY26 3rd Quarter Educational Customer Satisfaction: Staff will secure artists f…" at bounding box center [458, 241] width 602 height 20
click at [412, 264] on link "FY25 4th Quarter Educational Customer Satisfaction: Initiate new programs and c…" at bounding box center [397, 265] width 413 height 9
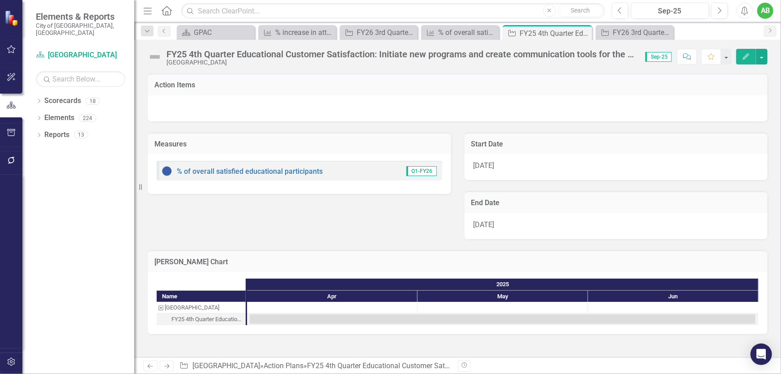
click at [512, 171] on div "[DATE]" at bounding box center [617, 167] width 304 height 26
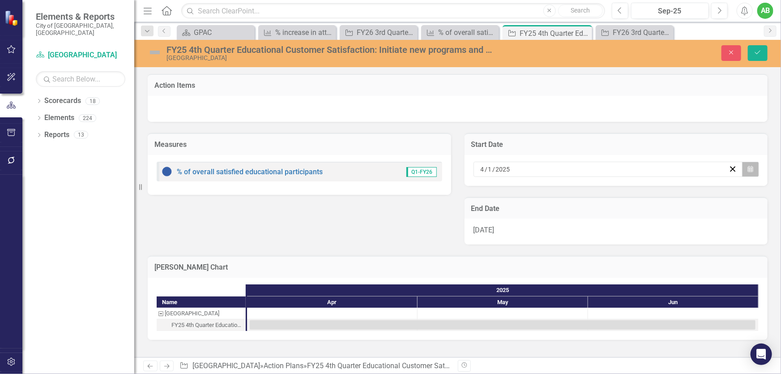
click at [754, 168] on button "Calendar" at bounding box center [750, 169] width 17 height 15
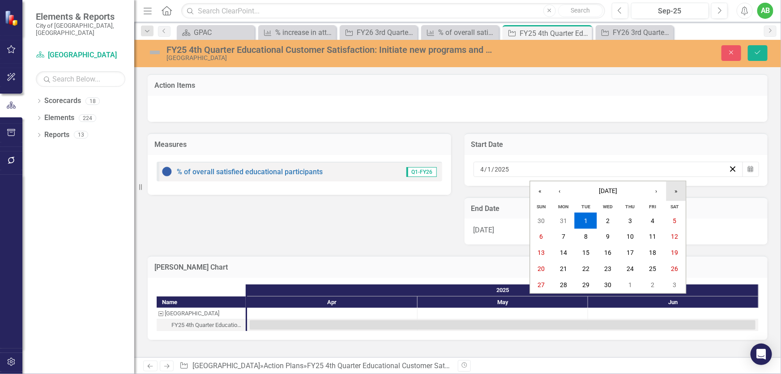
click at [676, 189] on button "»" at bounding box center [677, 191] width 20 height 20
click at [608, 221] on abbr "1" at bounding box center [609, 220] width 4 height 7
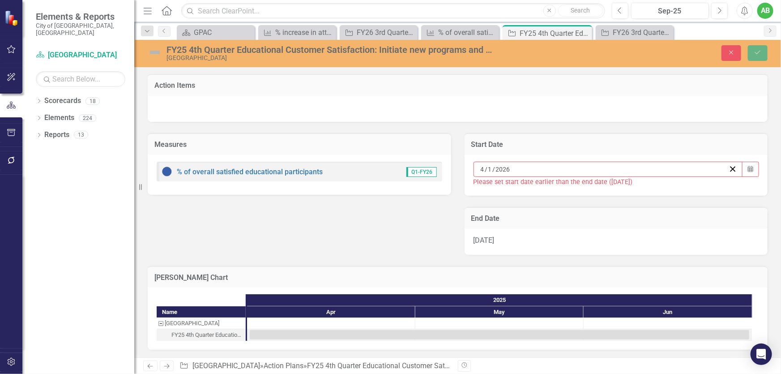
click at [650, 240] on div "[DATE]" at bounding box center [617, 242] width 304 height 26
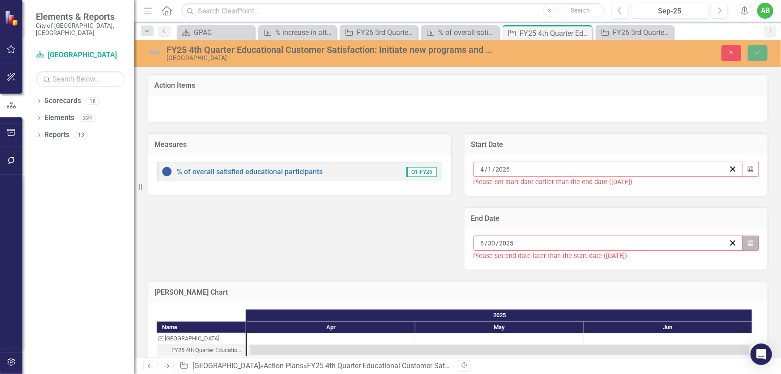
click at [752, 243] on button "Calendar" at bounding box center [750, 243] width 17 height 15
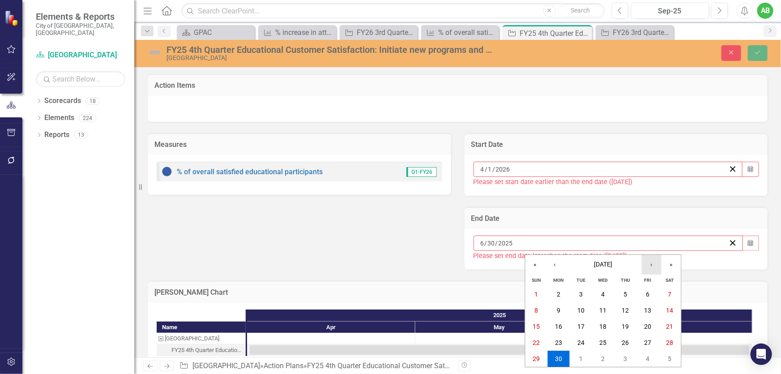
click at [660, 261] on button "›" at bounding box center [652, 265] width 20 height 20
click at [667, 264] on button "»" at bounding box center [672, 265] width 20 height 20
click at [558, 267] on button "‹" at bounding box center [555, 265] width 20 height 20
click at [582, 357] on abbr "30" at bounding box center [581, 358] width 7 height 7
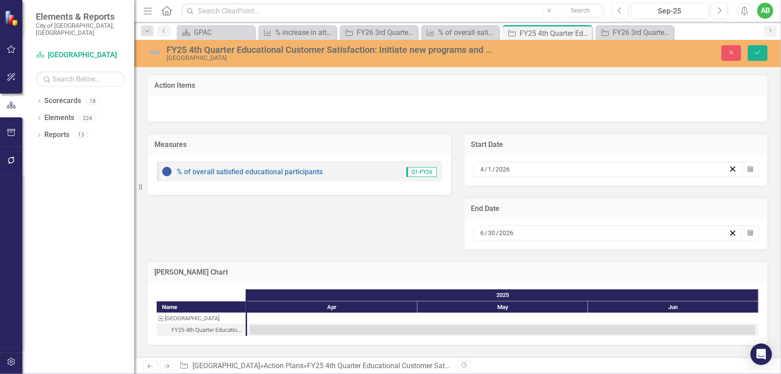
click at [189, 51] on div "FY25 4th Quarter Educational Customer Satisfaction: Initiate new programs and c…" at bounding box center [330, 50] width 327 height 10
click at [188, 49] on div "FY25 4th Quarter Educational Customer Satisfaction: Initiate new programs and c…" at bounding box center [330, 50] width 327 height 10
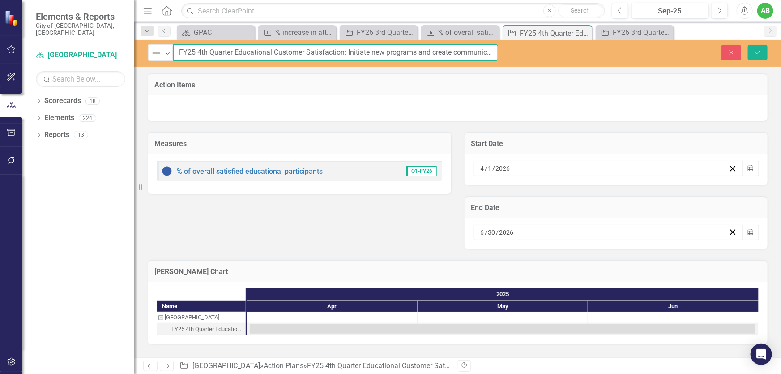
click at [193, 50] on input "FY25 4th Quarter Educational Customer Satisfaction: Initiate new programs and c…" at bounding box center [335, 52] width 325 height 17
type input "FY26 4th Quarter Educational Customer Satisfaction: Initiate new programs and c…"
click at [759, 54] on icon "Save" at bounding box center [758, 52] width 8 height 6
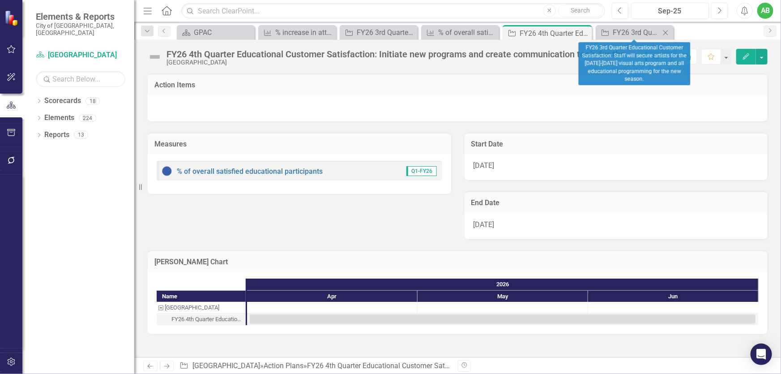
click at [667, 31] on icon at bounding box center [666, 32] width 5 height 5
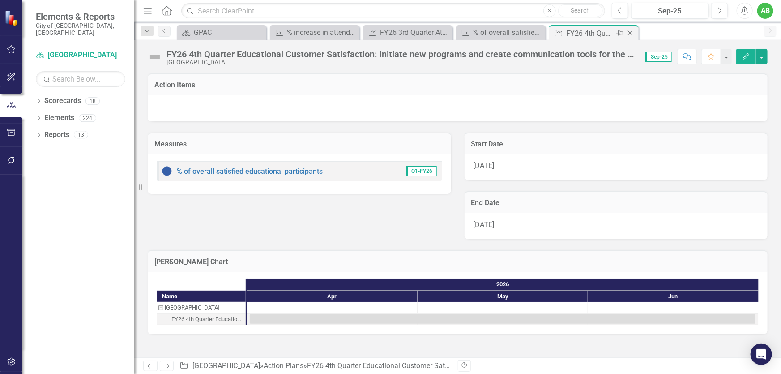
click at [632, 32] on icon "Close" at bounding box center [630, 33] width 9 height 7
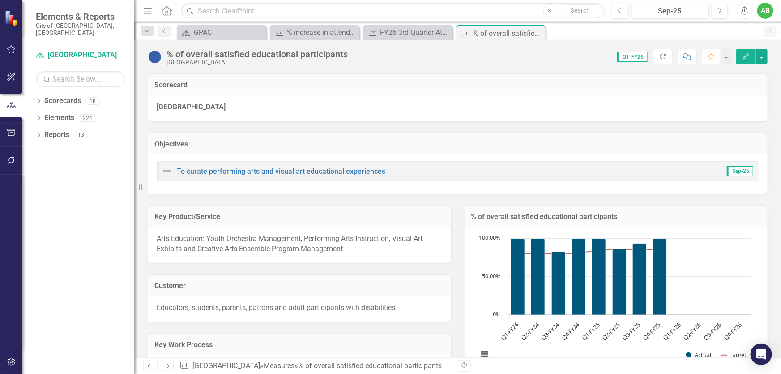
click at [0, 0] on icon "Close" at bounding box center [0, 0] width 0 height 0
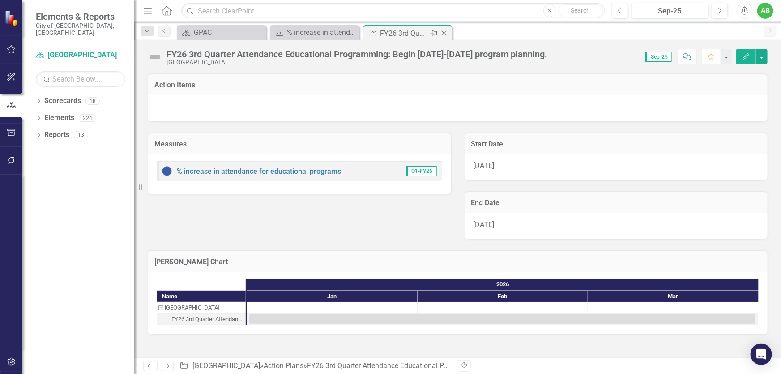
click at [442, 31] on icon "Close" at bounding box center [444, 33] width 9 height 7
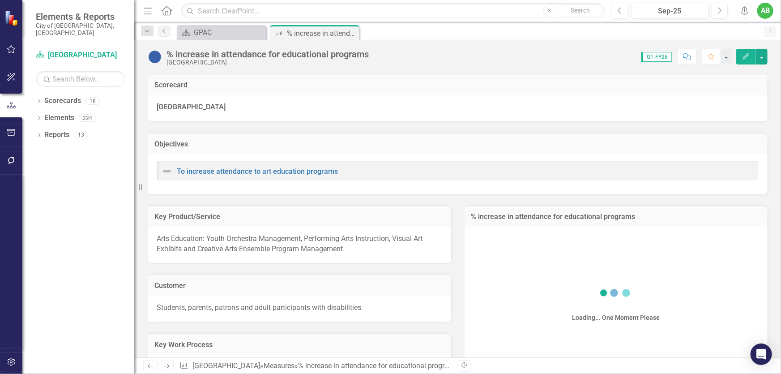
click at [0, 0] on icon "Close" at bounding box center [0, 0] width 0 height 0
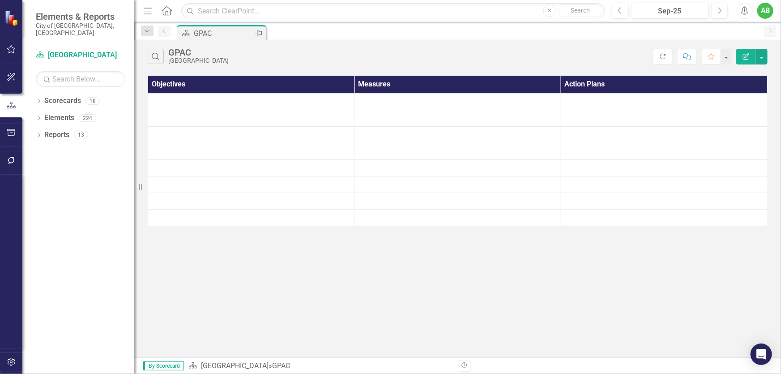
click at [228, 31] on div "GPAC" at bounding box center [223, 33] width 59 height 11
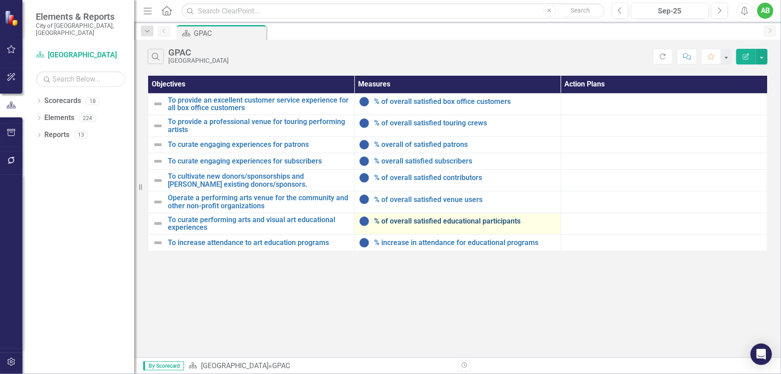
click at [465, 218] on link "% of overall satisfied educational participants" at bounding box center [465, 221] width 182 height 8
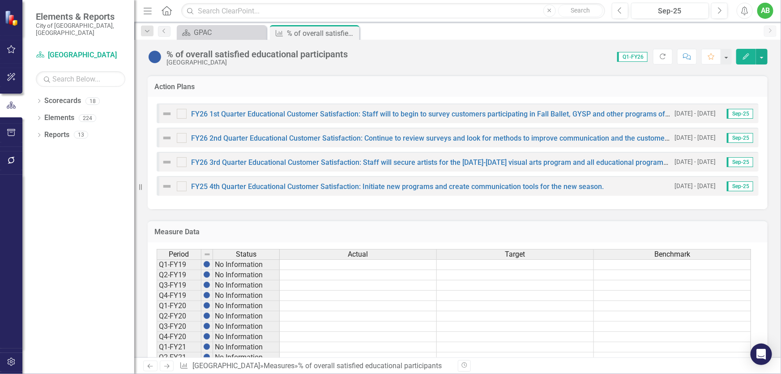
scroll to position [366, 0]
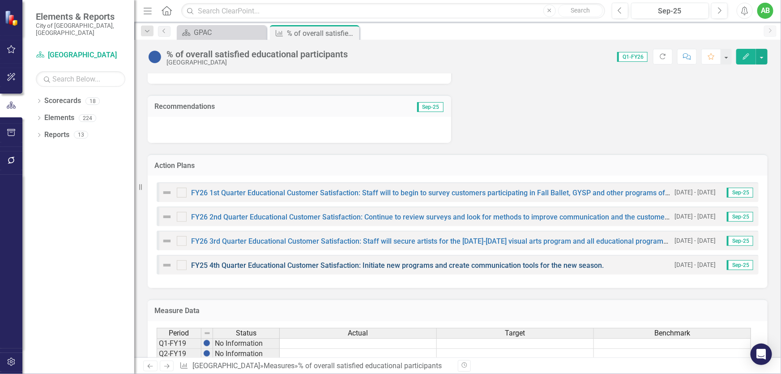
click at [446, 262] on link "FY25 4th Quarter Educational Customer Satisfaction: Initiate new programs and c…" at bounding box center [397, 265] width 413 height 9
